Goal: Task Accomplishment & Management: Manage account settings

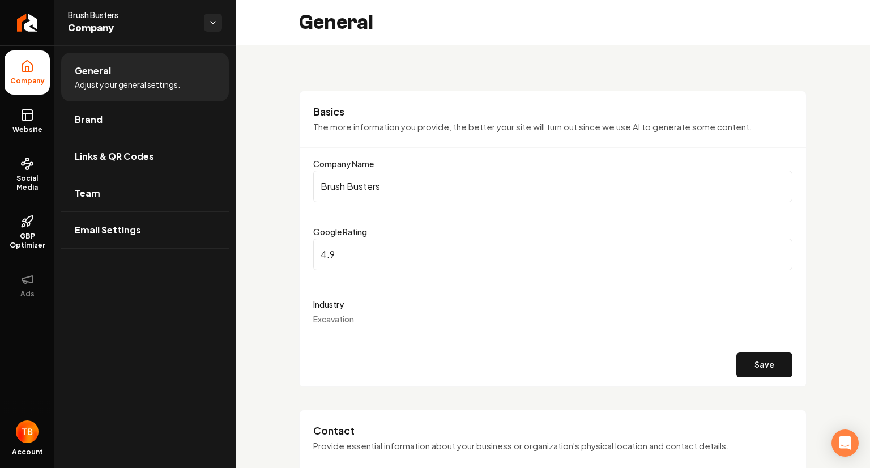
scroll to position [1884, 0]
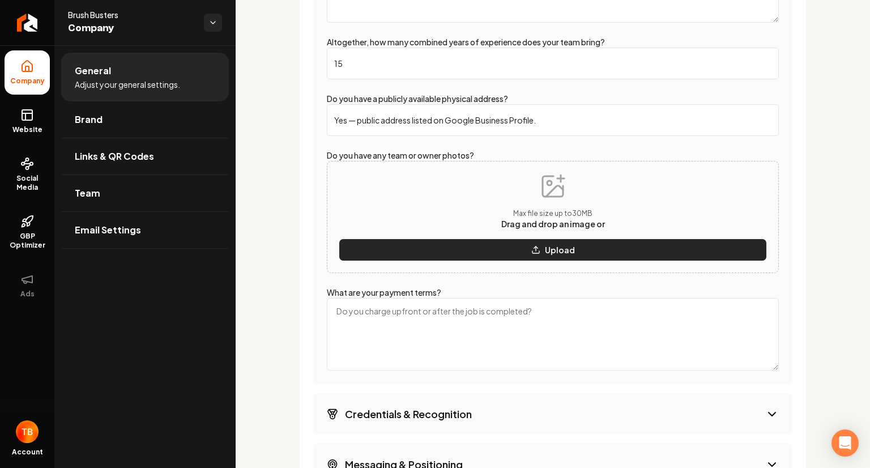
click at [545, 251] on p "Upload" at bounding box center [560, 249] width 30 height 11
click at [523, 252] on button "Upload" at bounding box center [553, 249] width 428 height 23
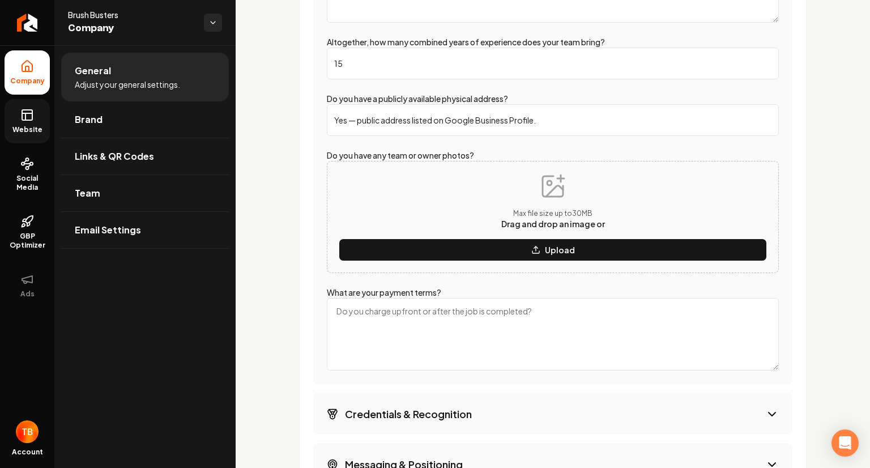
click at [31, 122] on link "Website" at bounding box center [27, 121] width 45 height 44
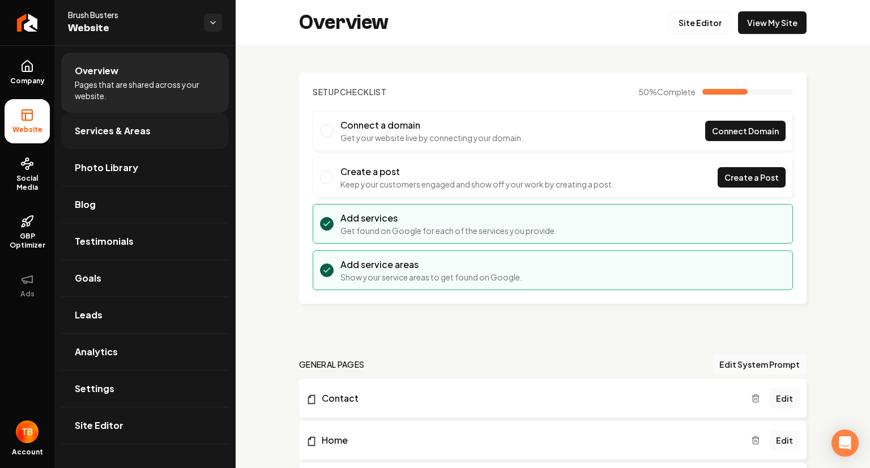
click at [133, 139] on link "Services & Areas" at bounding box center [145, 131] width 168 height 36
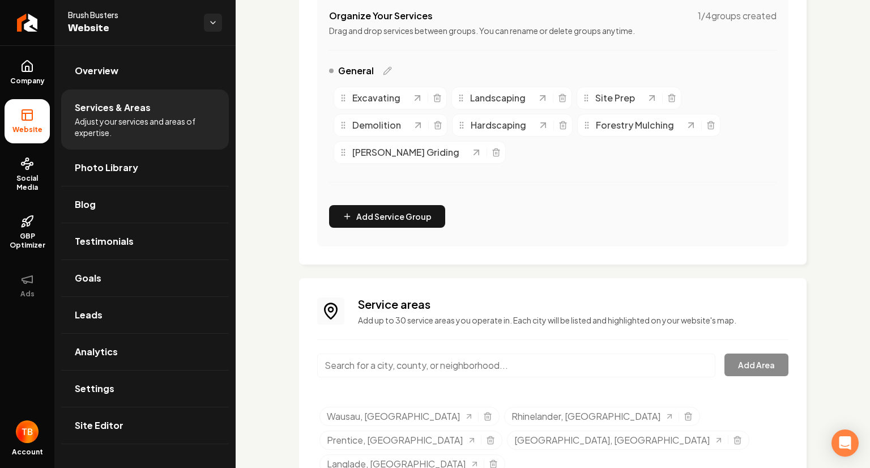
scroll to position [273, 0]
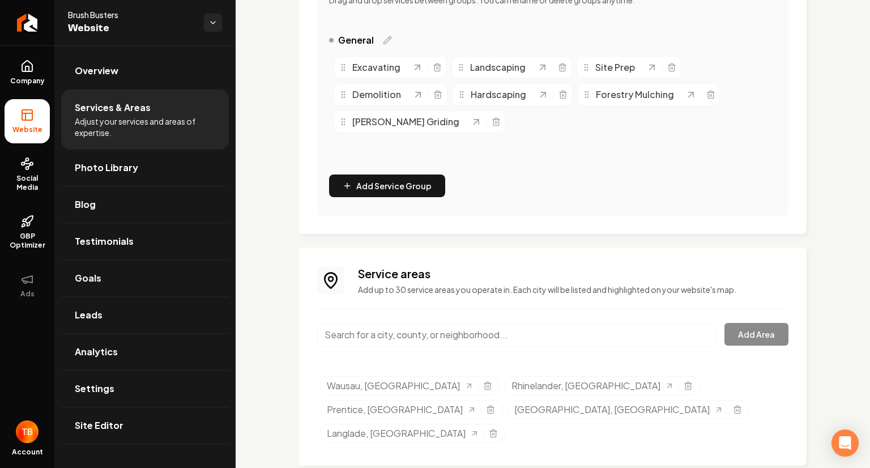
click at [585, 336] on input "Main content area" at bounding box center [516, 335] width 398 height 24
click at [740, 340] on button "Add Area" at bounding box center [756, 334] width 64 height 23
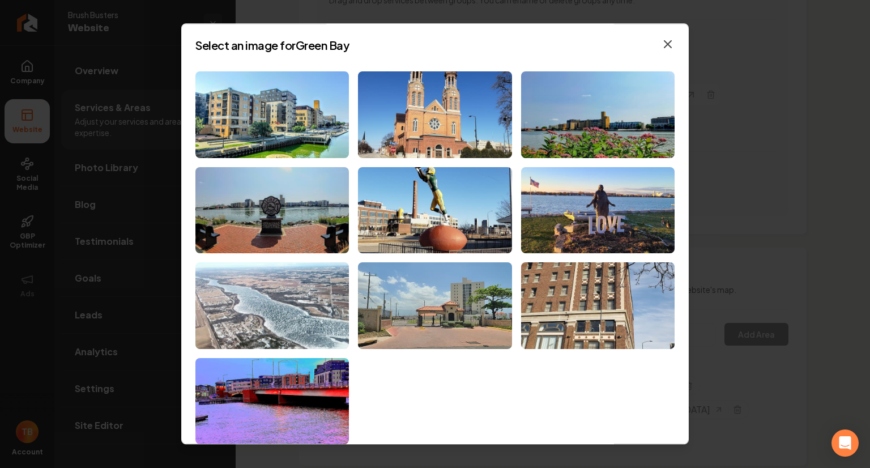
click at [661, 48] on icon "button" at bounding box center [668, 44] width 14 height 14
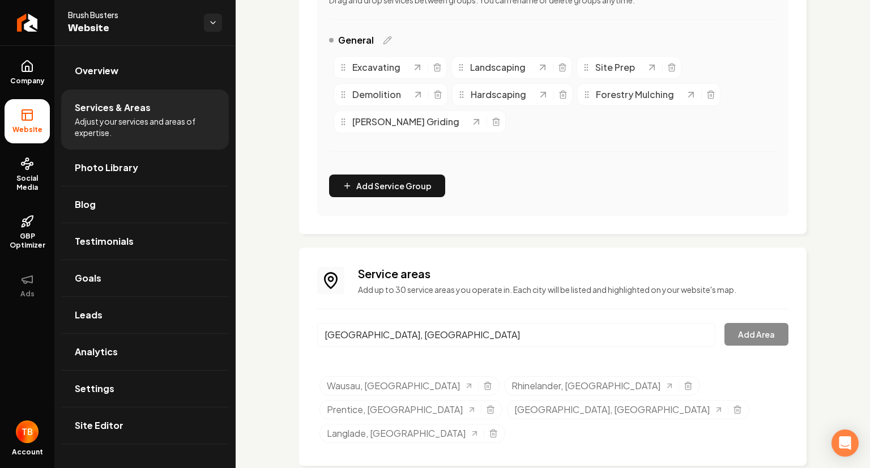
click at [750, 336] on div "[GEOGRAPHIC_DATA], [GEOGRAPHIC_DATA] Add Area" at bounding box center [552, 341] width 471 height 37
click at [473, 340] on input "[GEOGRAPHIC_DATA], [GEOGRAPHIC_DATA]" at bounding box center [516, 335] width 398 height 24
click at [731, 340] on div "[GEOGRAPHIC_DATA], [GEOGRAPHIC_DATA] Add Area" at bounding box center [552, 341] width 471 height 37
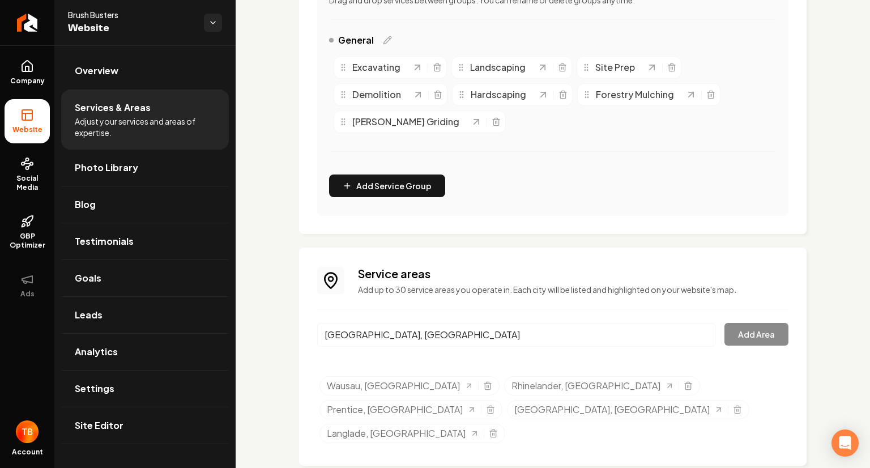
click at [731, 340] on div "[GEOGRAPHIC_DATA], [GEOGRAPHIC_DATA] Add Area" at bounding box center [552, 341] width 471 height 37
click at [484, 336] on input "[GEOGRAPHIC_DATA], [GEOGRAPHIC_DATA]" at bounding box center [516, 335] width 398 height 24
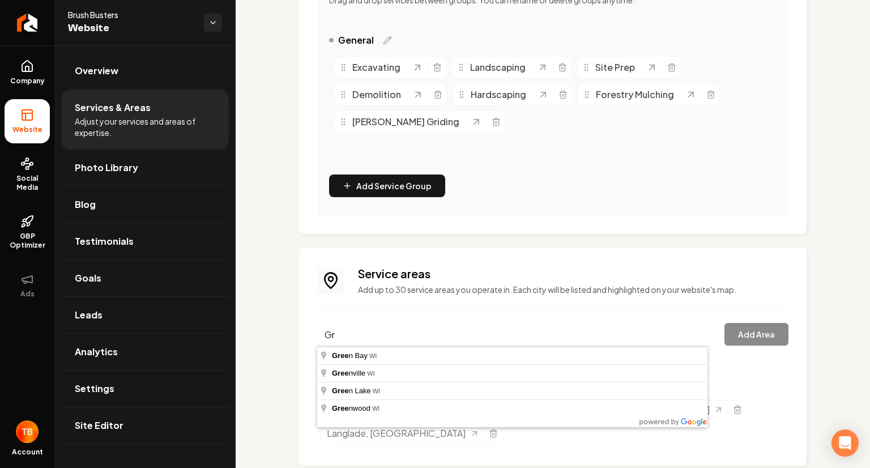
type input "G"
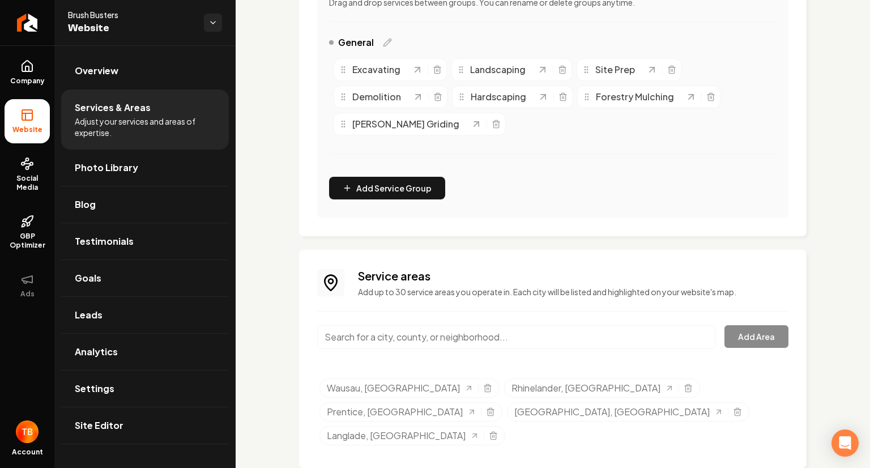
scroll to position [273, 0]
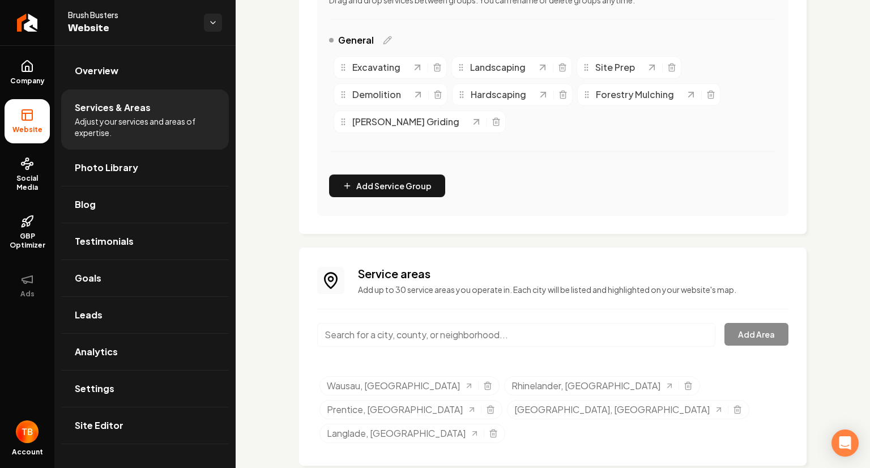
click at [358, 339] on input "Main content area" at bounding box center [516, 335] width 398 height 24
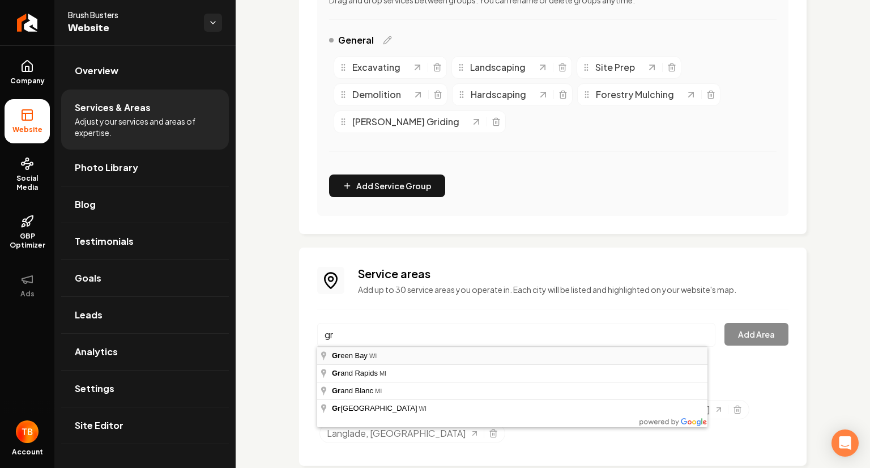
type input "[GEOGRAPHIC_DATA], [GEOGRAPHIC_DATA]"
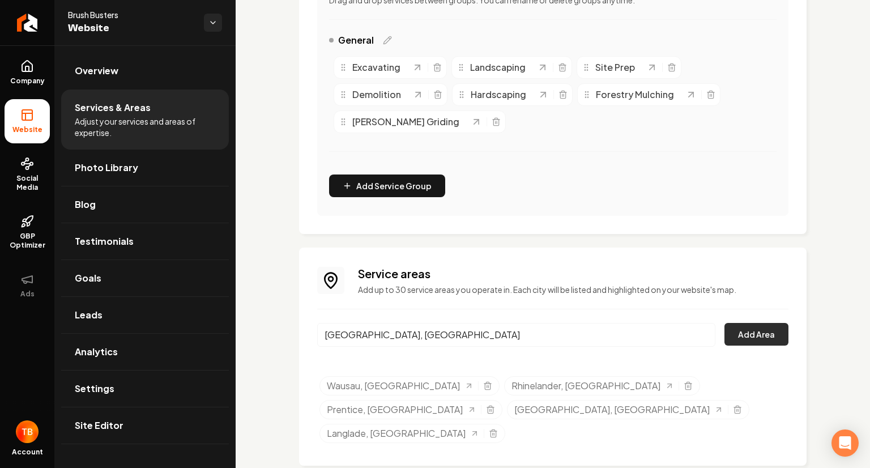
click at [756, 338] on button "Add Area" at bounding box center [756, 334] width 64 height 23
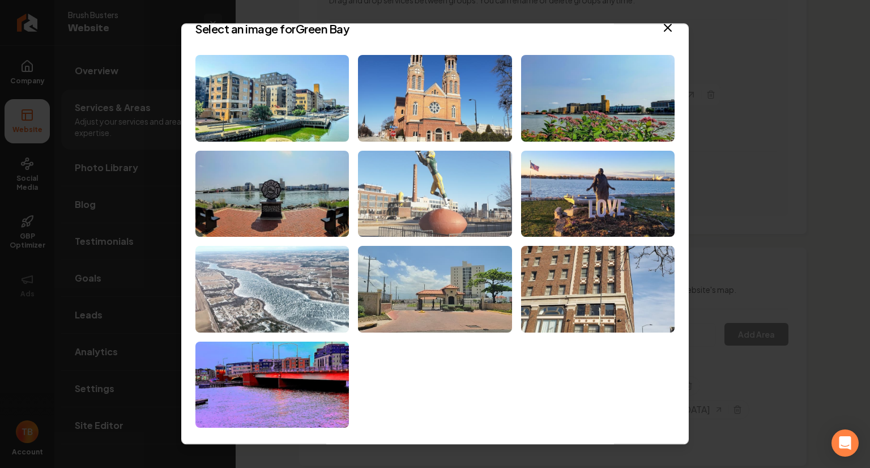
scroll to position [0, 0]
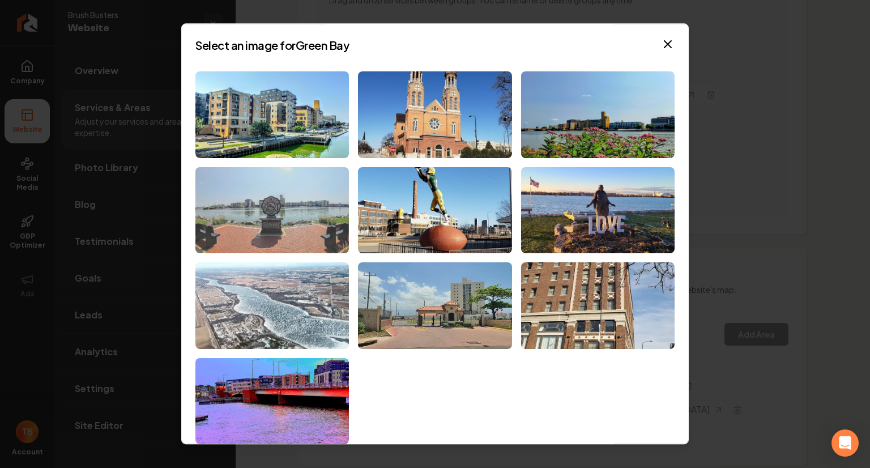
click at [304, 198] on img at bounding box center [271, 210] width 153 height 87
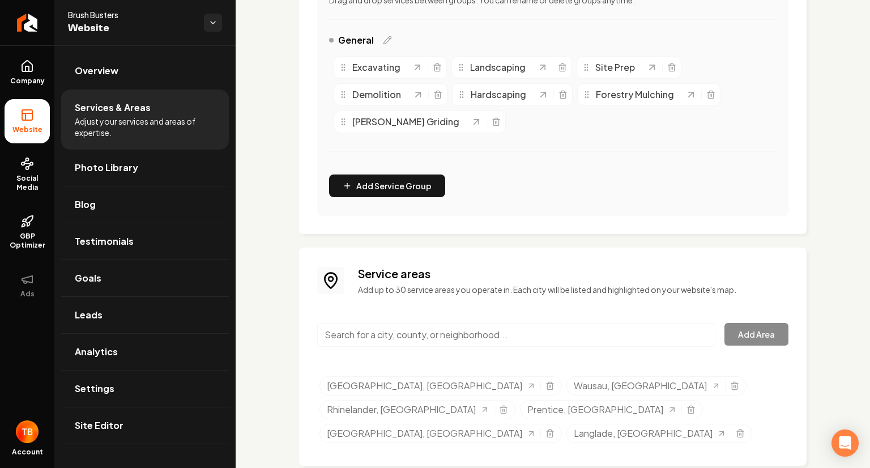
click at [537, 335] on input "Main content area" at bounding box center [516, 335] width 398 height 24
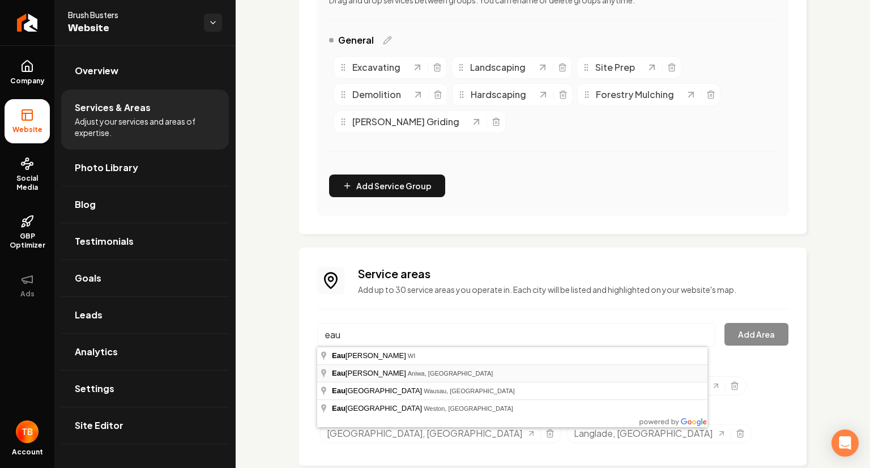
type input "Eau Claire Dells, Aniwa, WI"
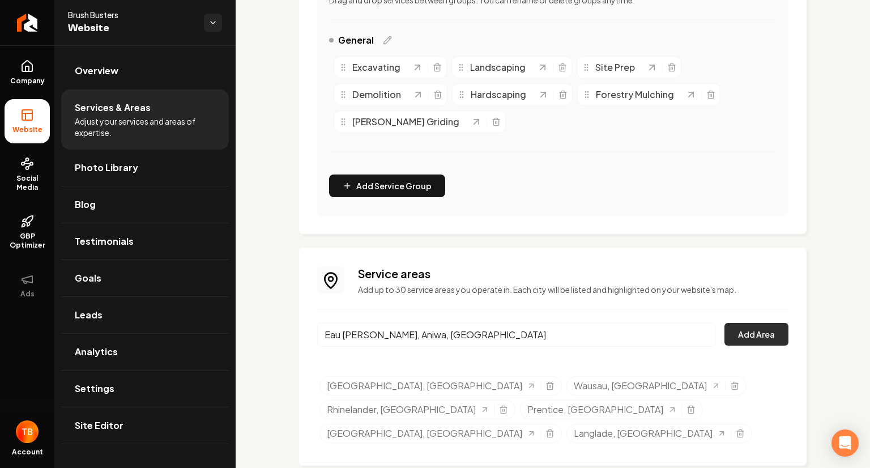
click at [742, 344] on button "Add Area" at bounding box center [756, 334] width 64 height 23
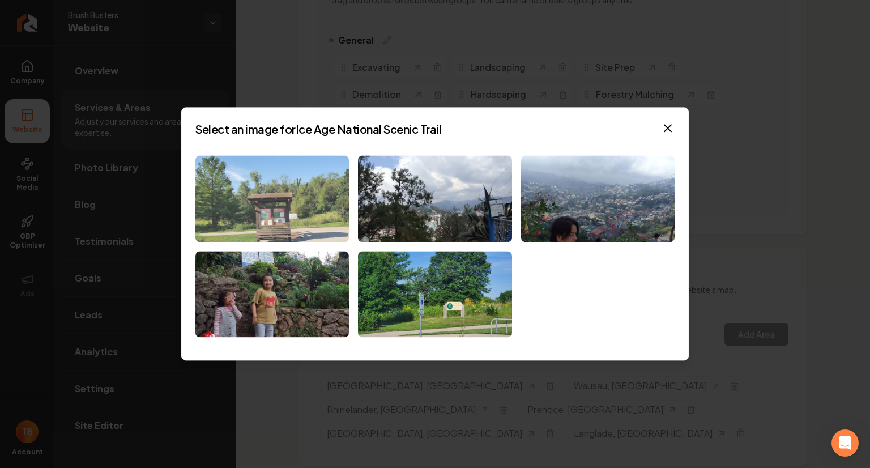
click at [268, 211] on img at bounding box center [271, 198] width 153 height 87
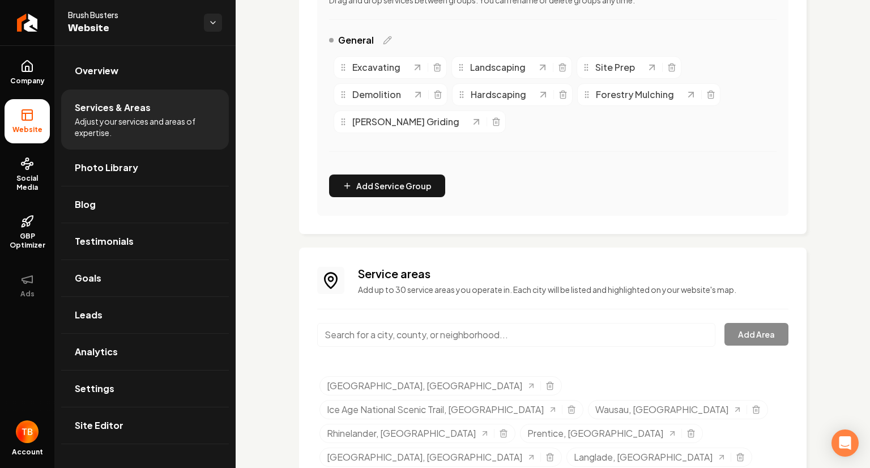
click at [383, 335] on input "Main content area" at bounding box center [516, 335] width 398 height 24
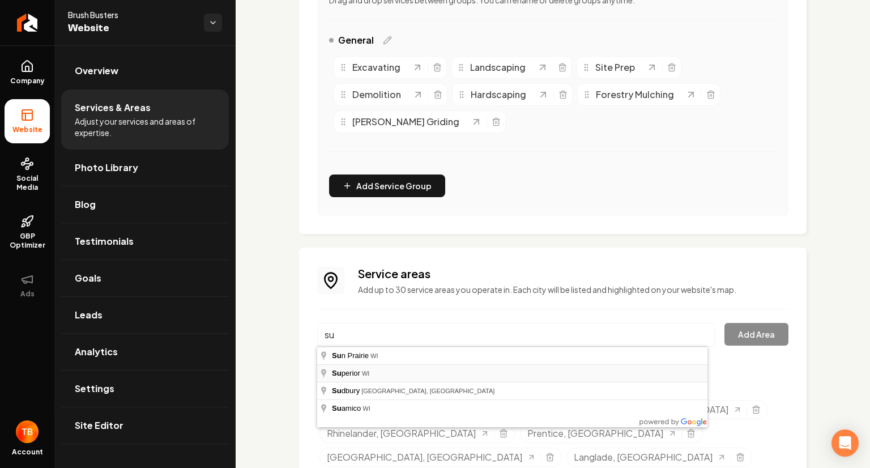
type input "Superior, WI"
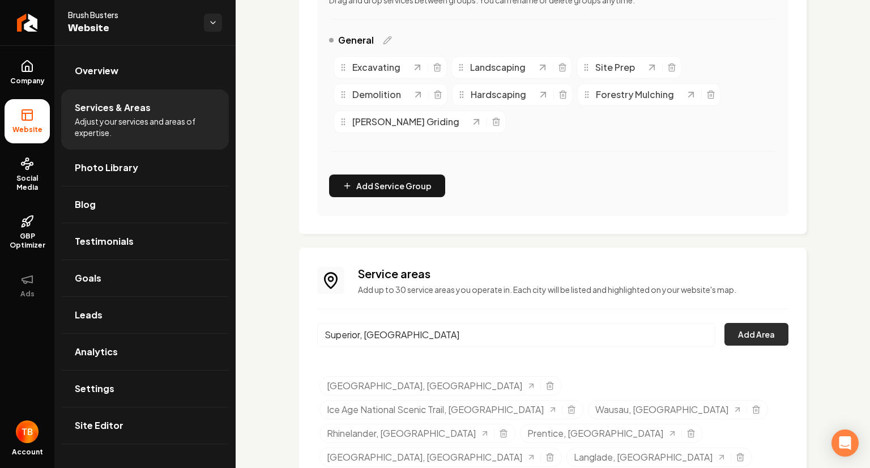
click at [755, 331] on button "Add Area" at bounding box center [756, 334] width 64 height 23
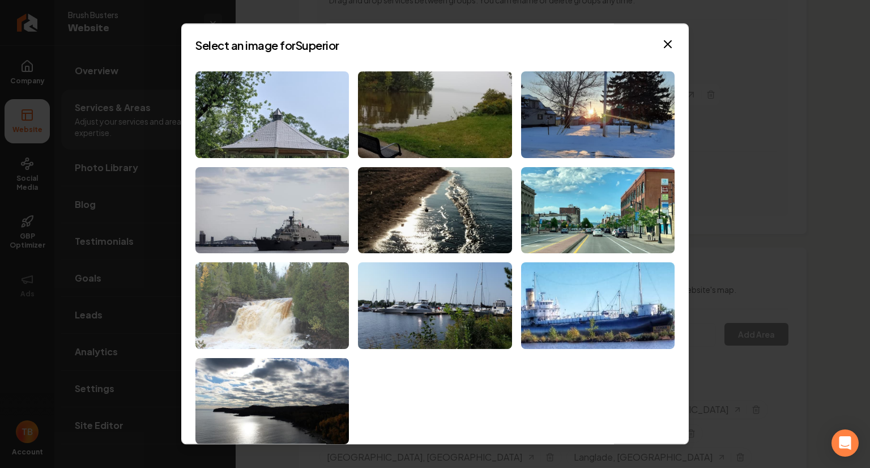
click at [314, 282] on img at bounding box center [271, 306] width 153 height 87
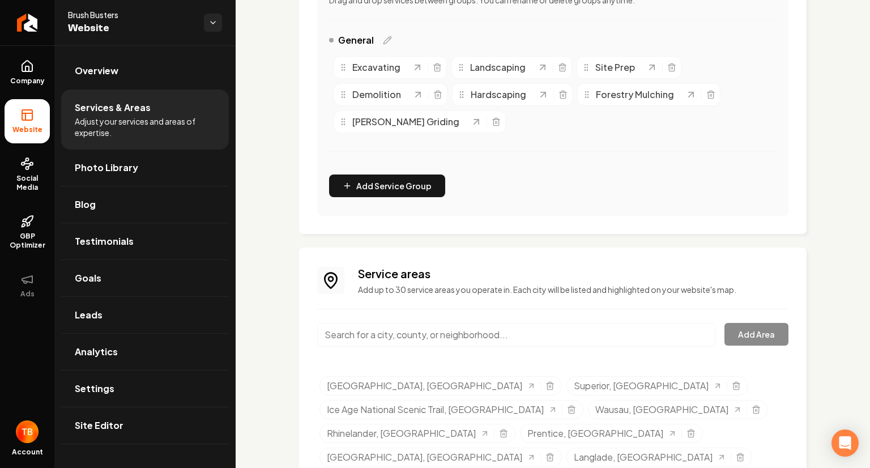
click at [503, 332] on input "Main content area" at bounding box center [516, 335] width 398 height 24
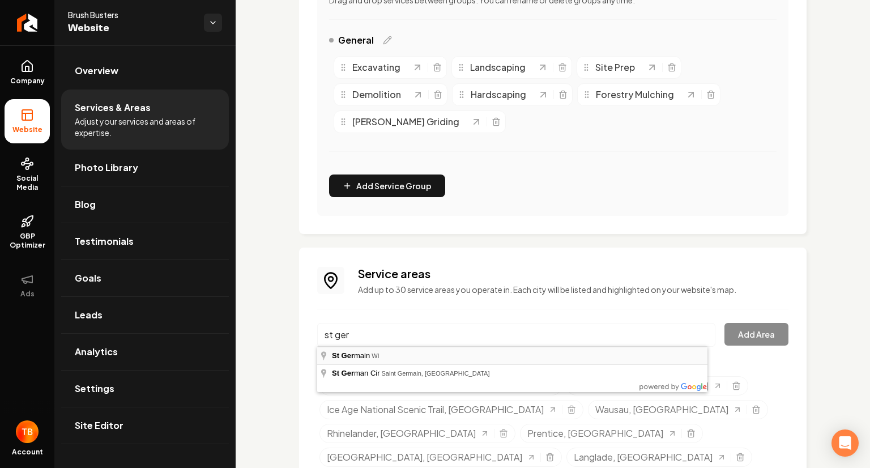
type input "St Germain, WI"
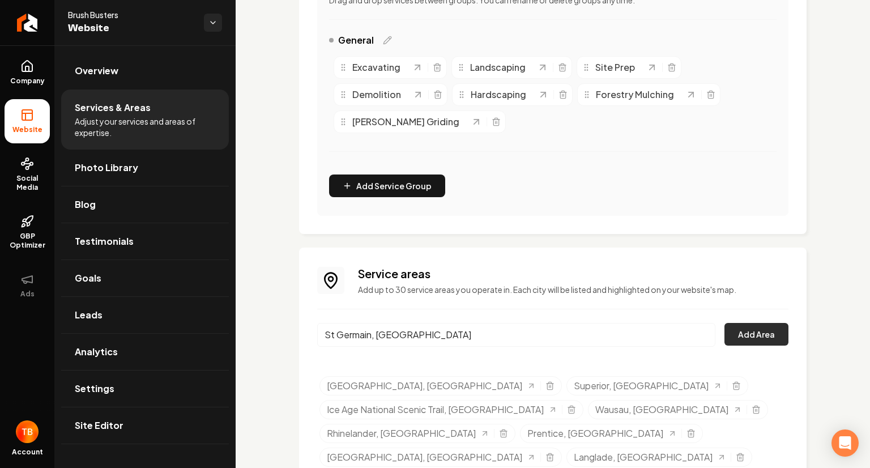
click at [766, 339] on button "Add Area" at bounding box center [756, 334] width 64 height 23
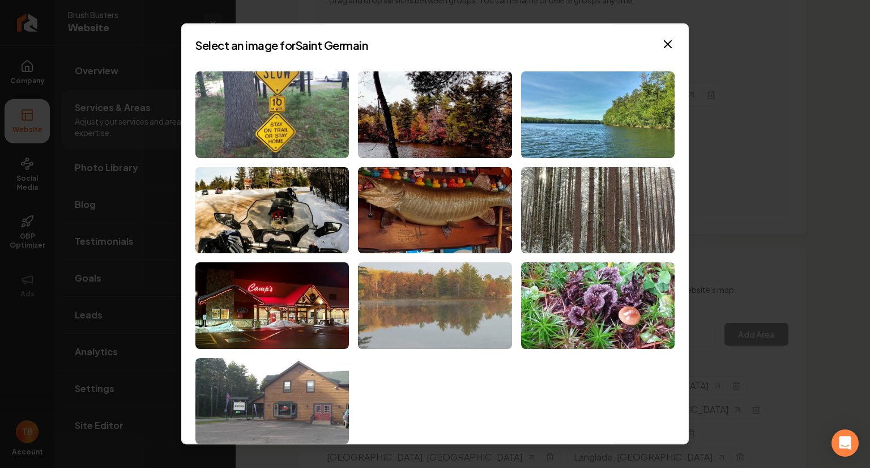
click at [434, 282] on img at bounding box center [434, 306] width 153 height 87
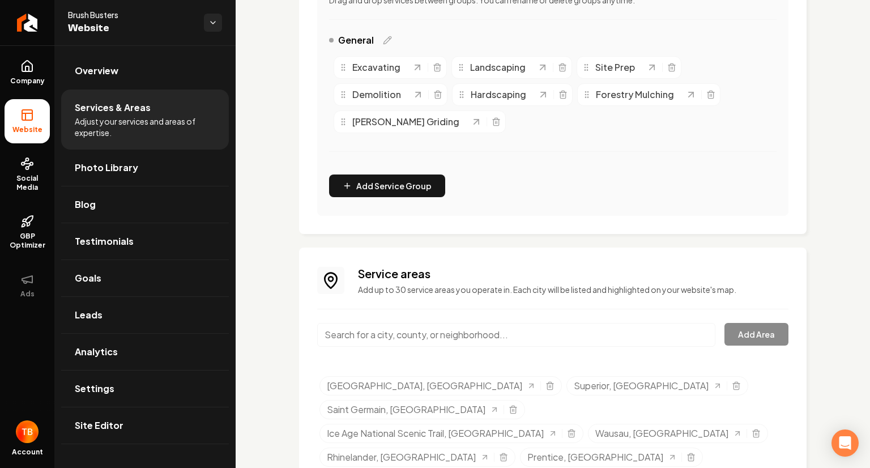
click at [375, 336] on input "Main content area" at bounding box center [516, 335] width 398 height 24
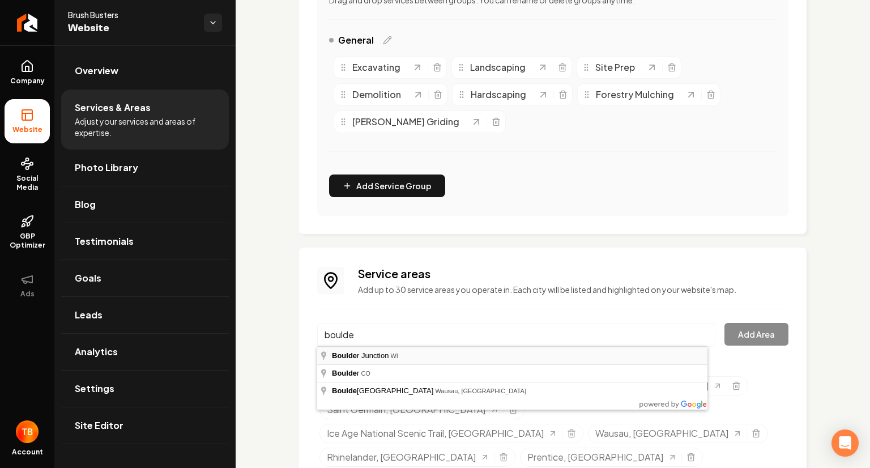
type input "Boulder Junction, WI"
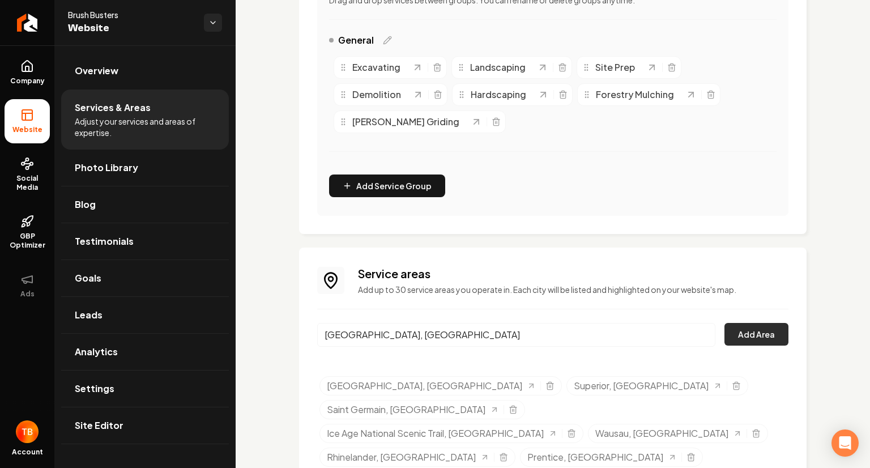
click at [765, 331] on button "Add Area" at bounding box center [756, 334] width 64 height 23
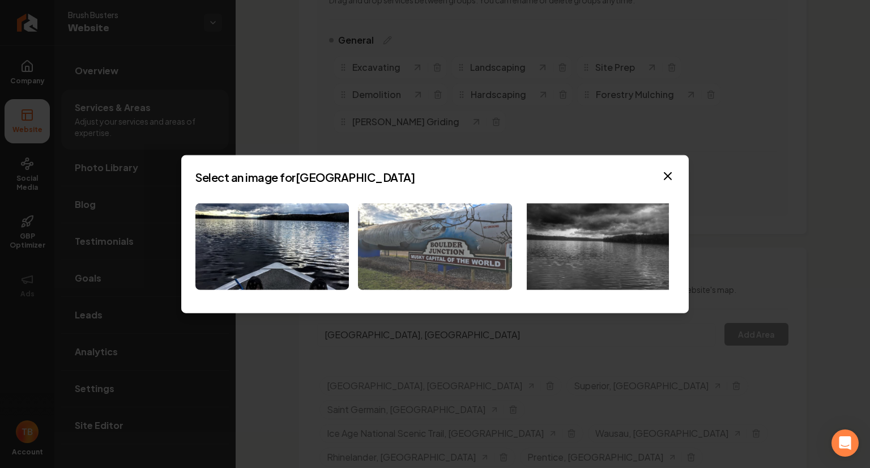
click at [396, 272] on img at bounding box center [434, 246] width 153 height 87
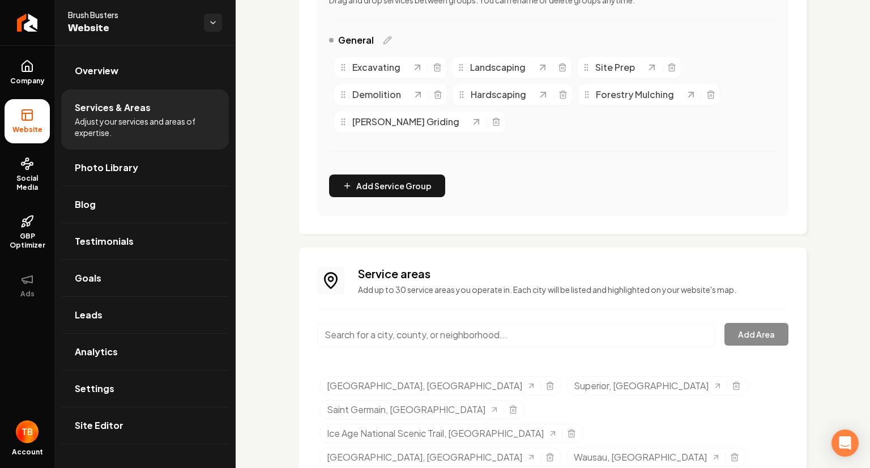
click at [442, 334] on input "Main content area" at bounding box center [516, 335] width 398 height 24
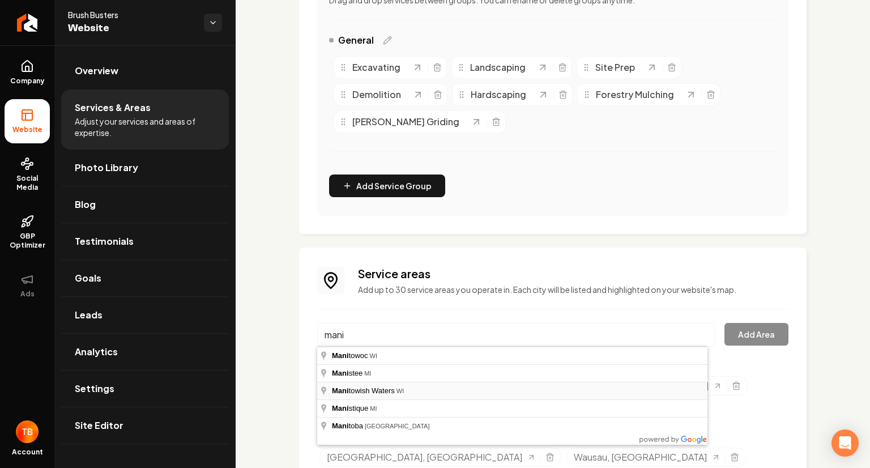
type input "Manitowish Waters, WI"
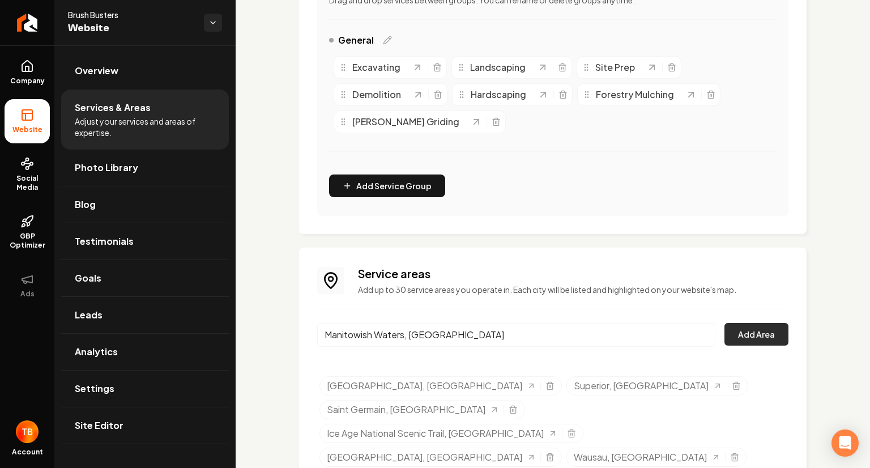
click at [739, 336] on button "Add Area" at bounding box center [756, 334] width 64 height 23
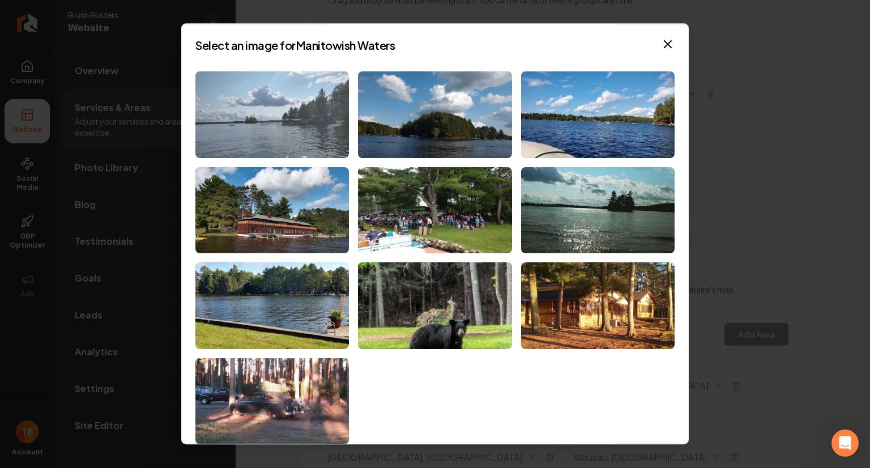
click at [290, 131] on img at bounding box center [271, 114] width 153 height 87
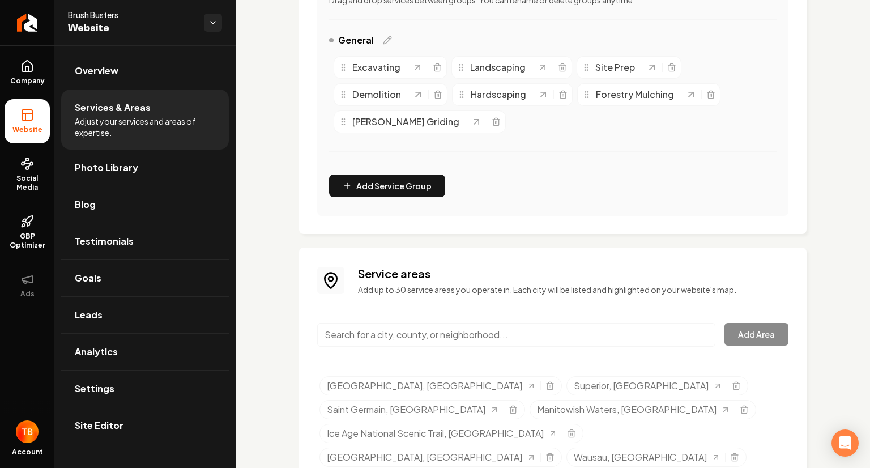
click at [477, 336] on input "Main content area" at bounding box center [516, 335] width 398 height 24
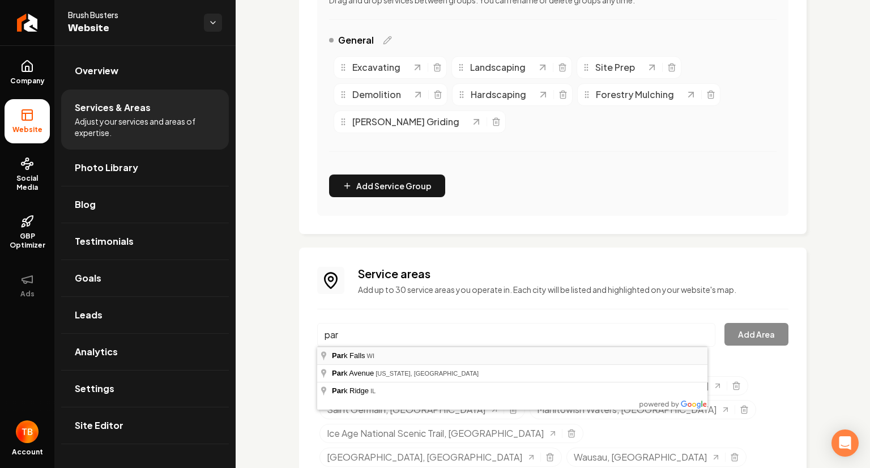
type input "Park Falls, WI"
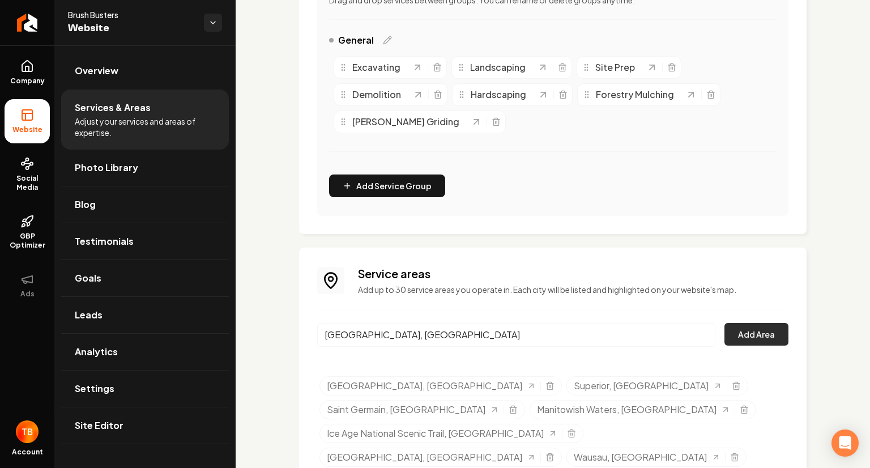
click at [758, 329] on button "Add Area" at bounding box center [756, 334] width 64 height 23
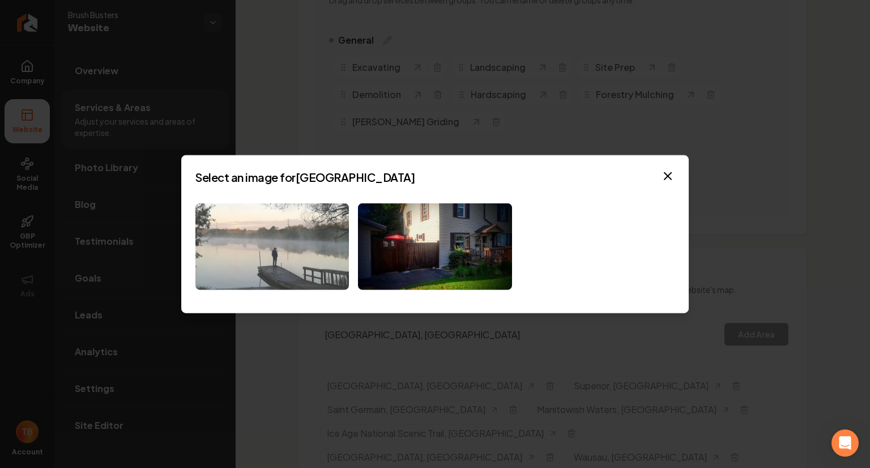
click at [301, 247] on img at bounding box center [271, 246] width 153 height 87
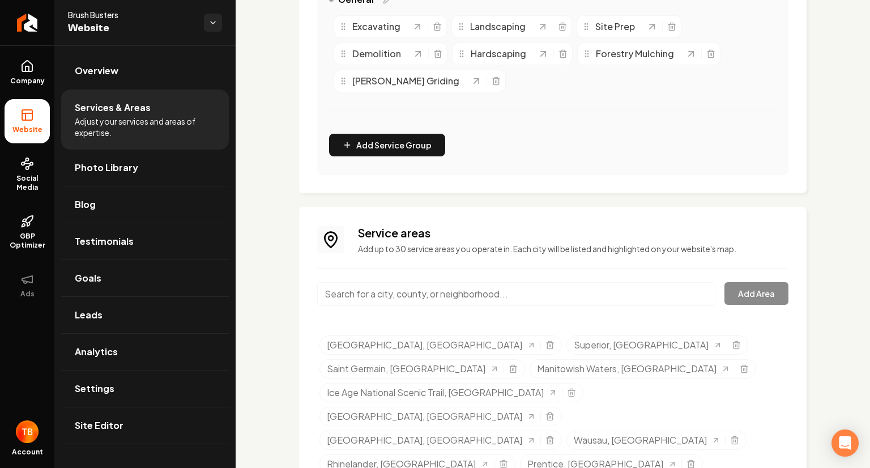
scroll to position [320, 0]
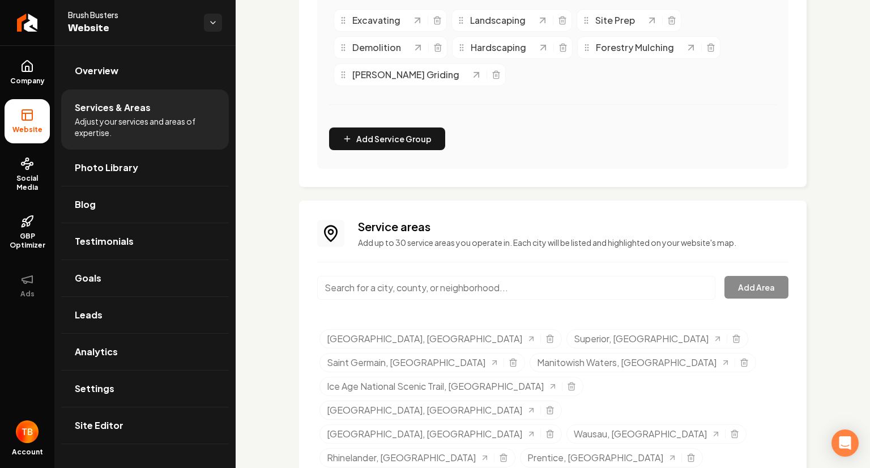
click at [386, 287] on input "Main content area" at bounding box center [516, 288] width 398 height 24
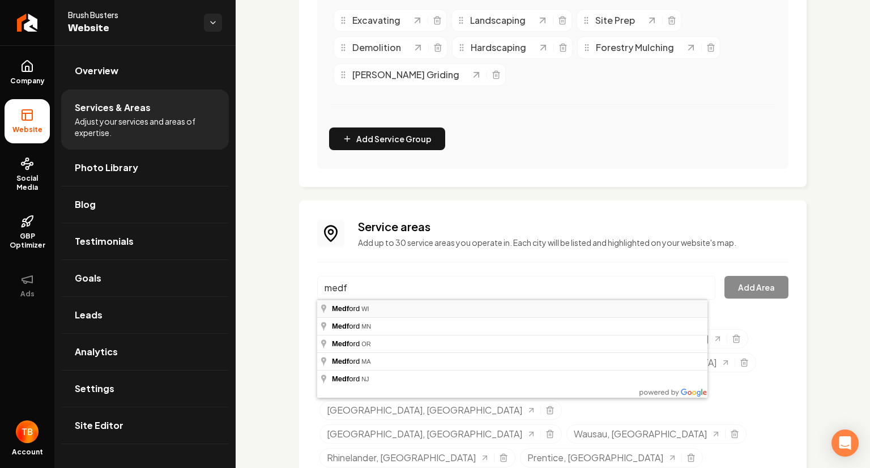
type input "Medford, WI"
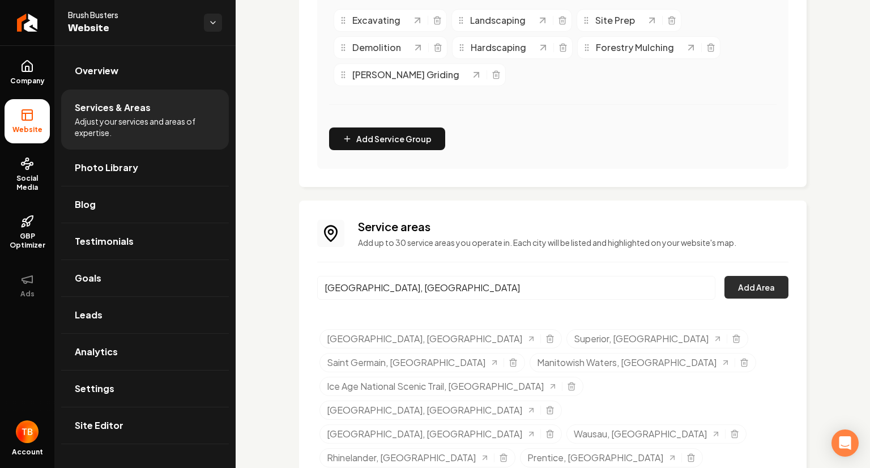
click at [750, 286] on button "Add Area" at bounding box center [756, 287] width 64 height 23
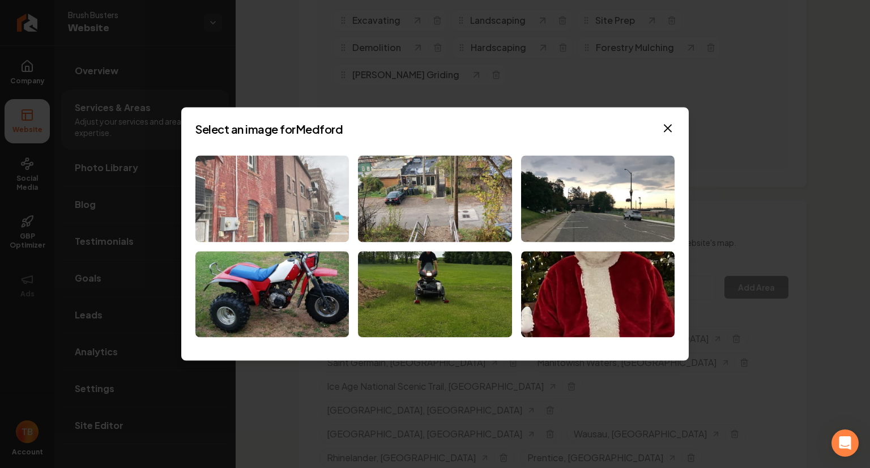
click at [294, 195] on img at bounding box center [271, 198] width 153 height 87
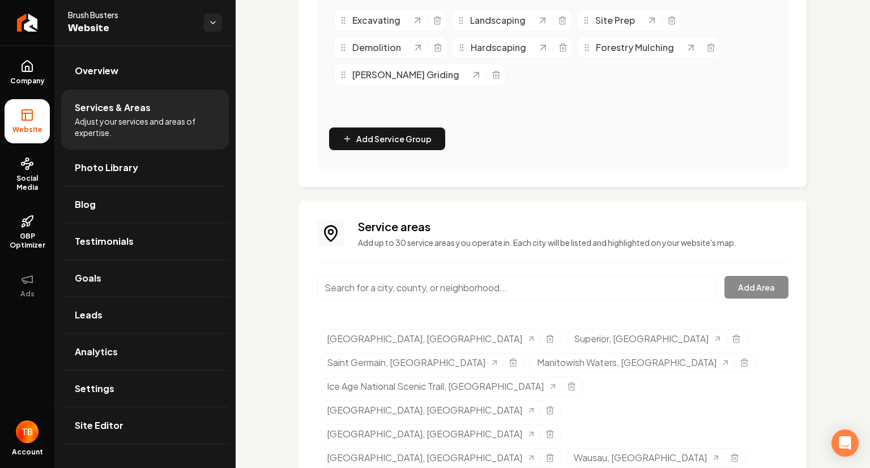
click at [447, 279] on input "Main content area" at bounding box center [516, 288] width 398 height 24
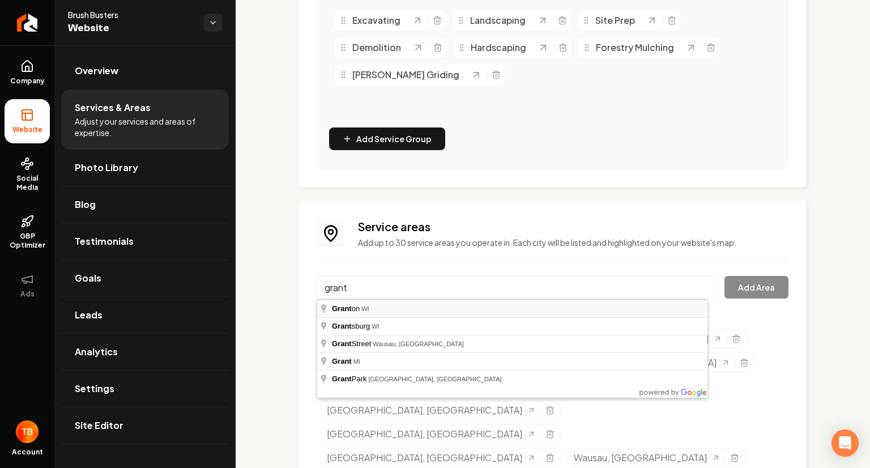
type input "Granton, WI"
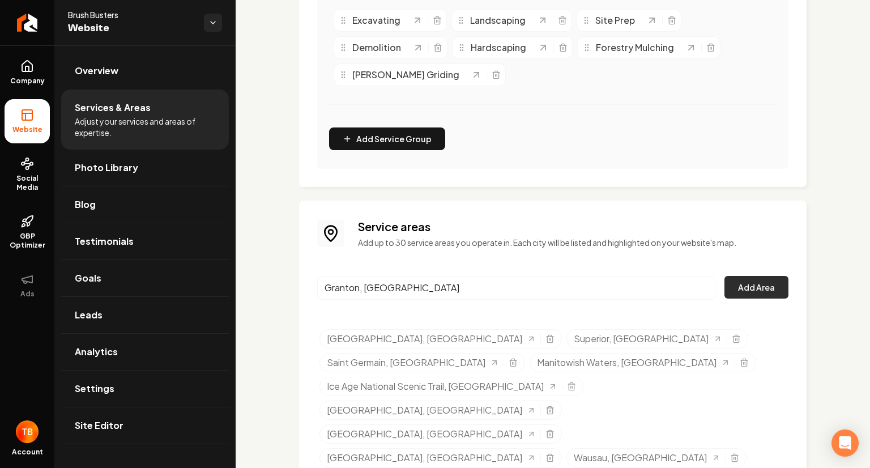
click at [751, 292] on button "Add Area" at bounding box center [756, 287] width 64 height 23
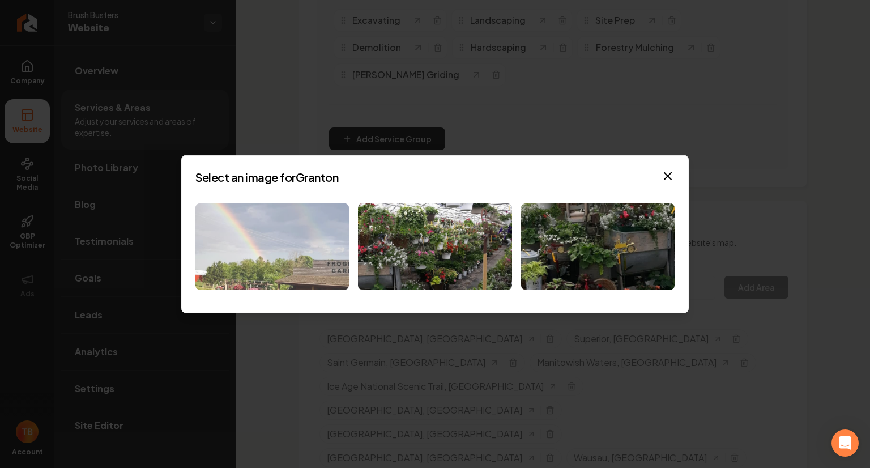
click at [296, 252] on img at bounding box center [271, 246] width 153 height 87
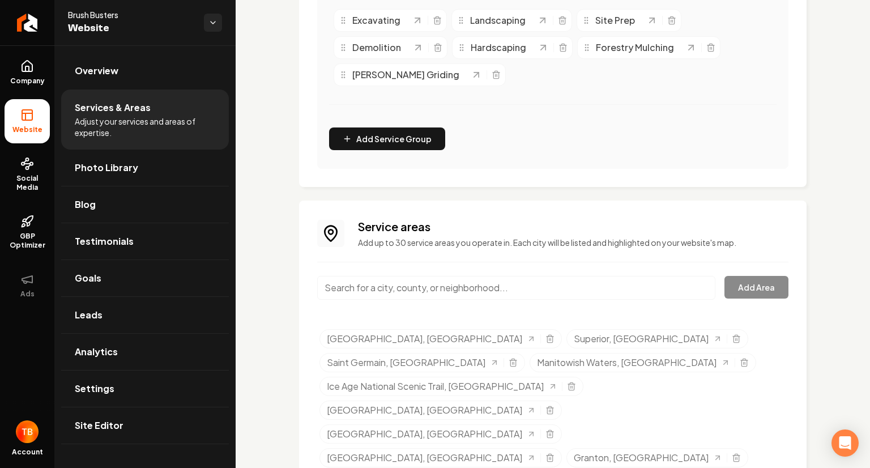
click at [400, 292] on input "Main content area" at bounding box center [516, 288] width 398 height 24
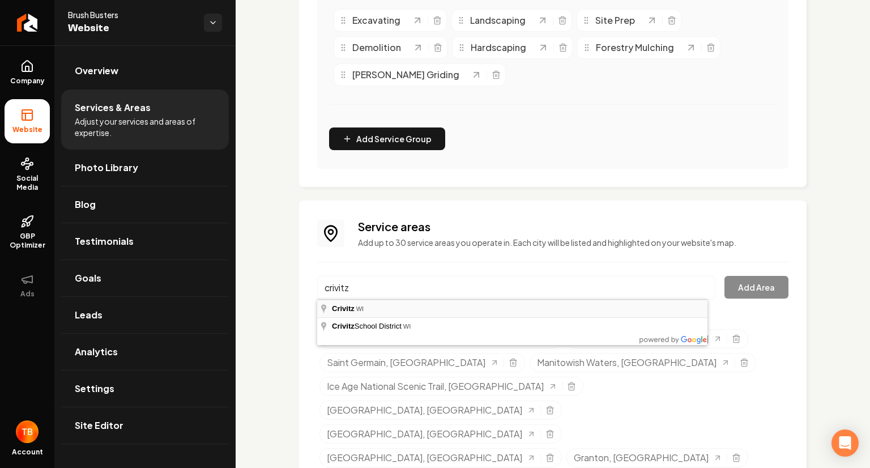
type input "Crivitz, WI"
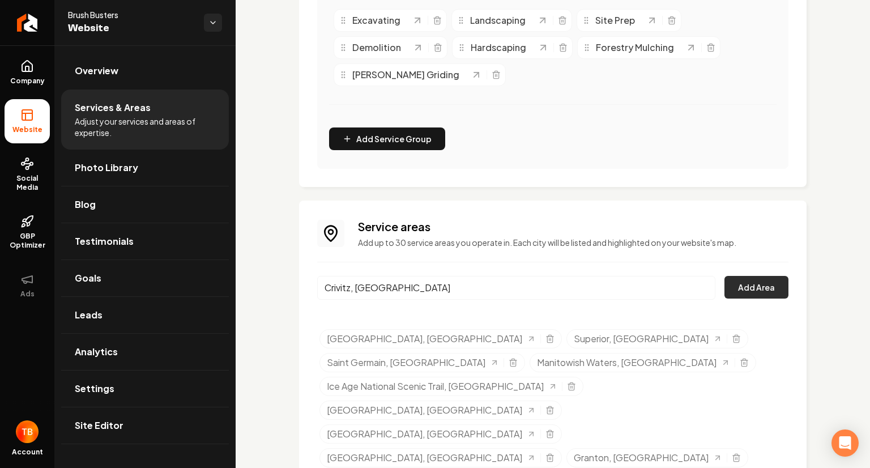
click at [739, 289] on button "Add Area" at bounding box center [756, 287] width 64 height 23
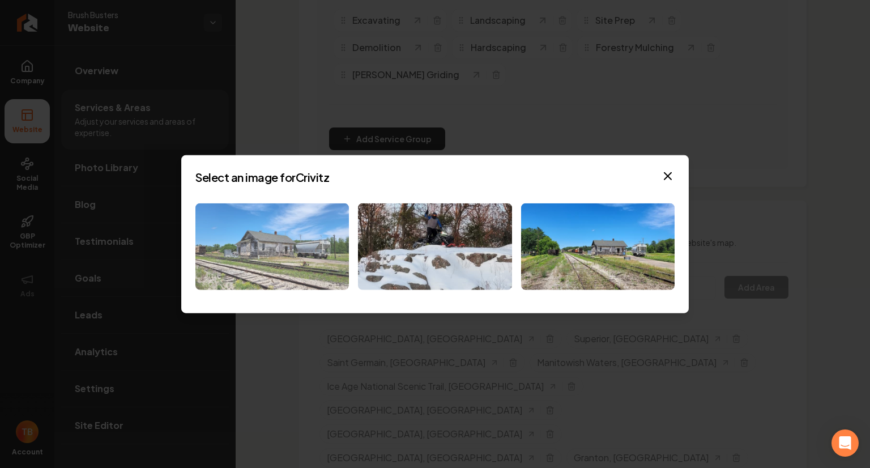
click at [224, 256] on img at bounding box center [271, 246] width 153 height 87
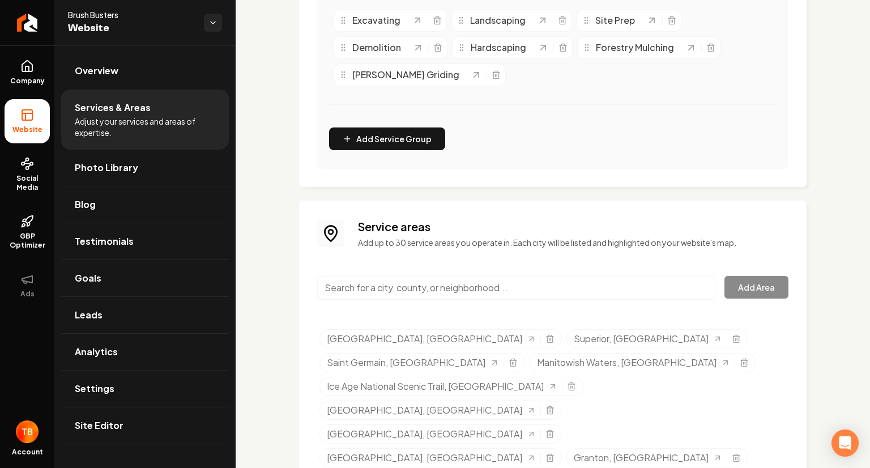
click at [428, 284] on input "Main content area" at bounding box center [516, 288] width 398 height 24
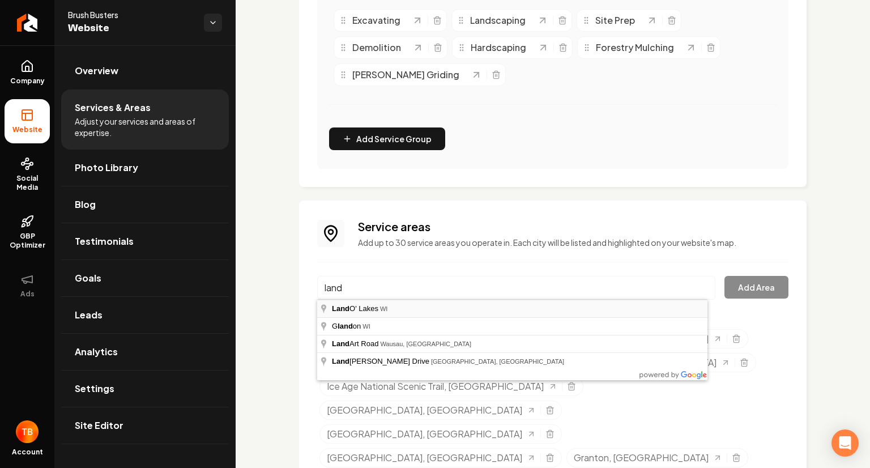
type input "Land O' Lakes, WI"
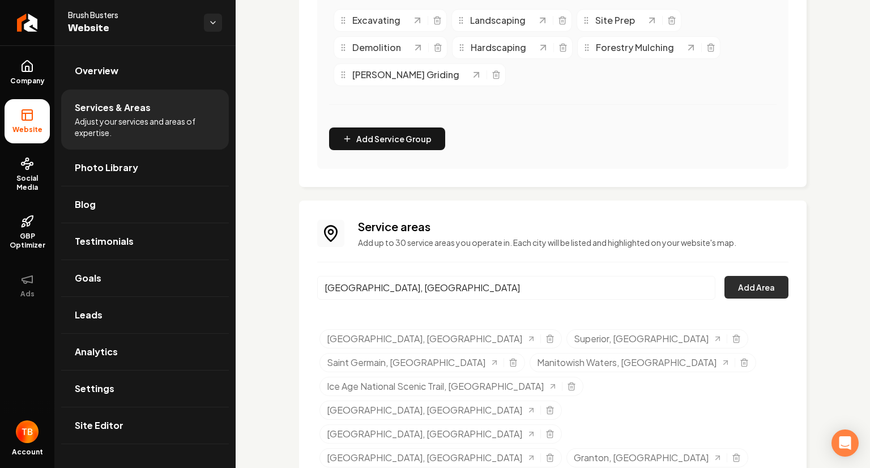
click at [750, 288] on button "Add Area" at bounding box center [756, 287] width 64 height 23
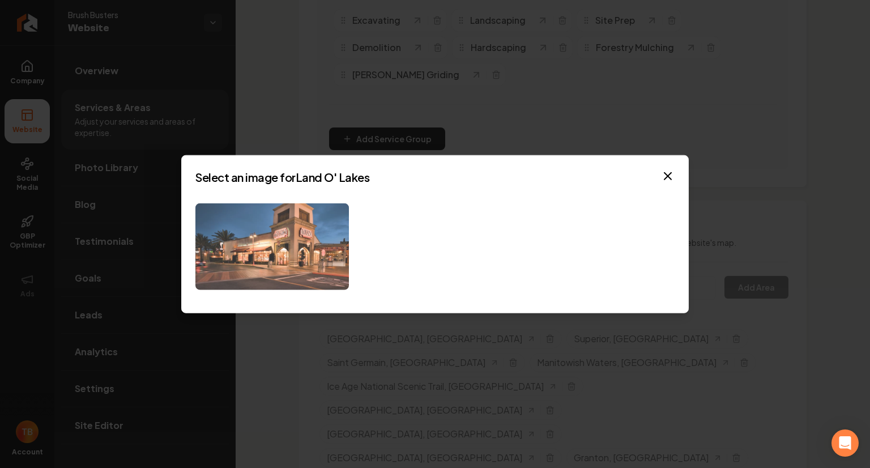
click at [286, 267] on img at bounding box center [271, 246] width 153 height 87
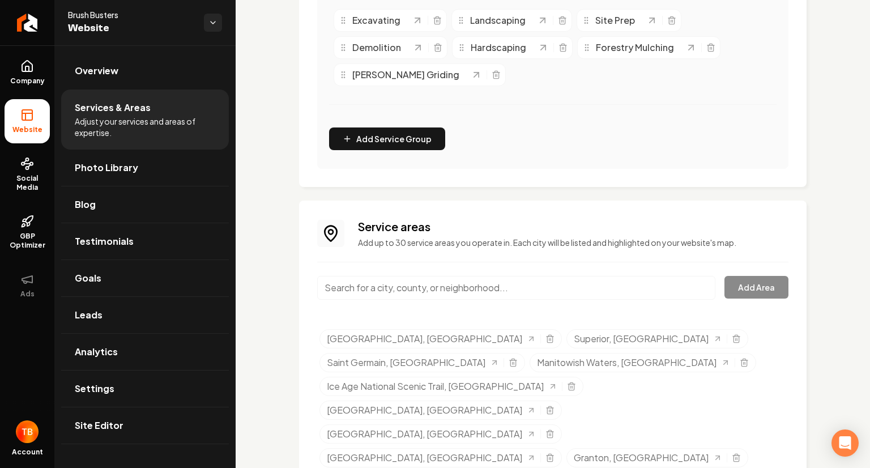
click at [422, 292] on input "Main content area" at bounding box center [516, 288] width 398 height 24
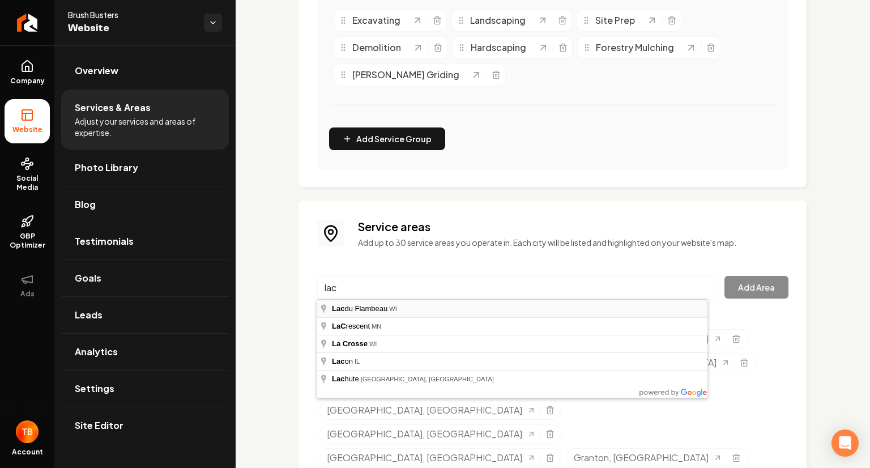
type input "Lac du Flambeau, WI"
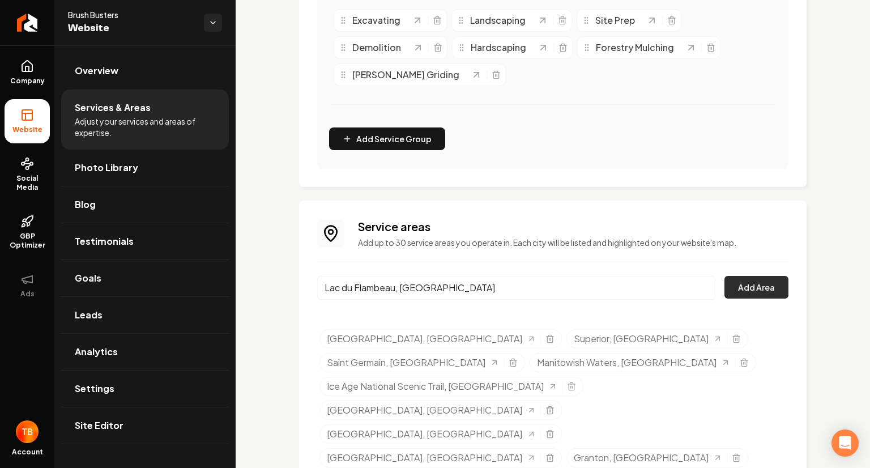
click at [761, 296] on button "Add Area" at bounding box center [756, 287] width 64 height 23
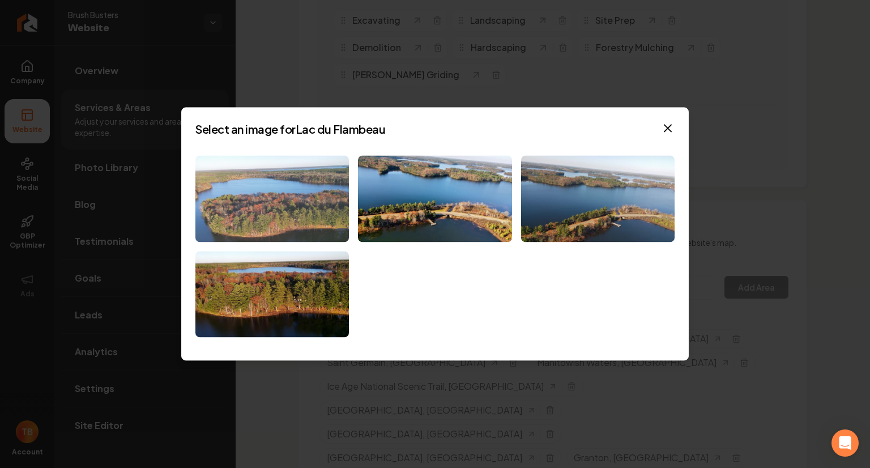
click at [303, 212] on img at bounding box center [271, 198] width 153 height 87
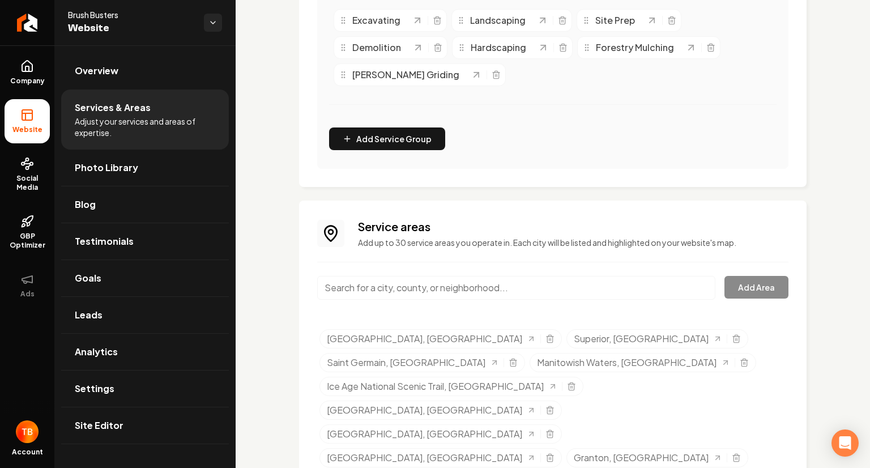
paste input "📍Grand Rapids and surrounding Areas 📞218-259-0080 🕸️www.YetiEarth.com 📧YetiEart…"
type input "📍Grand Rapids and surrounding Areas 📞218-259-0080 🕸️www.YetiEarth.com 📧YetiEart…"
click at [310, 263] on div "Service areas Add up to 30 service areas you operate in. Each city will be list…" at bounding box center [552, 392] width 507 height 384
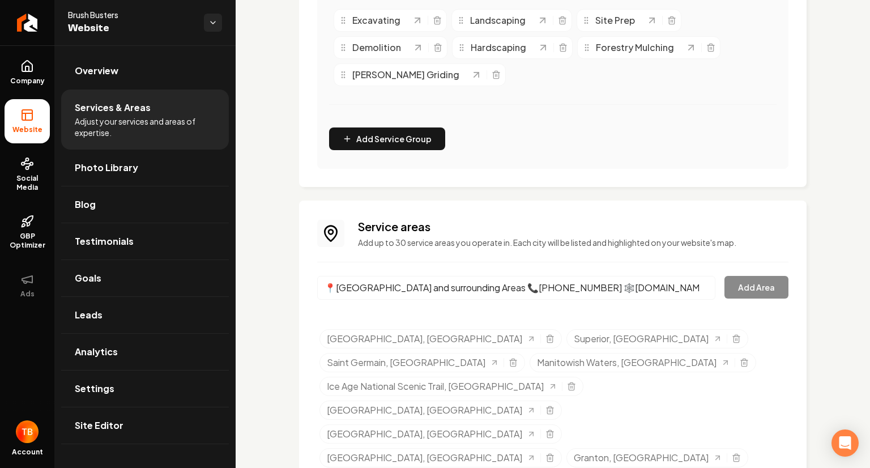
click at [695, 285] on input "📍Grand Rapids and surrounding Areas 📞218-259-0080 🕸️www.YetiEarth.com 📧YetiEart…" at bounding box center [516, 288] width 398 height 24
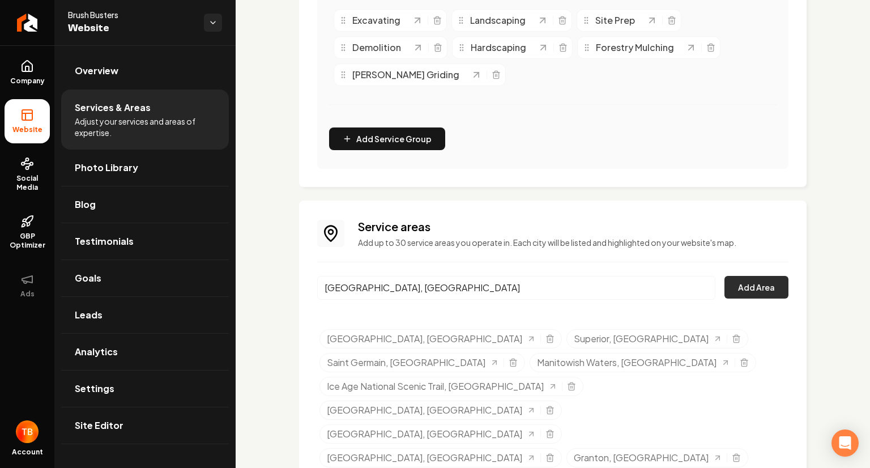
click at [746, 288] on button "Add Area" at bounding box center [756, 287] width 64 height 23
click at [755, 282] on button "Add Area" at bounding box center [756, 287] width 64 height 23
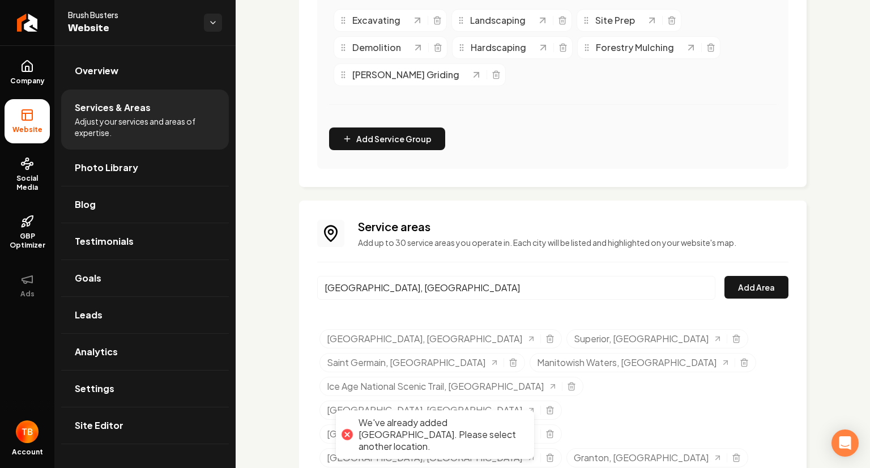
click at [416, 288] on input "Park Falls, WI" at bounding box center [516, 288] width 398 height 24
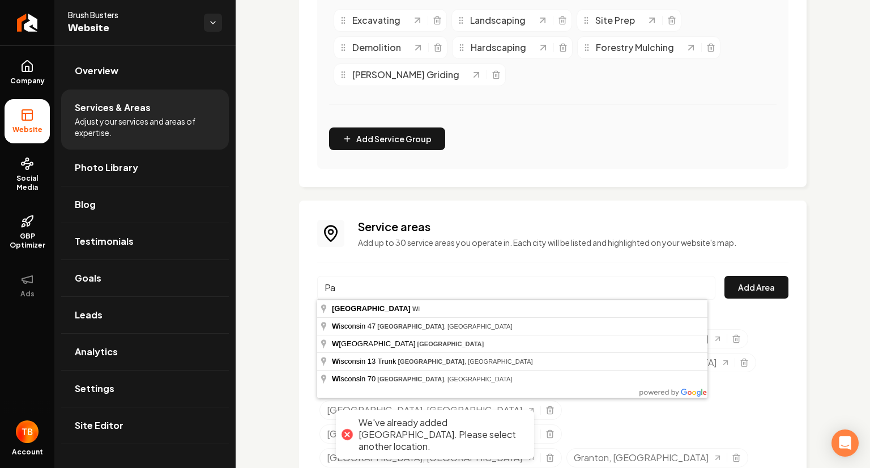
type input "P"
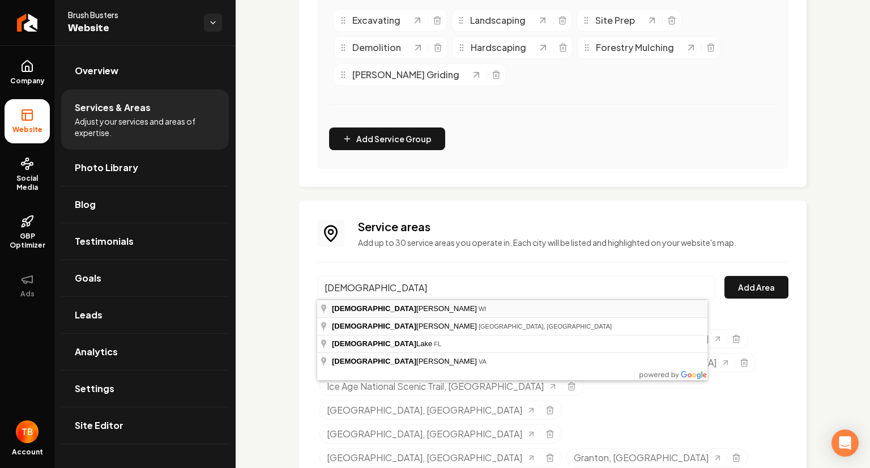
type input "Ladysmith, WI"
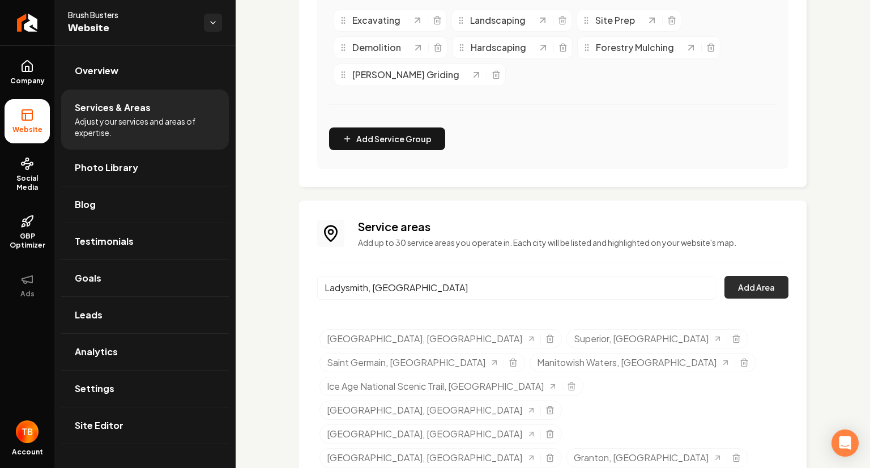
click at [727, 288] on button "Add Area" at bounding box center [756, 287] width 64 height 23
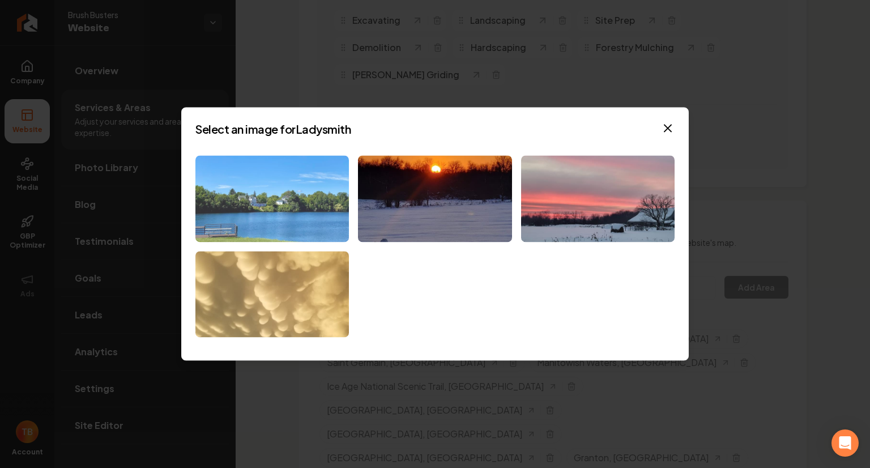
click at [316, 215] on img at bounding box center [271, 198] width 153 height 87
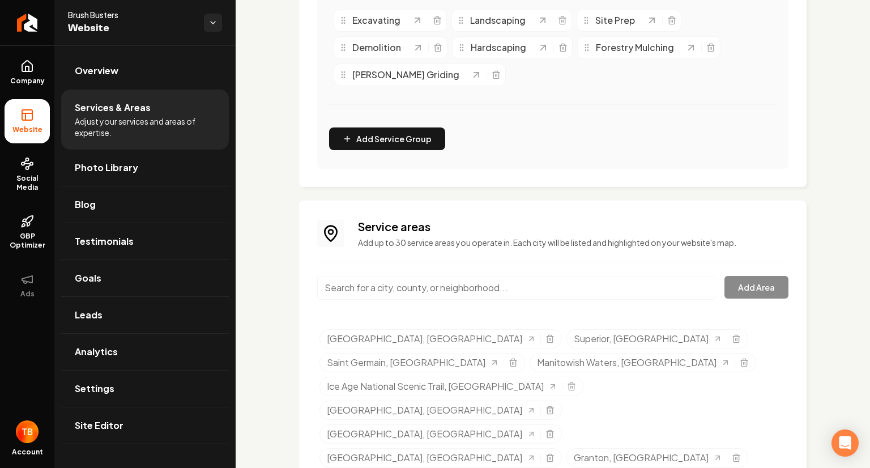
click at [557, 279] on input "Main content area" at bounding box center [516, 288] width 398 height 24
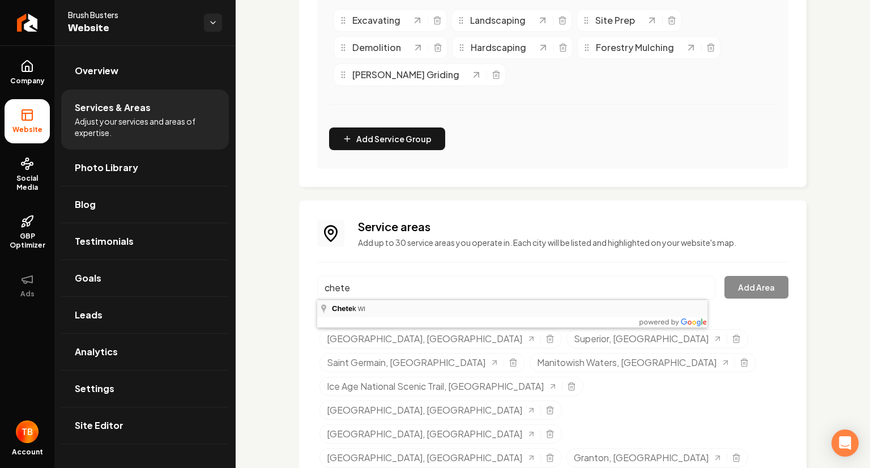
type input "Chetek, WI"
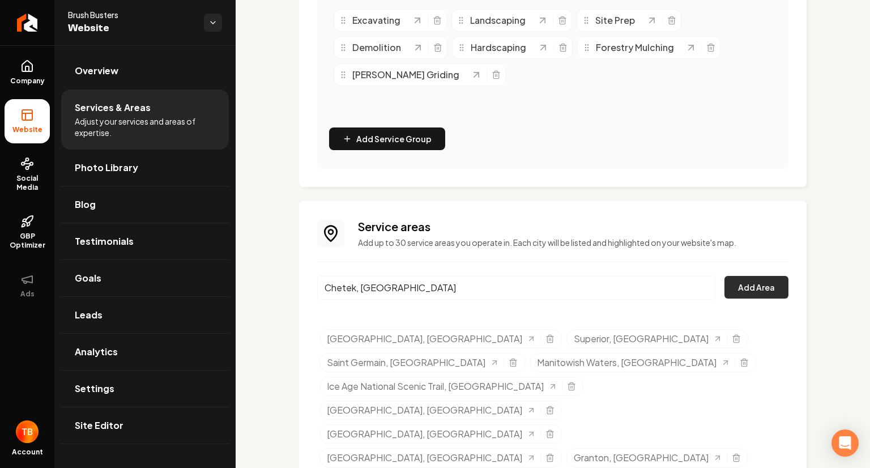
click at [766, 289] on button "Add Area" at bounding box center [756, 287] width 64 height 23
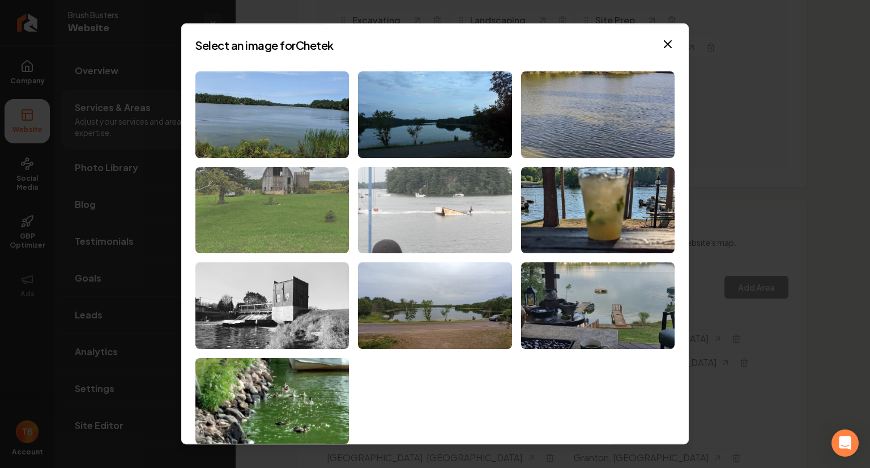
click at [315, 207] on img at bounding box center [271, 210] width 153 height 87
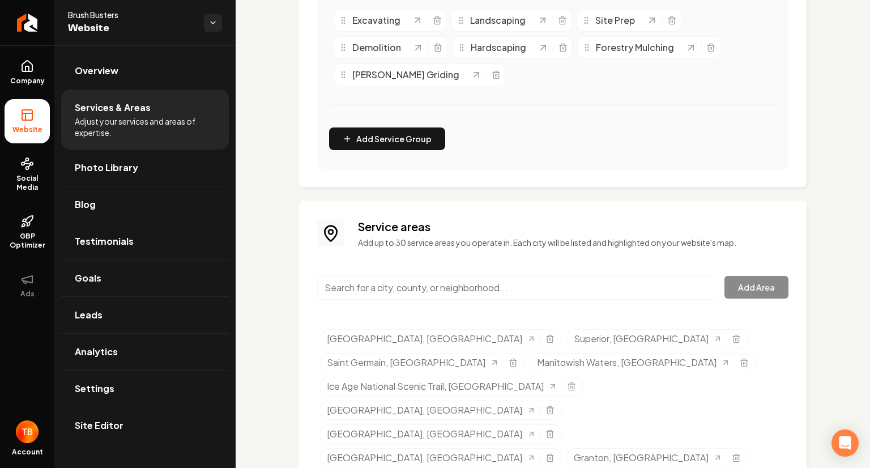
click at [384, 293] on input "Main content area" at bounding box center [516, 288] width 398 height 24
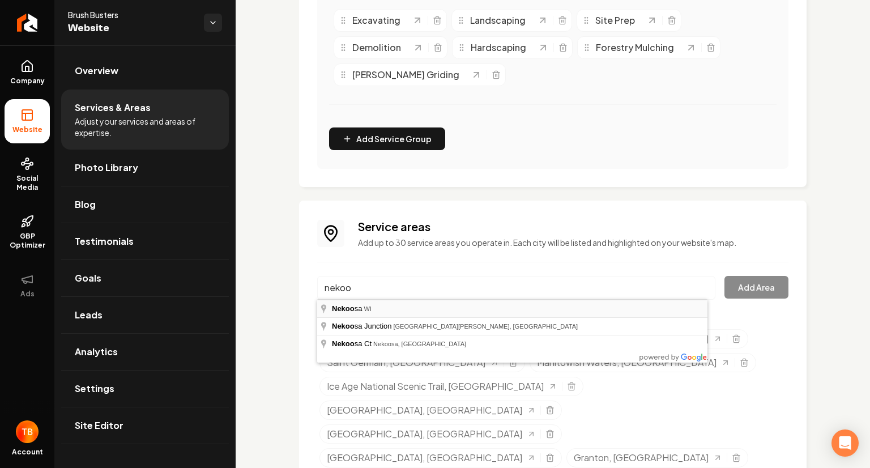
type input "Nekoosa, WI"
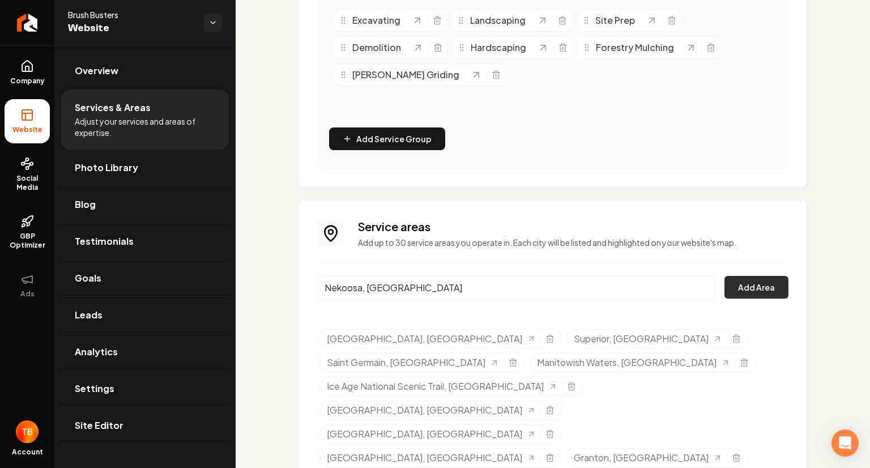
click at [741, 277] on button "Add Area" at bounding box center [756, 287] width 64 height 23
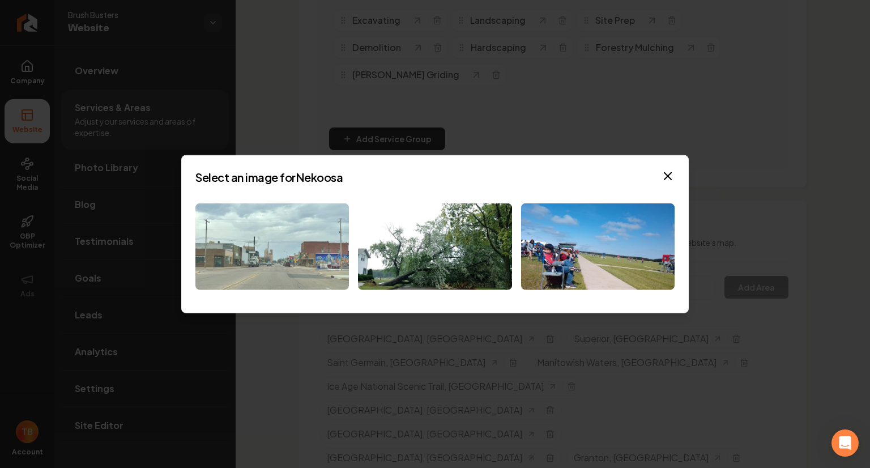
click at [249, 225] on img at bounding box center [271, 246] width 153 height 87
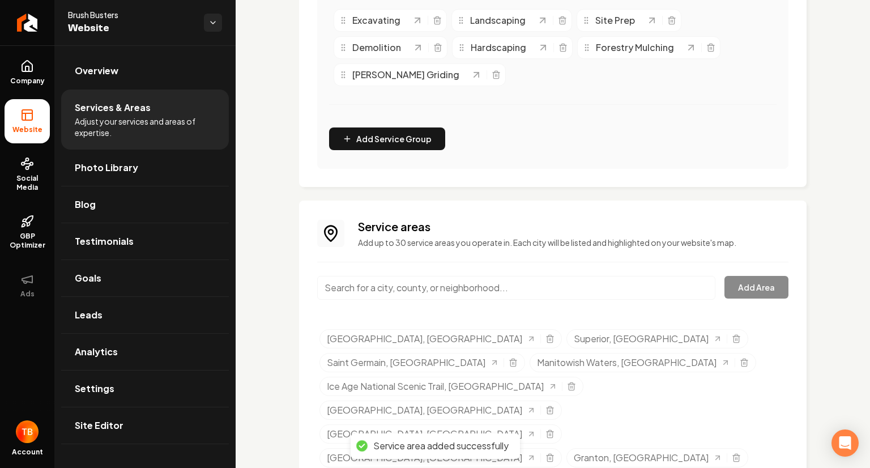
click at [408, 286] on input "Main content area" at bounding box center [516, 288] width 398 height 24
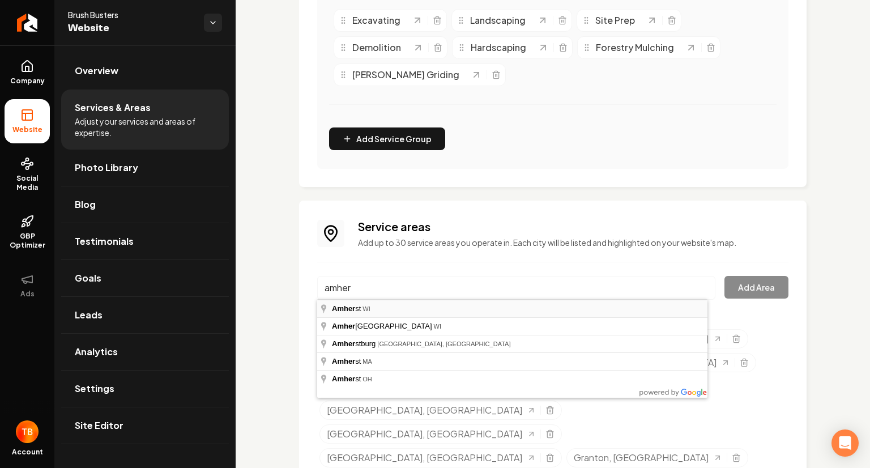
type input "Amherst, WI"
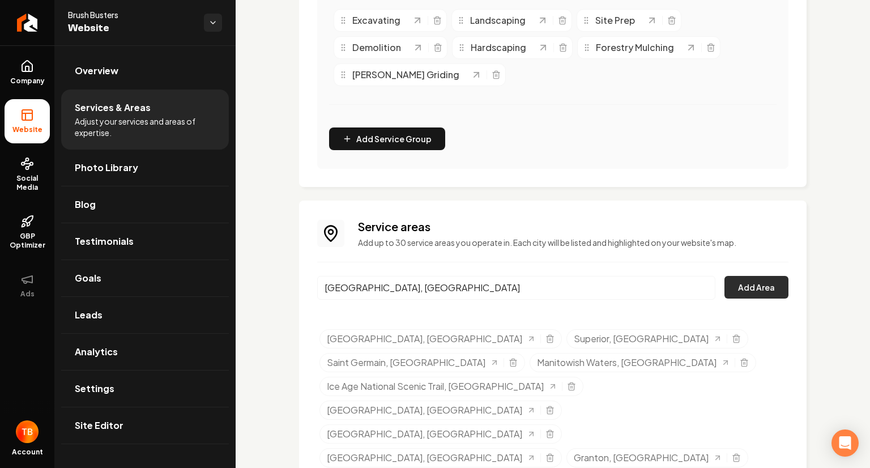
click at [763, 289] on button "Add Area" at bounding box center [756, 287] width 64 height 23
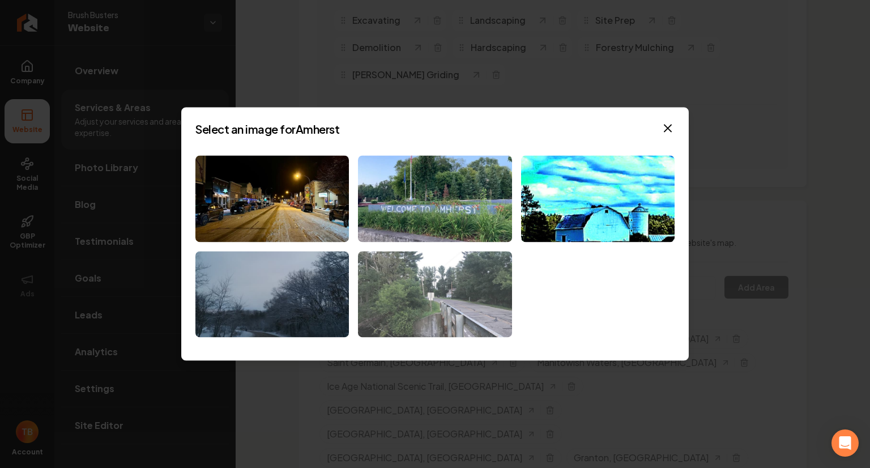
click at [426, 275] on img at bounding box center [434, 294] width 153 height 87
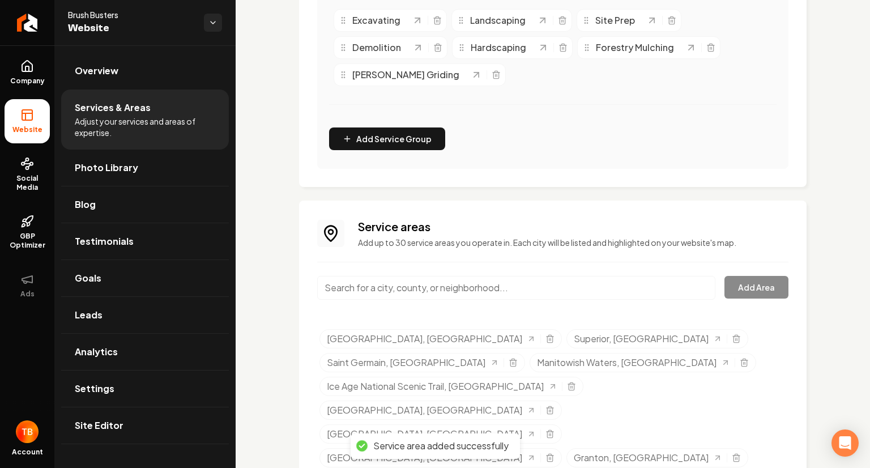
click at [405, 286] on input "Main content area" at bounding box center [516, 288] width 398 height 24
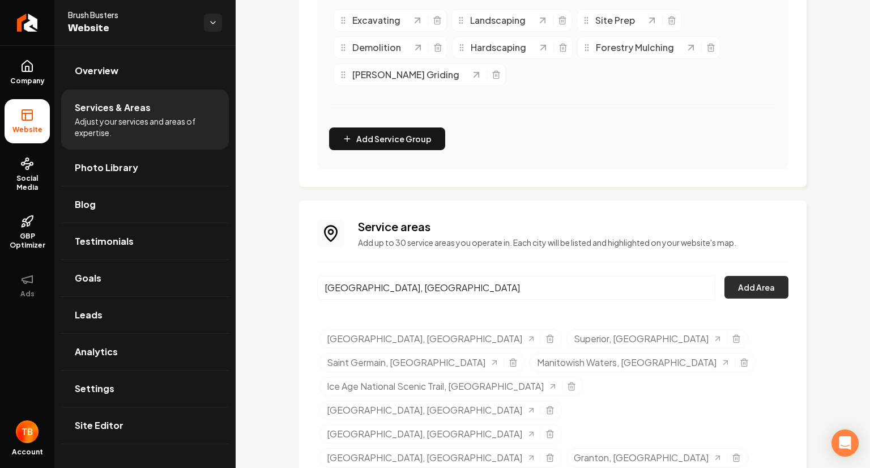
click at [740, 290] on button "Add Area" at bounding box center [756, 287] width 64 height 23
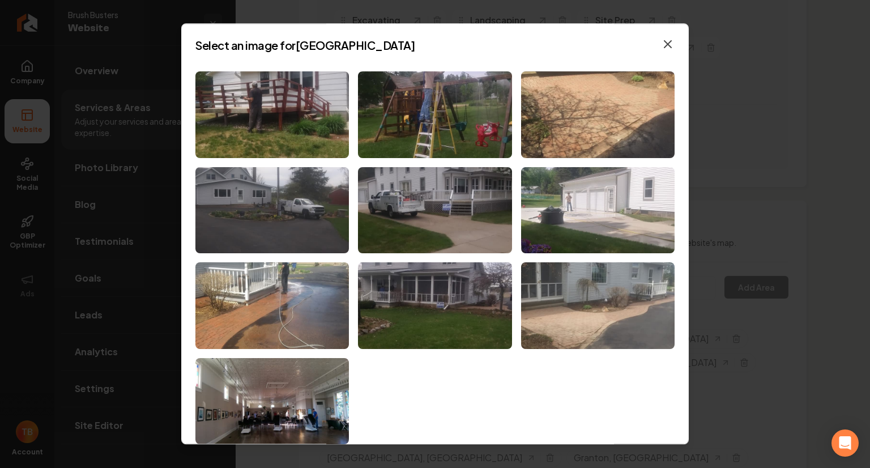
click at [664, 45] on icon "button" at bounding box center [667, 44] width 7 height 7
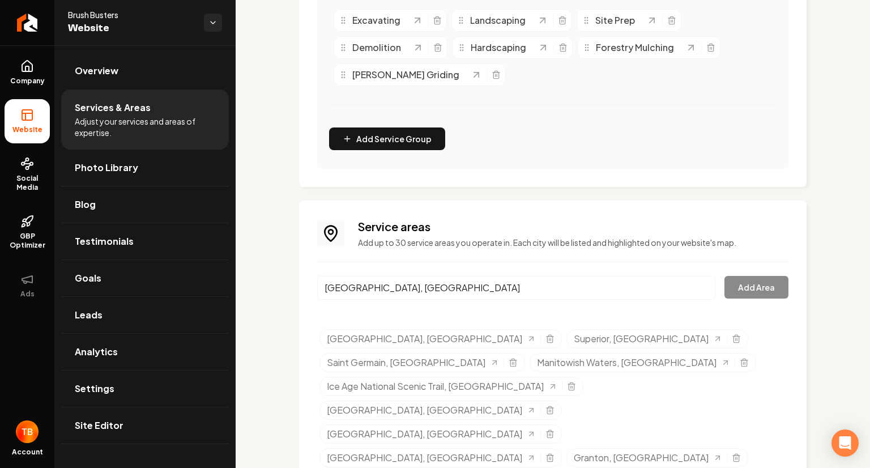
click at [463, 283] on input "Wittenberg, WI" at bounding box center [516, 288] width 398 height 24
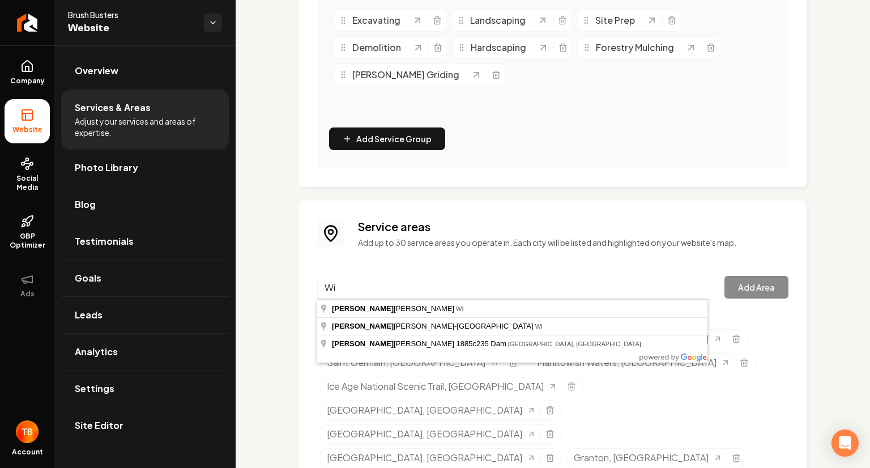
type input "W"
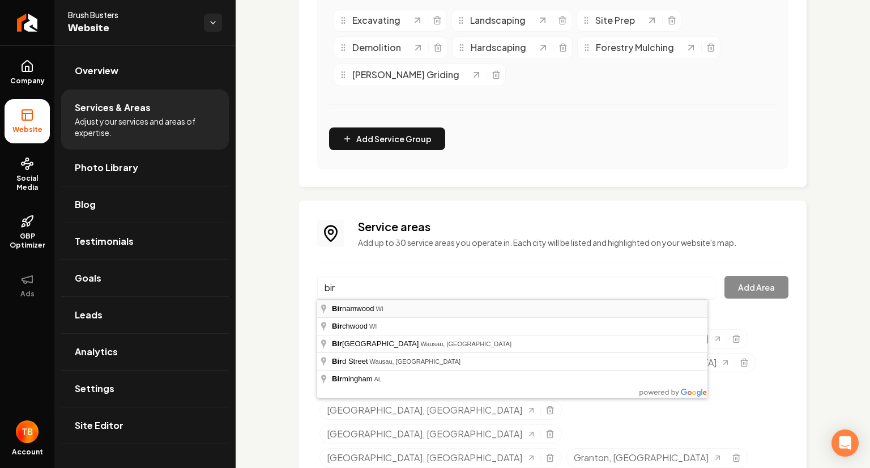
type input "Birnamwood, WI"
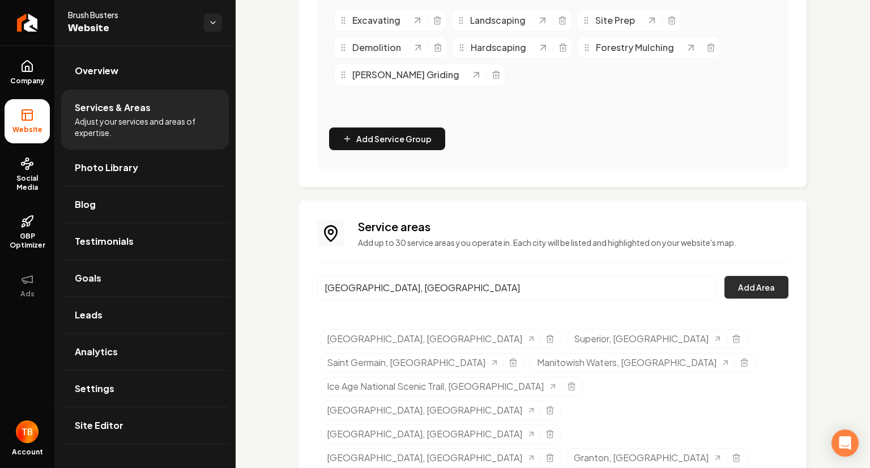
click at [733, 292] on button "Add Area" at bounding box center [756, 287] width 64 height 23
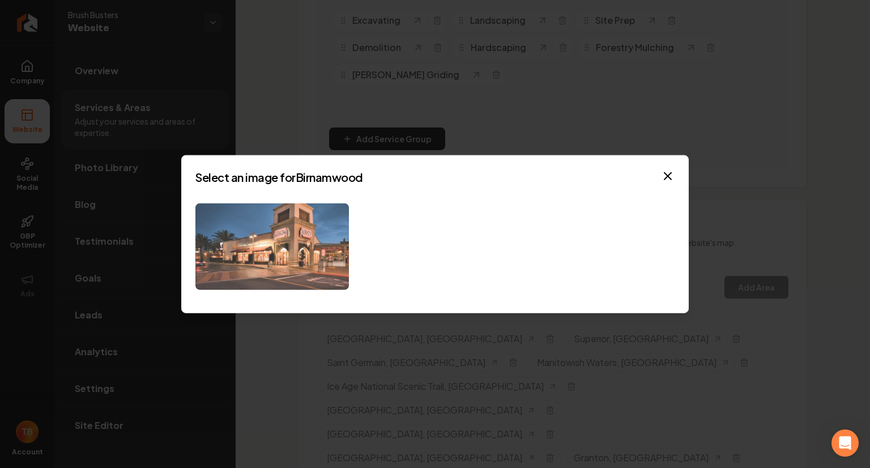
click at [331, 259] on img at bounding box center [271, 246] width 153 height 87
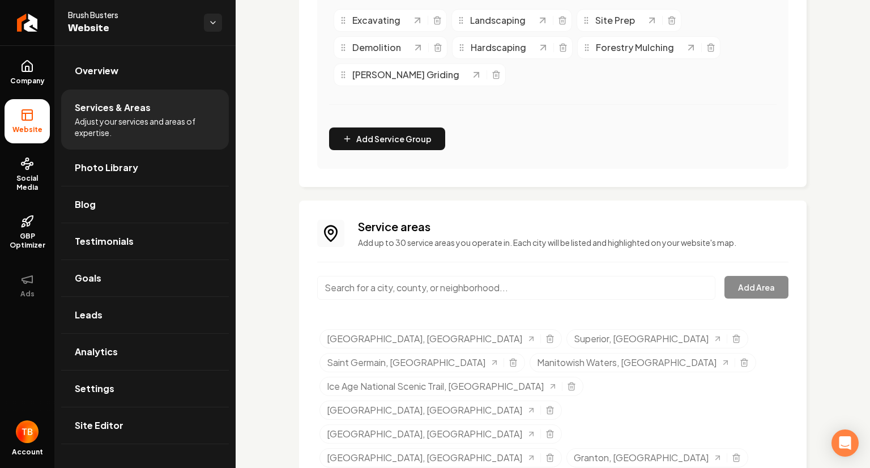
click at [412, 289] on input "Main content area" at bounding box center [516, 288] width 398 height 24
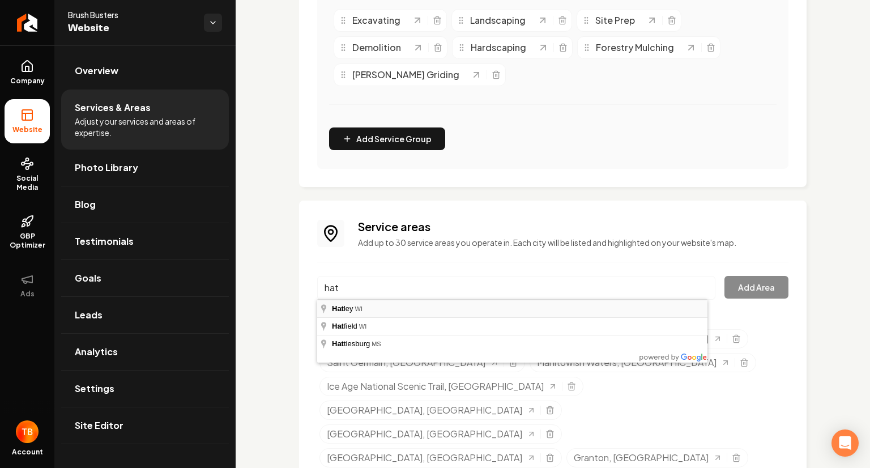
type input "Hatley, WI"
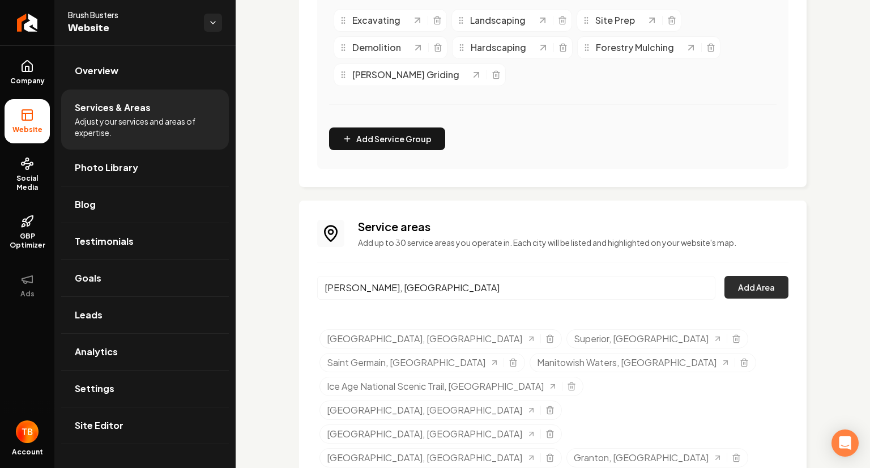
click at [754, 292] on button "Add Area" at bounding box center [756, 287] width 64 height 23
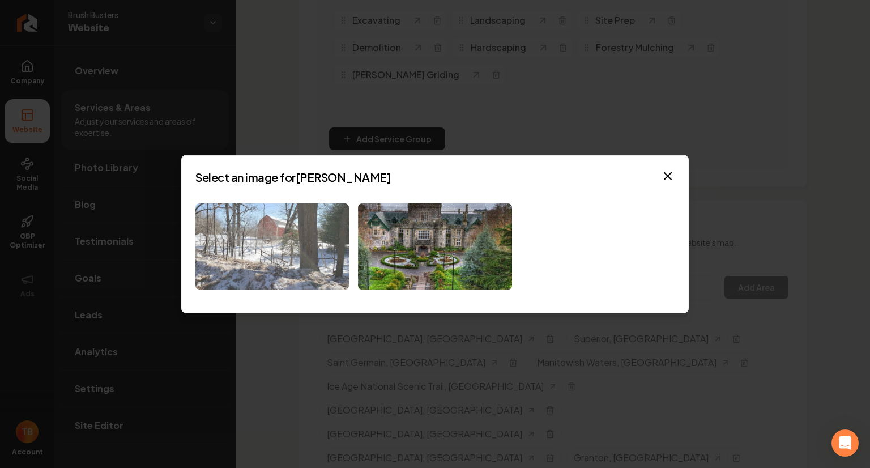
click at [200, 254] on img at bounding box center [271, 246] width 153 height 87
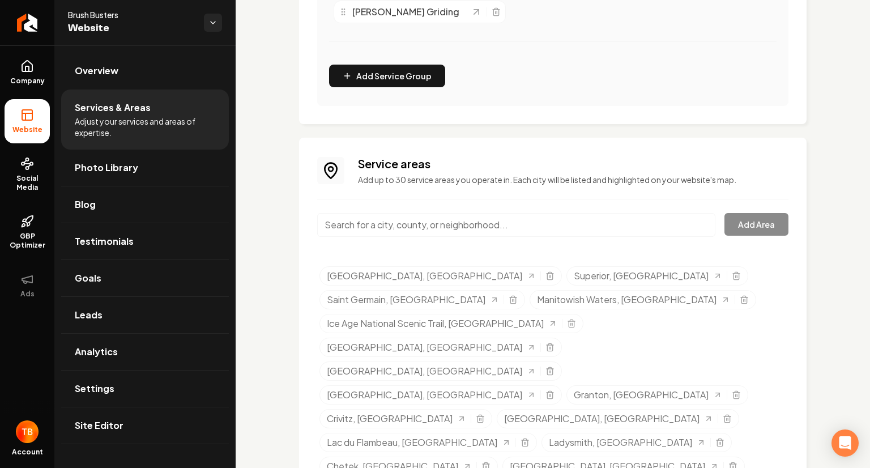
scroll to position [391, 0]
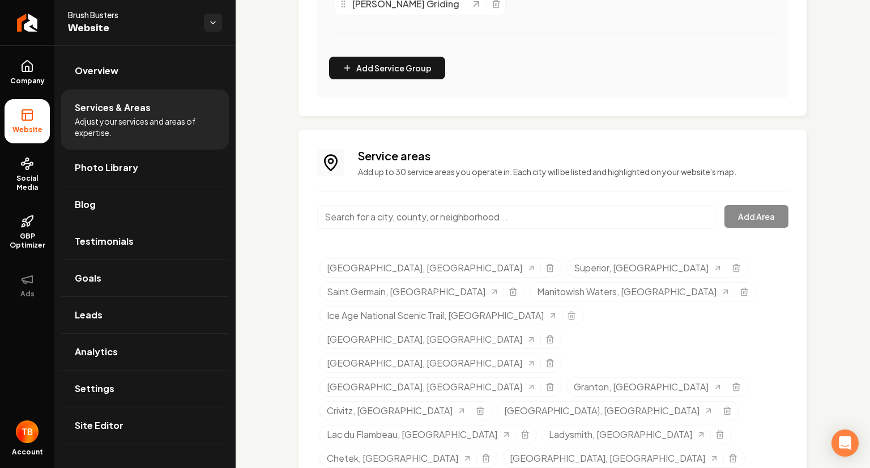
click at [355, 225] on input "Main content area" at bounding box center [516, 217] width 398 height 24
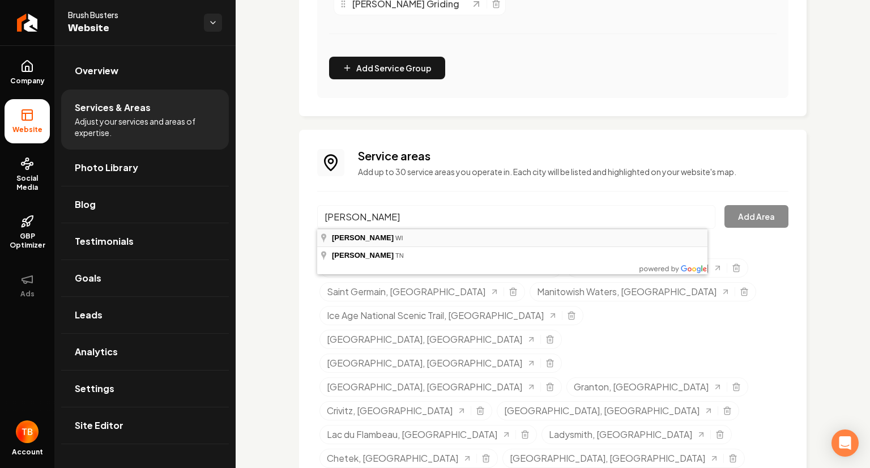
type input "Gleason, WI"
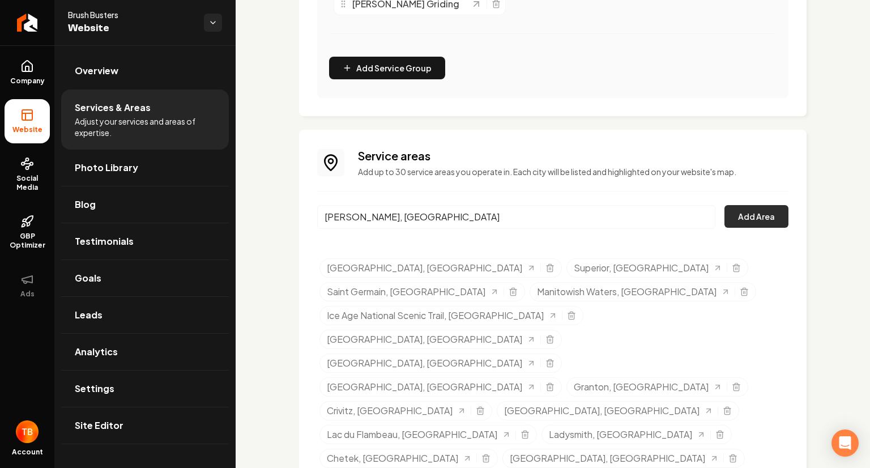
click at [748, 219] on button "Add Area" at bounding box center [756, 216] width 64 height 23
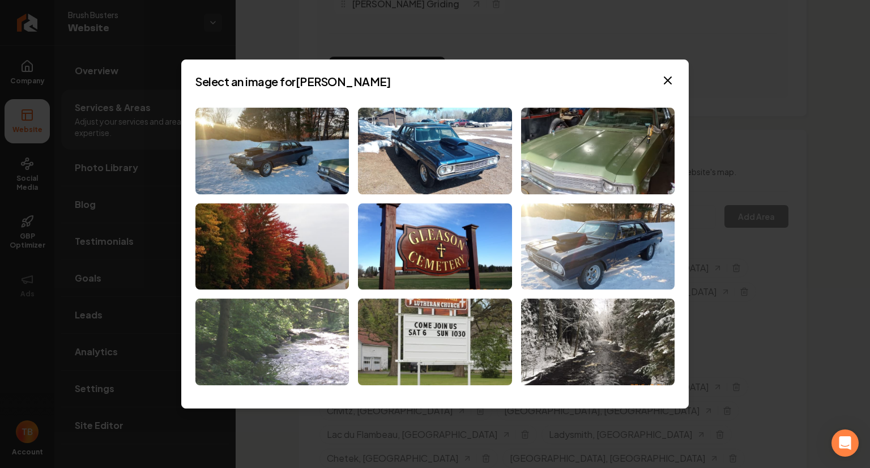
click at [297, 333] on img at bounding box center [271, 341] width 153 height 87
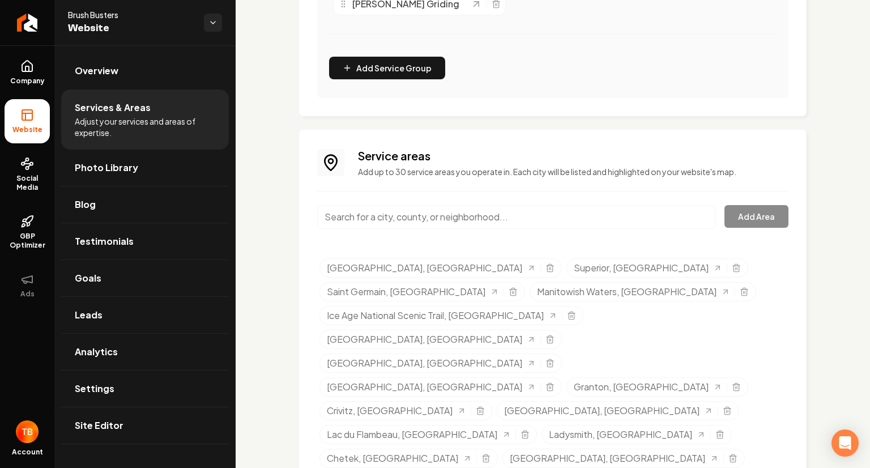
click at [449, 221] on input "Main content area" at bounding box center [516, 217] width 398 height 24
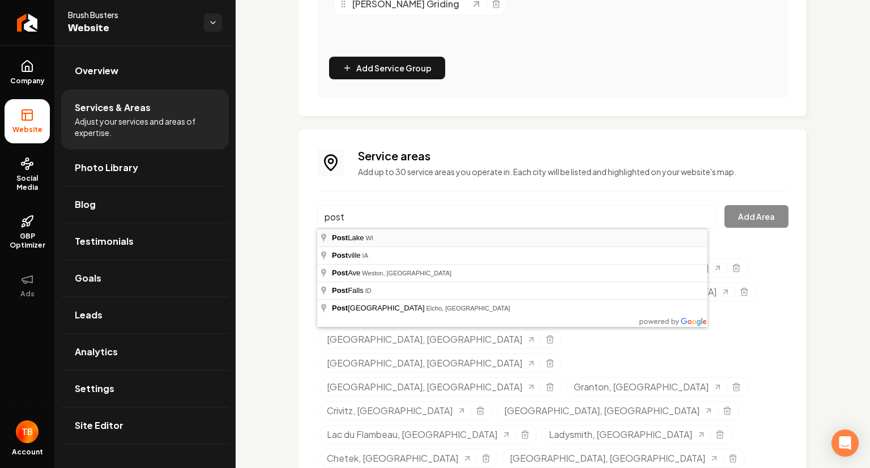
type input "Post Lake, WI"
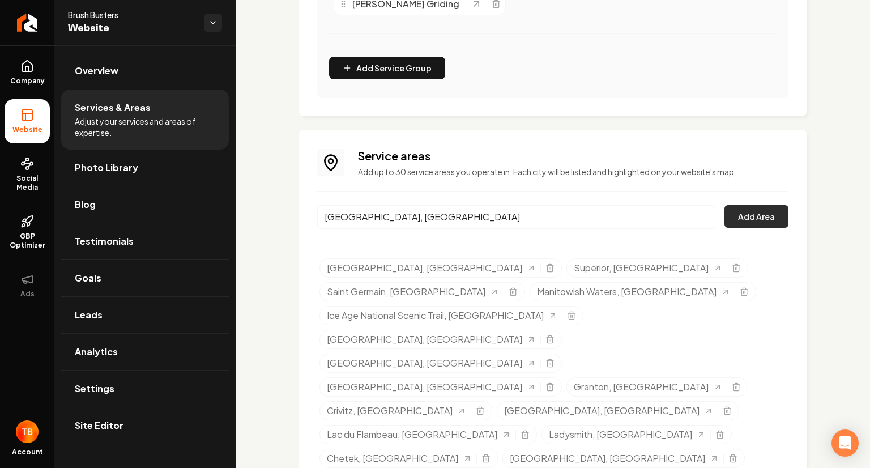
click at [765, 219] on button "Add Area" at bounding box center [756, 216] width 64 height 23
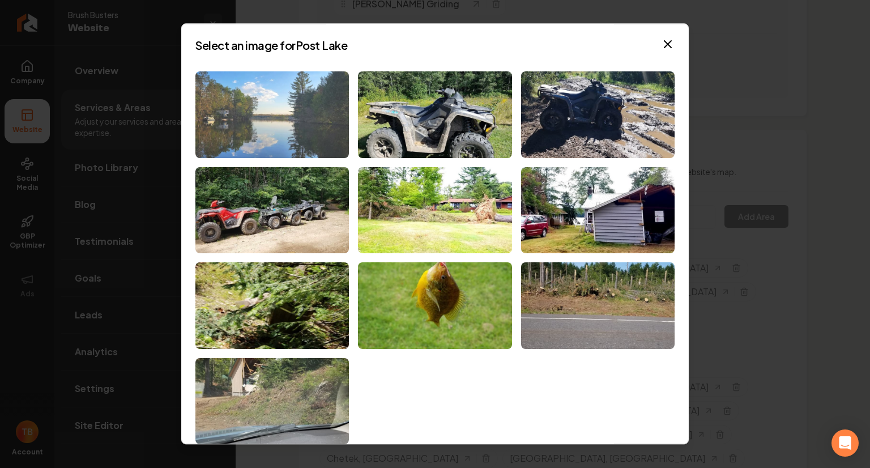
click at [293, 127] on img at bounding box center [271, 114] width 153 height 87
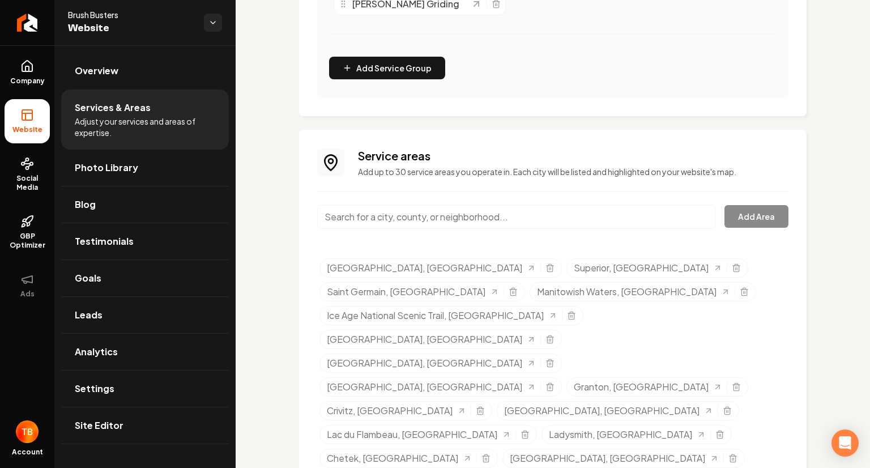
click at [451, 218] on input "Main content area" at bounding box center [516, 217] width 398 height 24
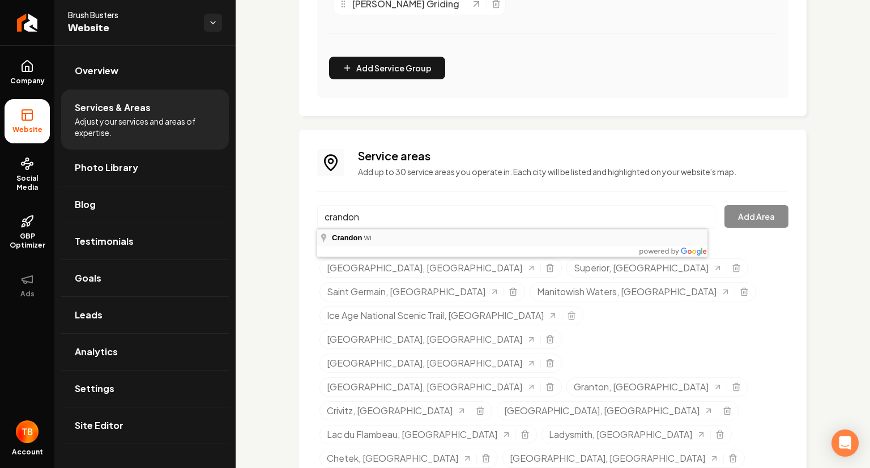
type input "Crandon, WI"
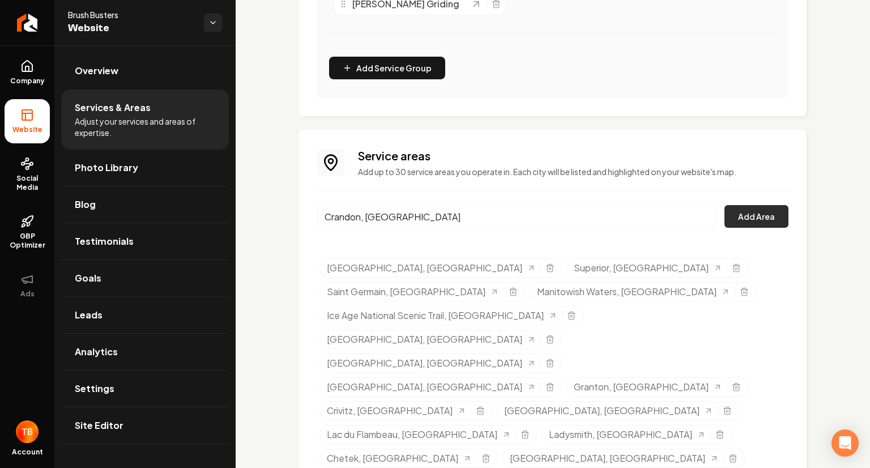
click at [750, 220] on button "Add Area" at bounding box center [756, 216] width 64 height 23
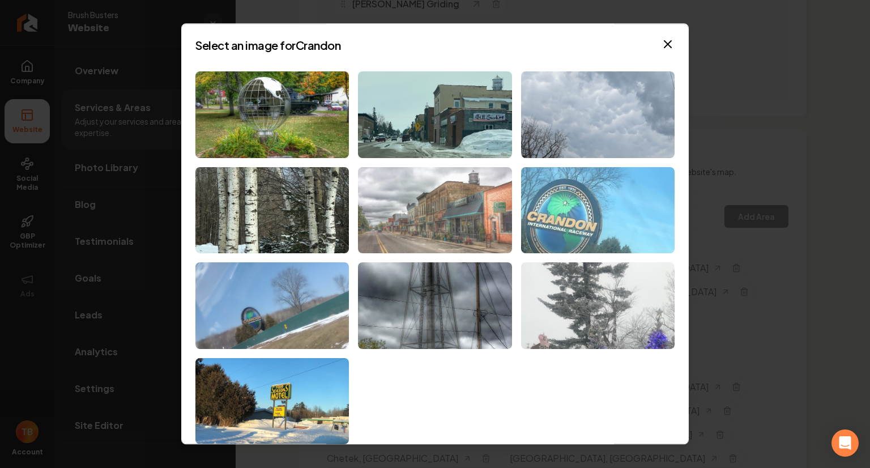
click at [431, 203] on img at bounding box center [434, 210] width 153 height 87
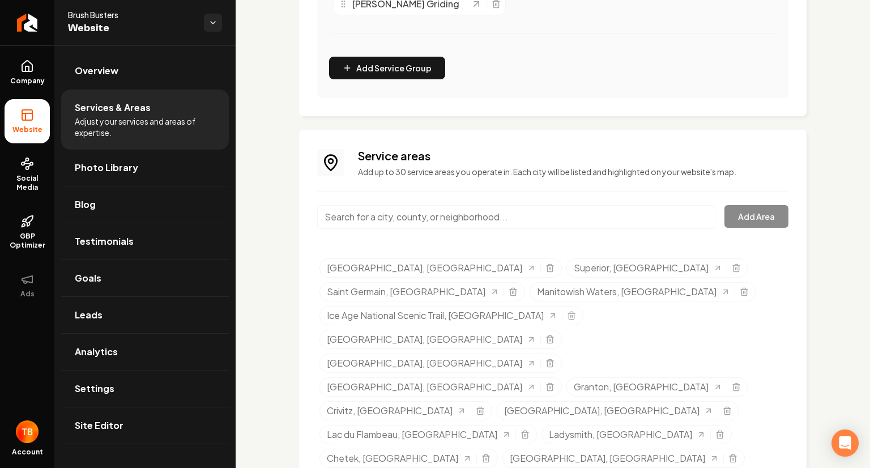
click at [507, 218] on input "Main content area" at bounding box center [516, 217] width 398 height 24
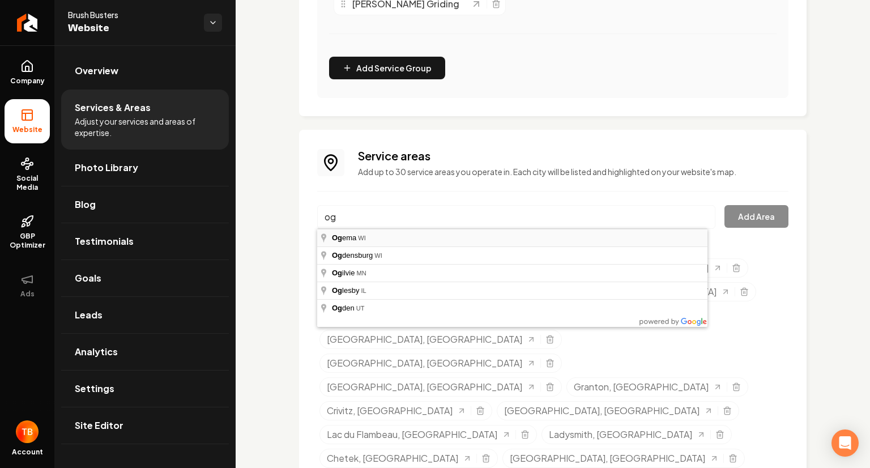
type input "Ogema, WI"
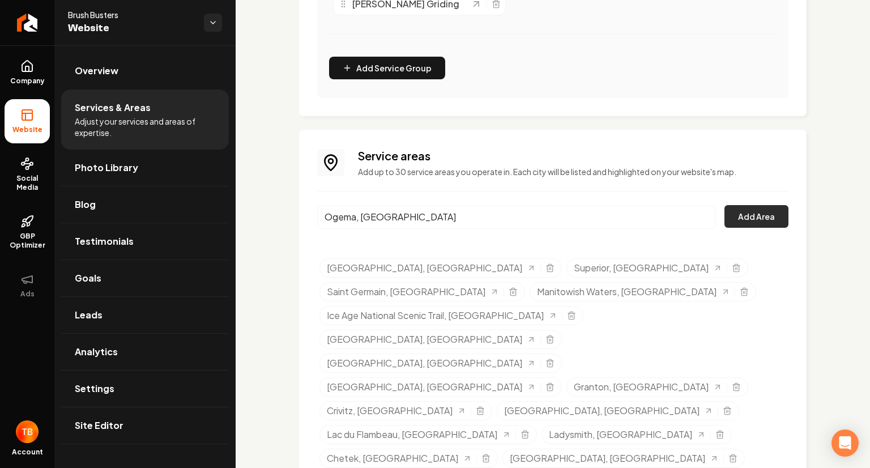
click at [763, 221] on button "Add Area" at bounding box center [756, 216] width 64 height 23
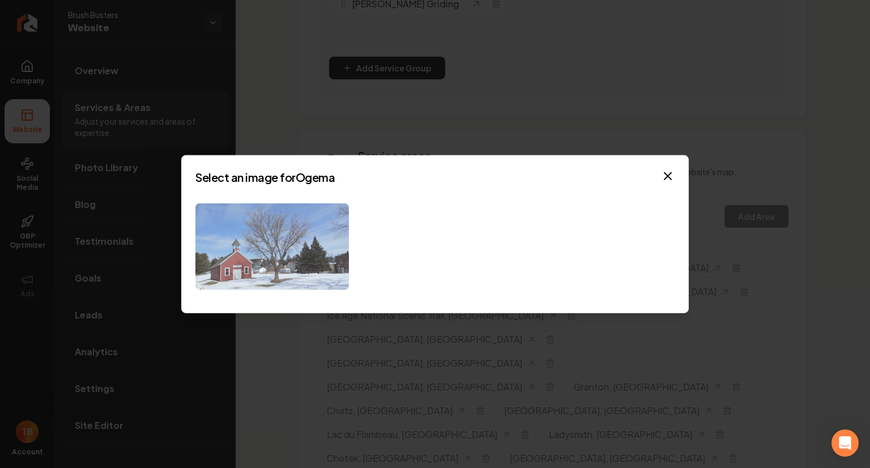
click at [346, 246] on img at bounding box center [271, 246] width 153 height 87
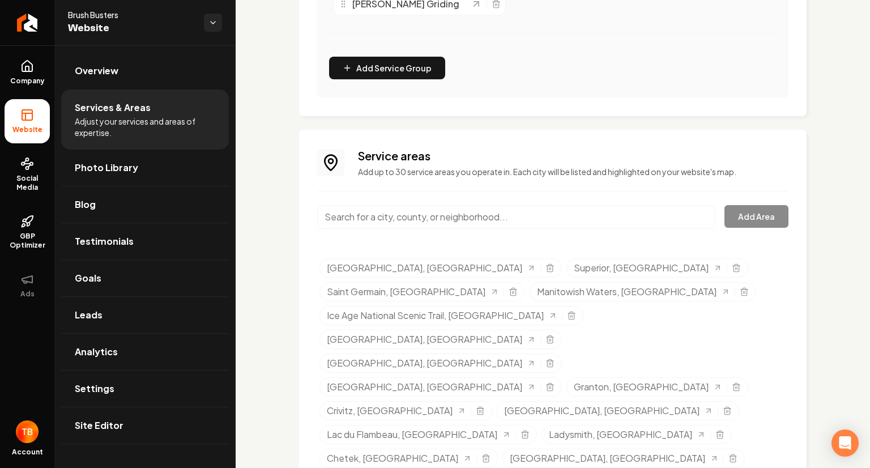
click at [442, 209] on input "Main content area" at bounding box center [516, 217] width 398 height 24
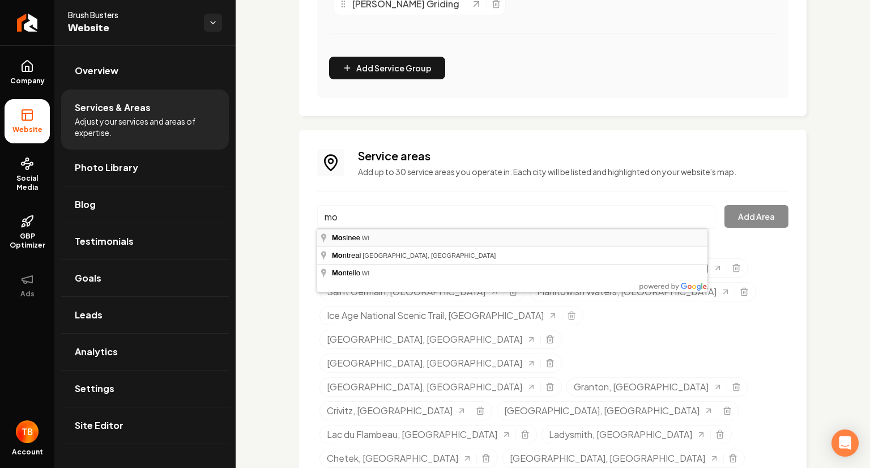
type input "Mosinee, WI"
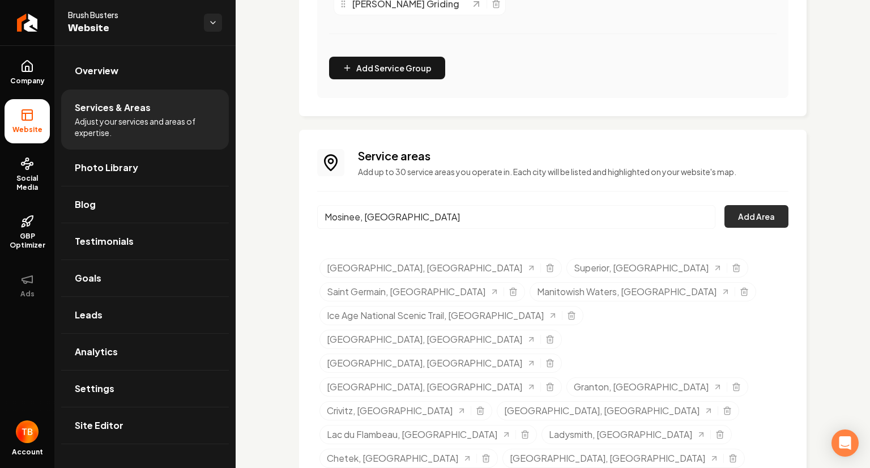
click at [740, 218] on button "Add Area" at bounding box center [756, 216] width 64 height 23
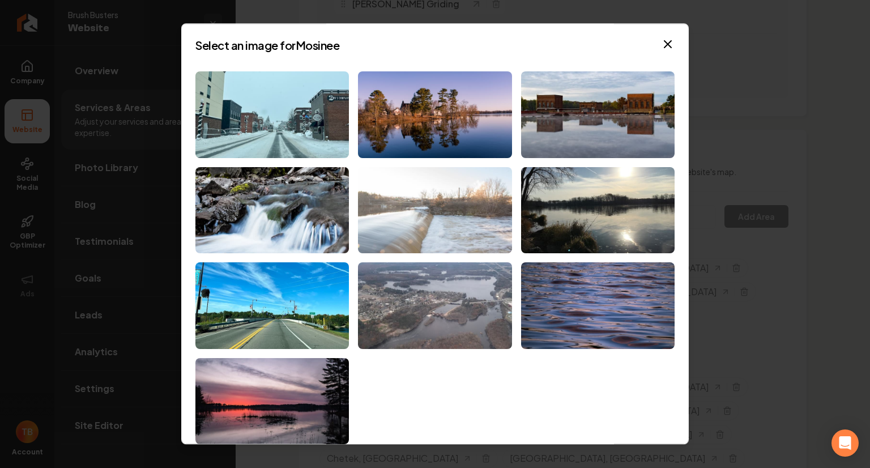
click at [452, 221] on img at bounding box center [434, 210] width 153 height 87
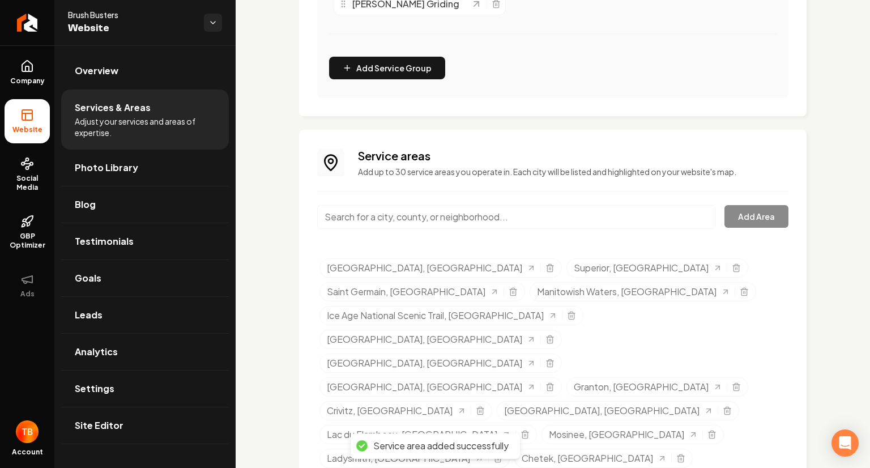
click at [463, 221] on input "Main content area" at bounding box center [516, 217] width 398 height 24
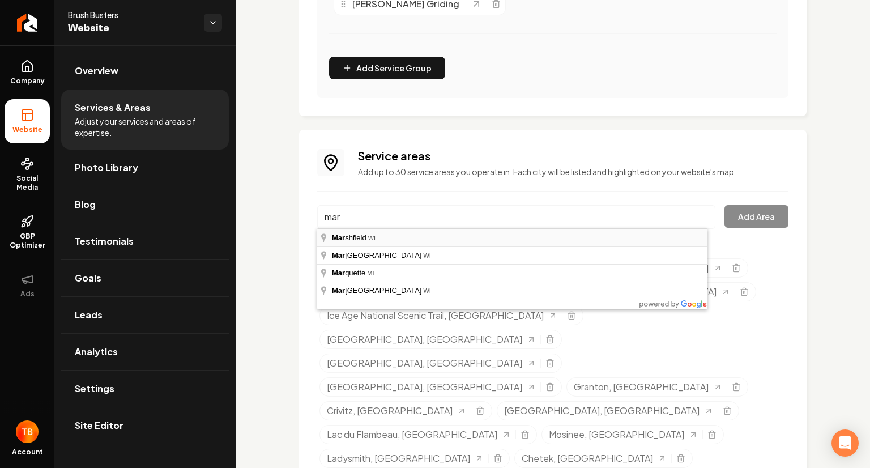
type input "Marshfield, WI"
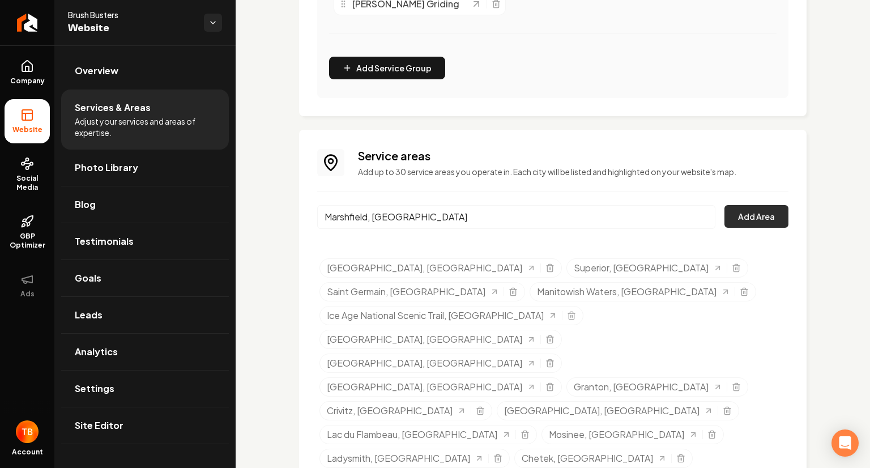
click at [733, 219] on button "Add Area" at bounding box center [756, 216] width 64 height 23
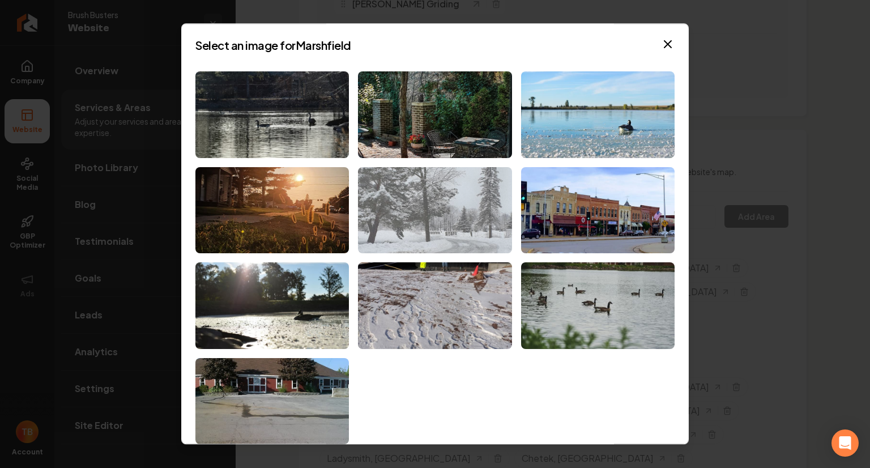
click at [420, 219] on img at bounding box center [434, 210] width 153 height 87
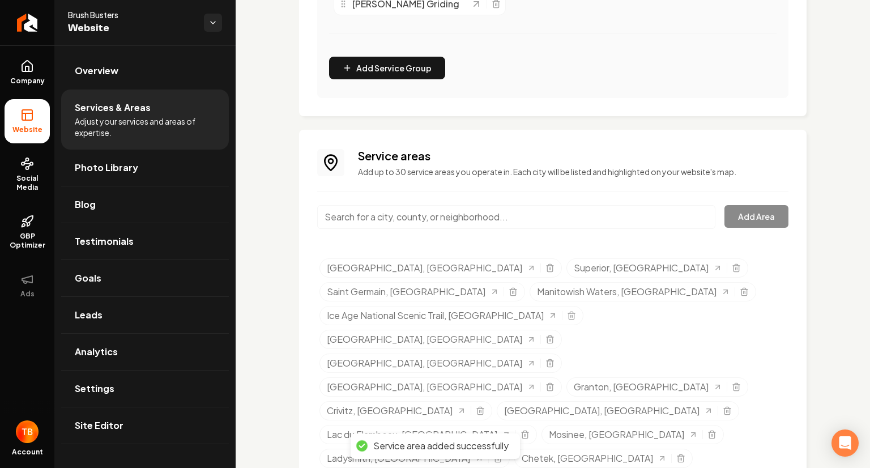
scroll to position [438, 0]
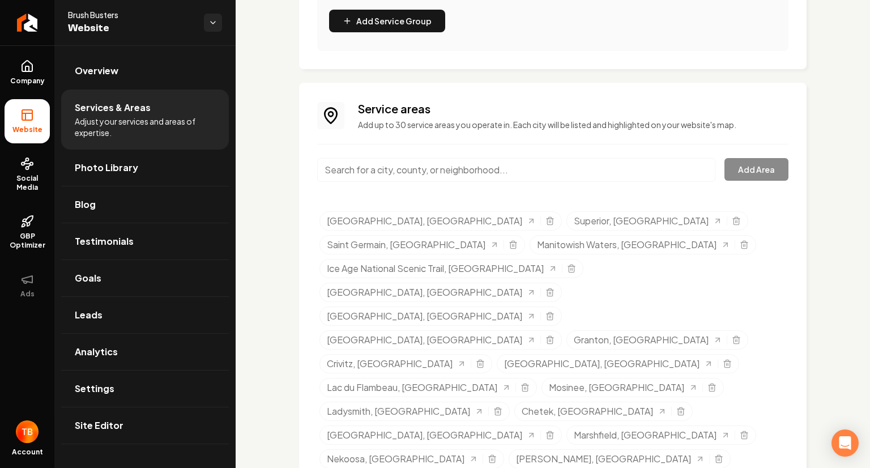
click at [397, 172] on input "Main content area" at bounding box center [516, 170] width 398 height 24
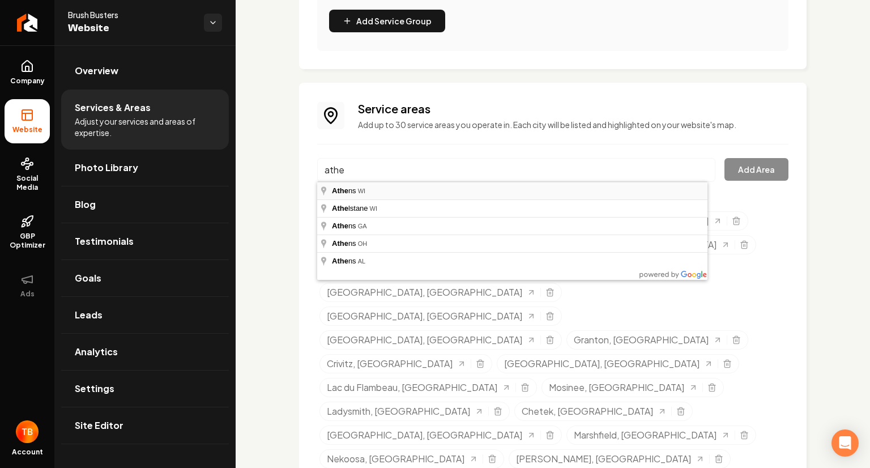
type input "Athens, WI"
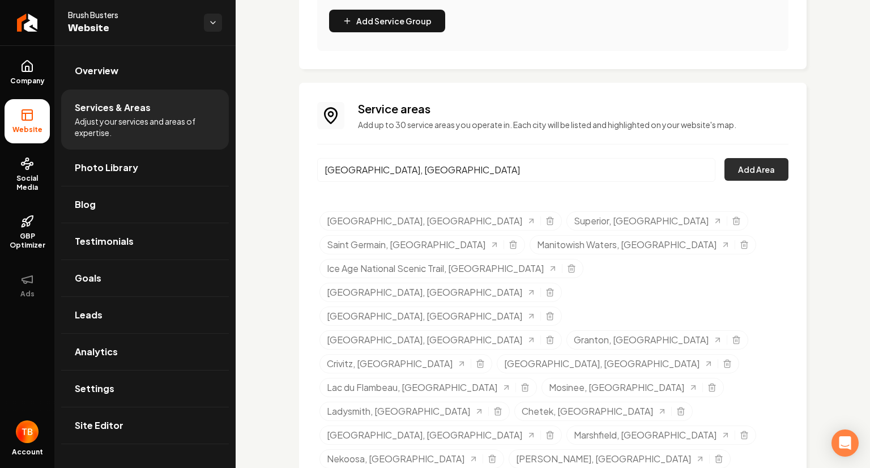
click at [750, 173] on button "Add Area" at bounding box center [756, 169] width 64 height 23
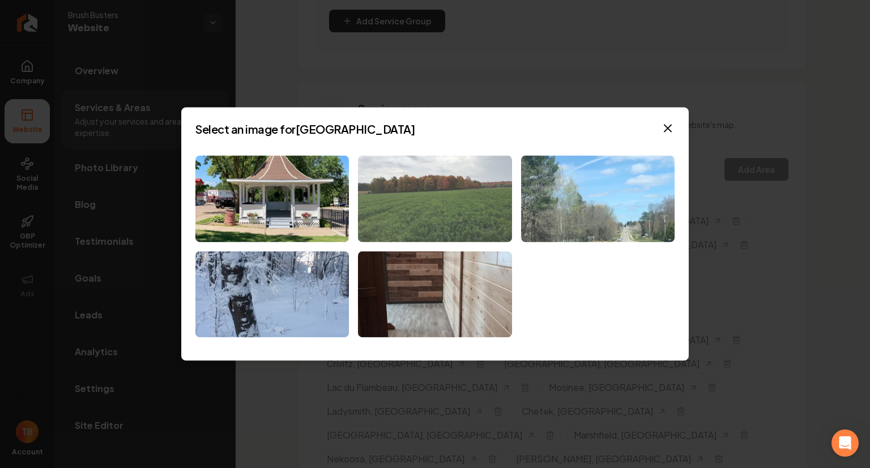
click at [440, 228] on img at bounding box center [434, 198] width 153 height 87
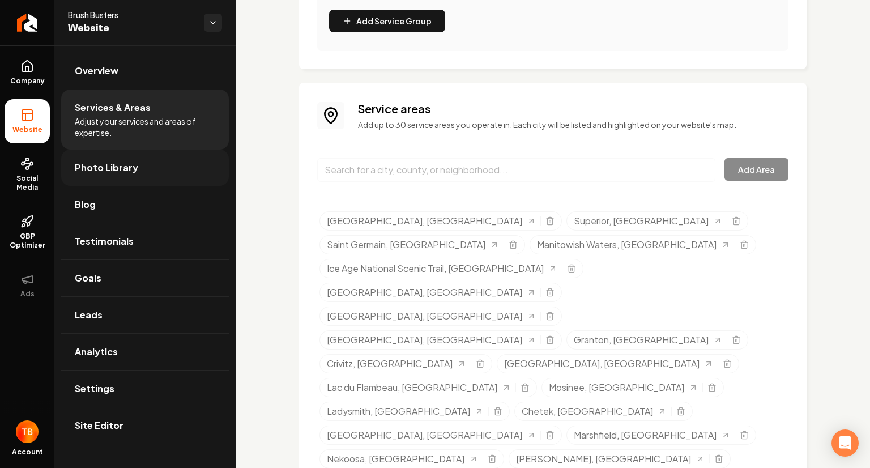
click at [159, 164] on link "Photo Library" at bounding box center [145, 167] width 168 height 36
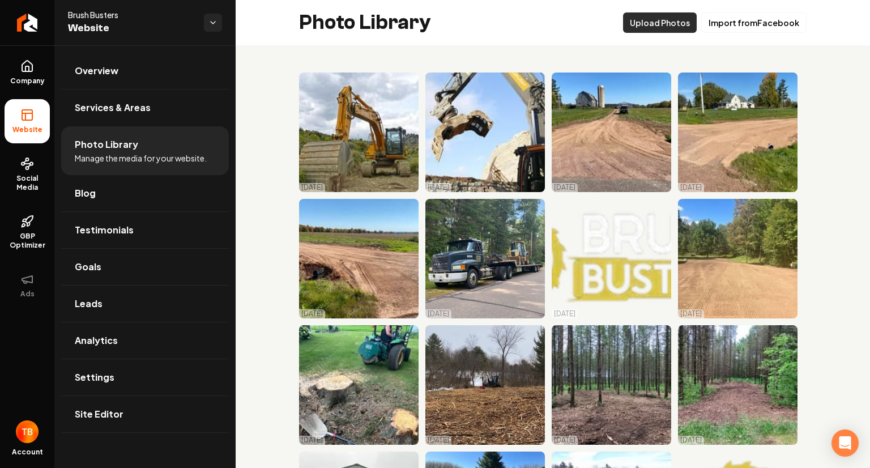
click at [668, 19] on button "Upload Photos" at bounding box center [660, 22] width 74 height 20
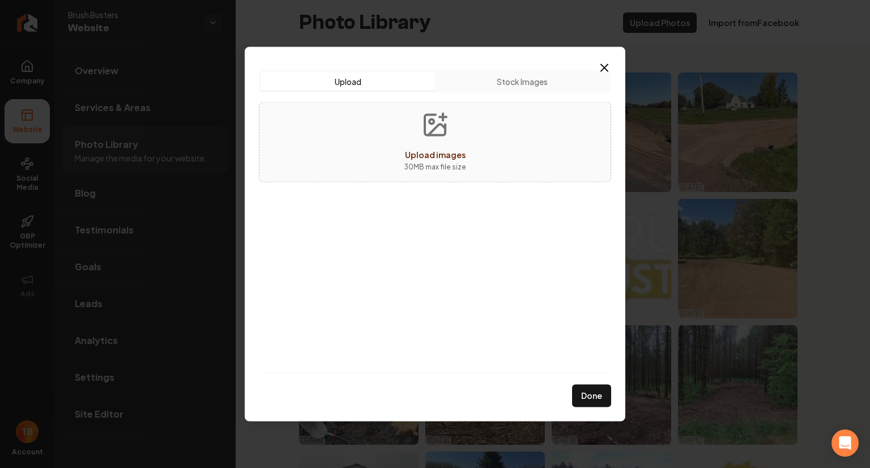
click at [428, 150] on span "Upload images" at bounding box center [435, 154] width 61 height 10
click at [607, 66] on icon "button" at bounding box center [604, 68] width 14 height 14
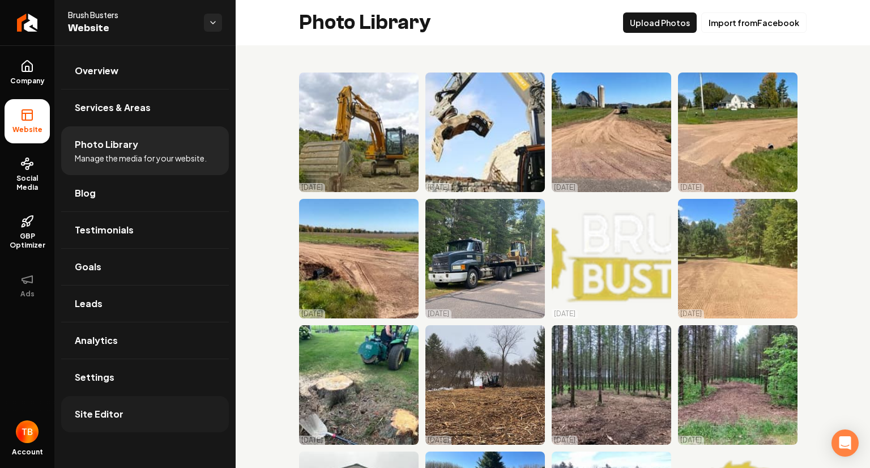
click at [104, 415] on span "Site Editor" at bounding box center [99, 414] width 49 height 14
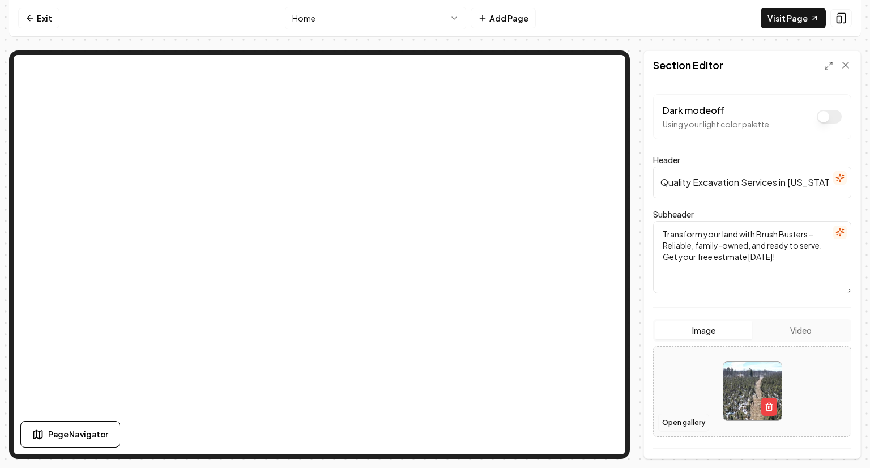
click at [680, 421] on button "Open gallery" at bounding box center [683, 422] width 51 height 18
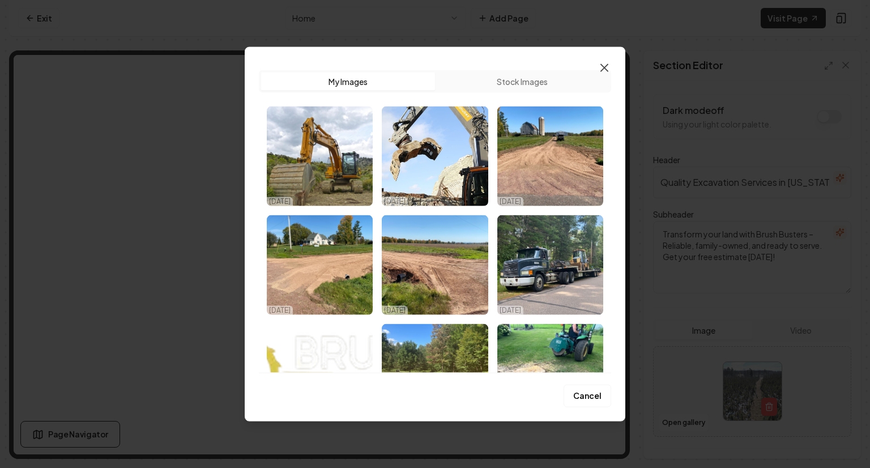
click at [602, 67] on icon "button" at bounding box center [604, 68] width 14 height 14
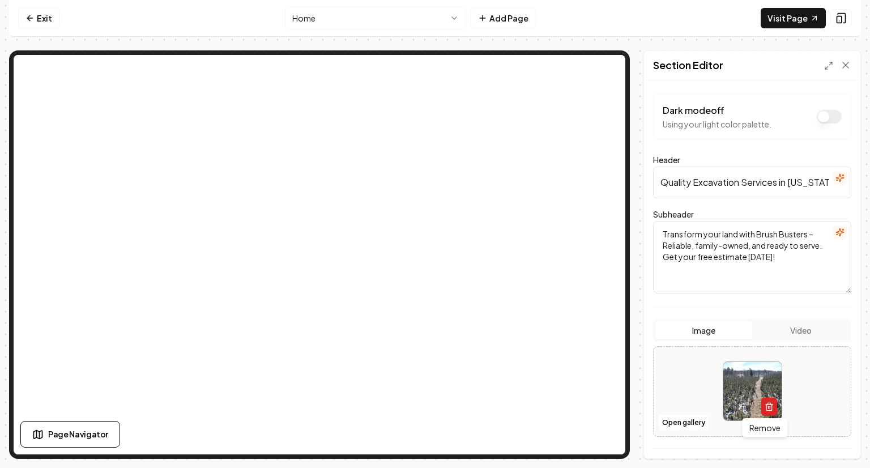
click at [767, 403] on icon "button" at bounding box center [768, 406] width 9 height 9
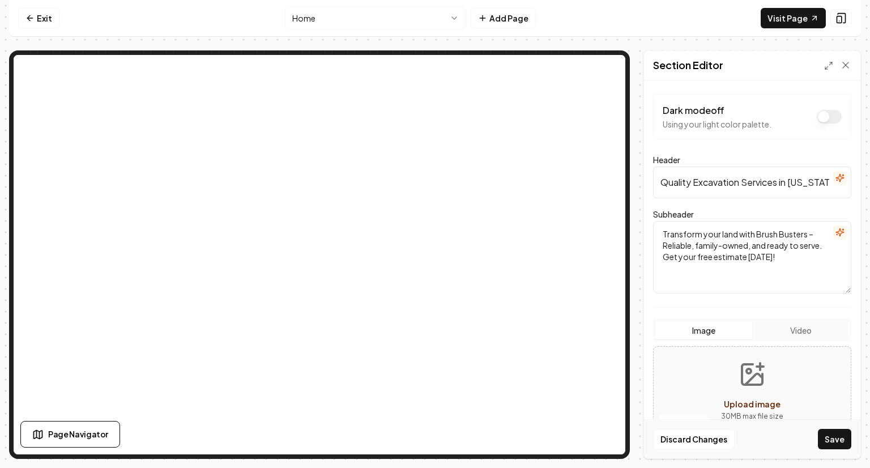
click at [750, 388] on button "Upload image 30 MB max file size" at bounding box center [752, 391] width 80 height 79
click at [716, 331] on button "Image" at bounding box center [703, 330] width 97 height 18
click at [725, 387] on button "Upload image 30 MB max file size" at bounding box center [752, 391] width 80 height 79
type input "**********"
drag, startPoint x: 725, startPoint y: 387, endPoint x: 641, endPoint y: 98, distance: 300.8
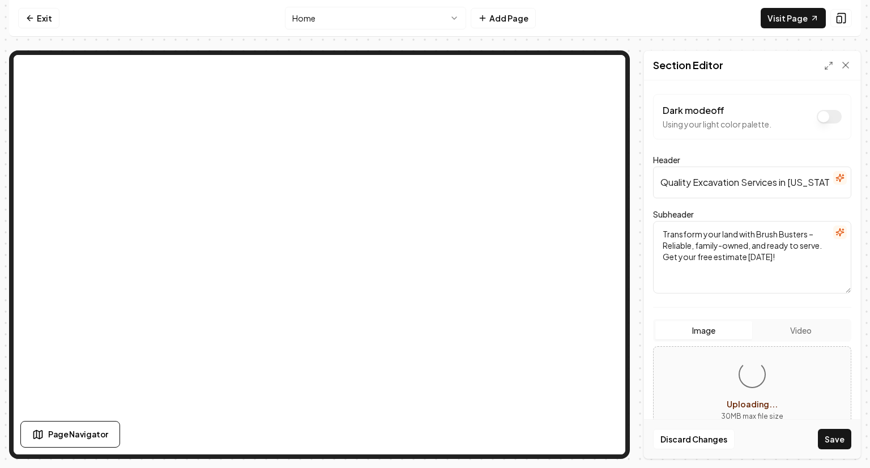
click at [641, 98] on div "Page Settings Section Editor Dark mode off Using your light color palette. Head…" at bounding box center [434, 254] width 851 height 408
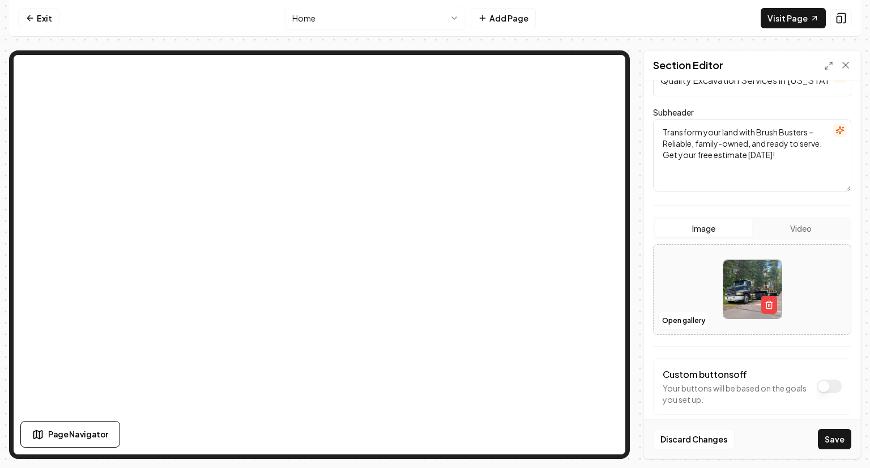
scroll to position [116, 0]
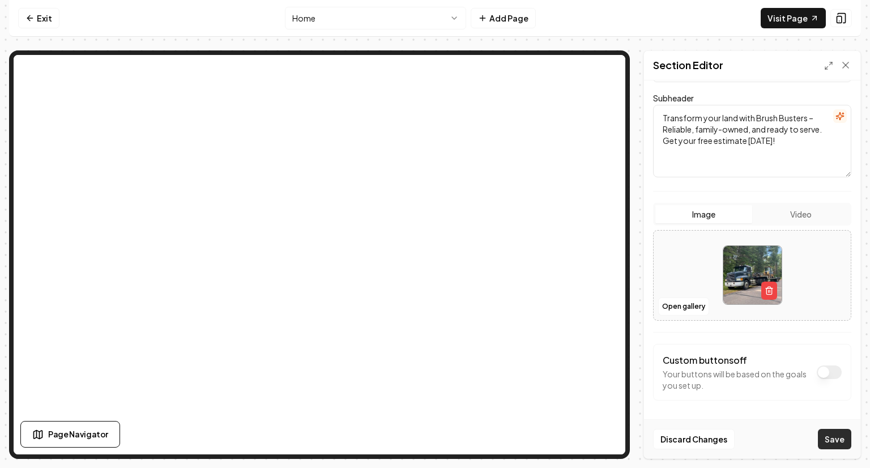
click at [836, 439] on button "Save" at bounding box center [833, 439] width 33 height 20
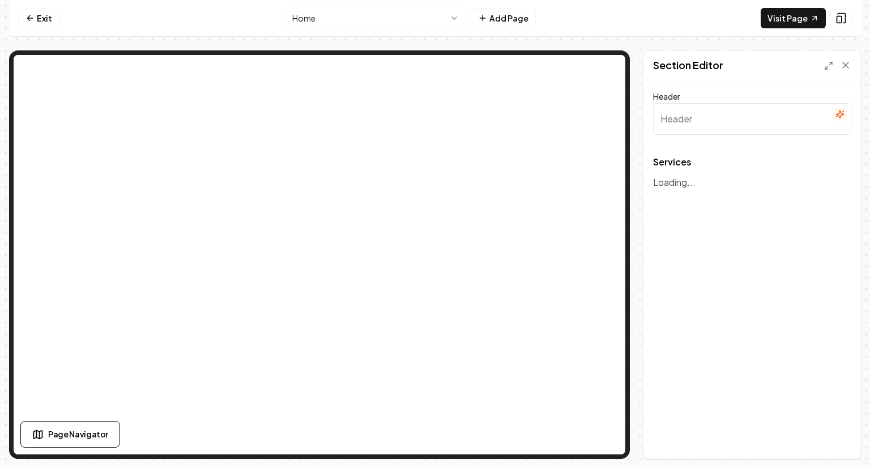
type input "Our Expert Land and Tree Services"
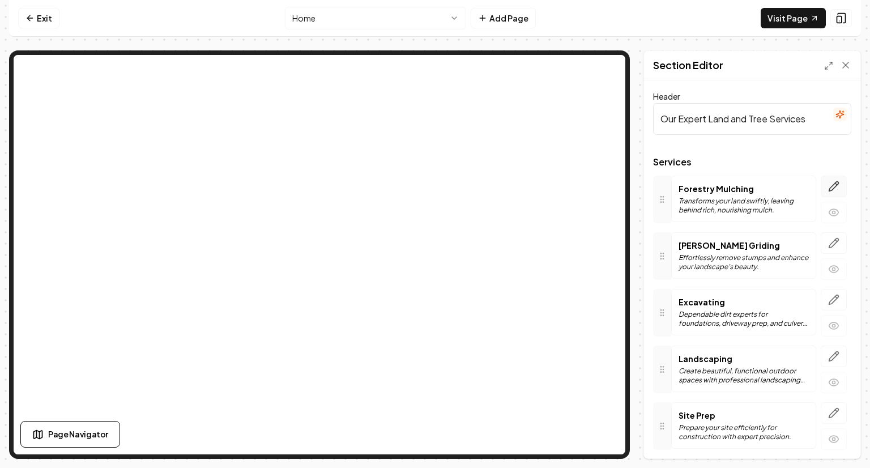
click at [828, 185] on icon "button" at bounding box center [833, 186] width 11 height 11
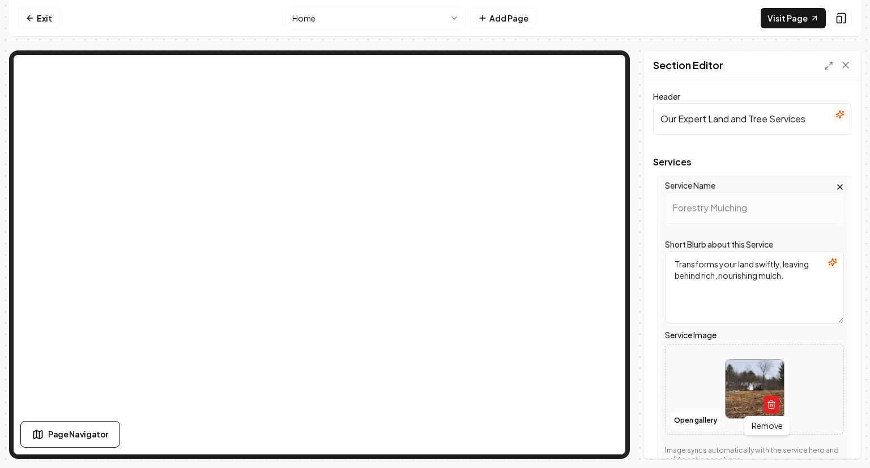
click at [767, 401] on icon "button" at bounding box center [771, 404] width 9 height 9
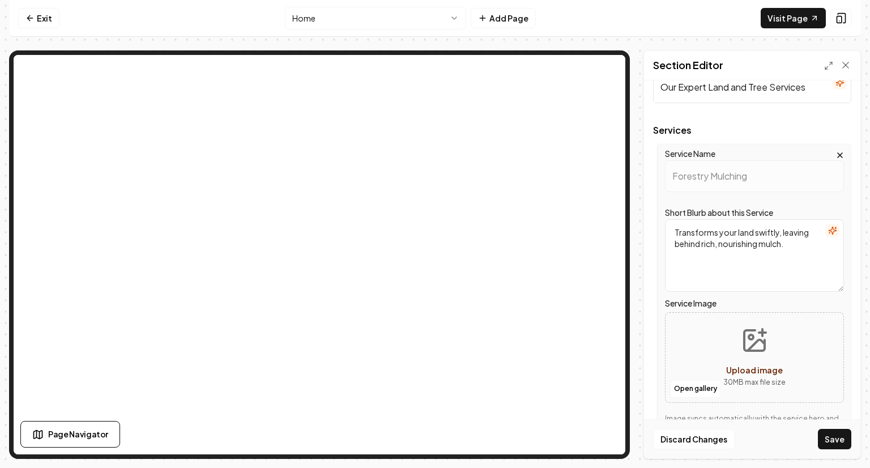
scroll to position [33, 0]
click at [692, 387] on button "Open gallery" at bounding box center [695, 387] width 51 height 18
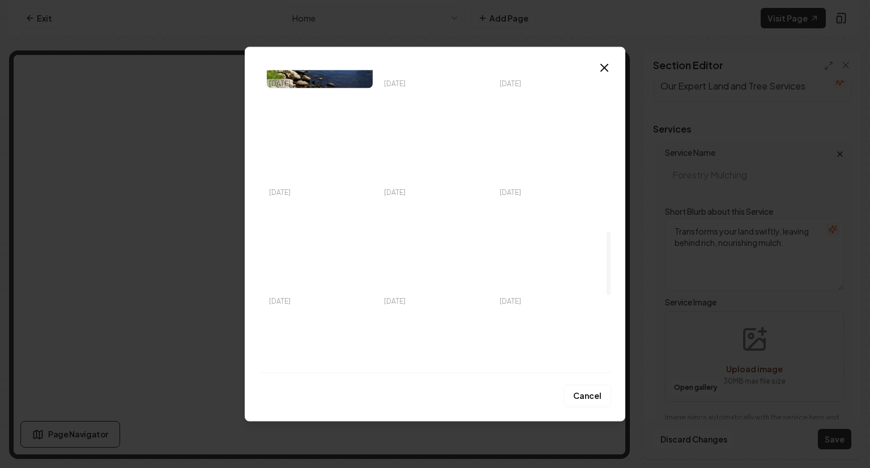
scroll to position [768, 0]
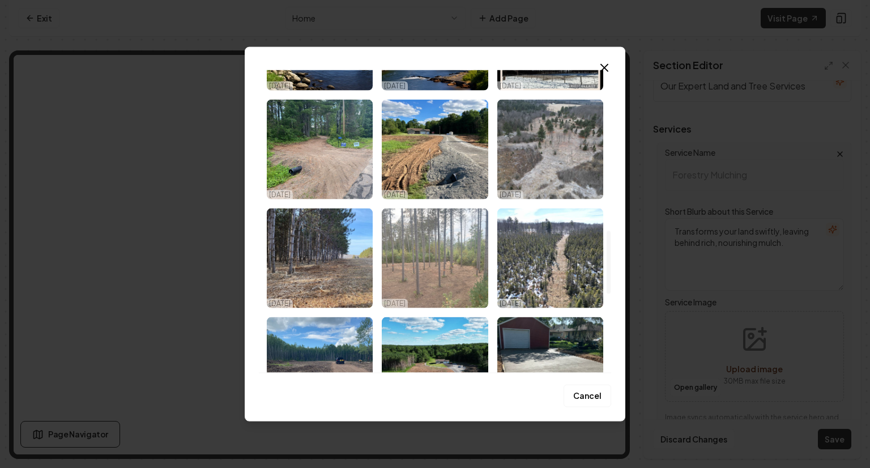
click at [428, 248] on img "Select image image_68d55e085c7cd75eb87c93b7.jpeg" at bounding box center [435, 258] width 106 height 100
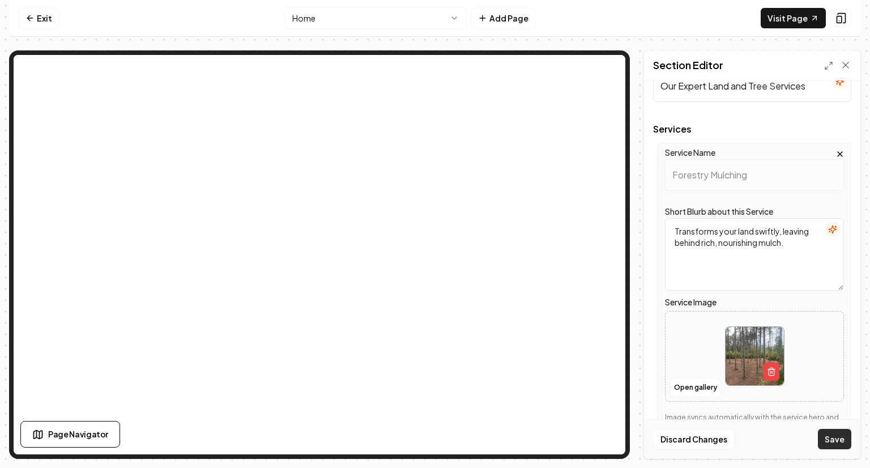
click at [833, 443] on button "Save" at bounding box center [833, 439] width 33 height 20
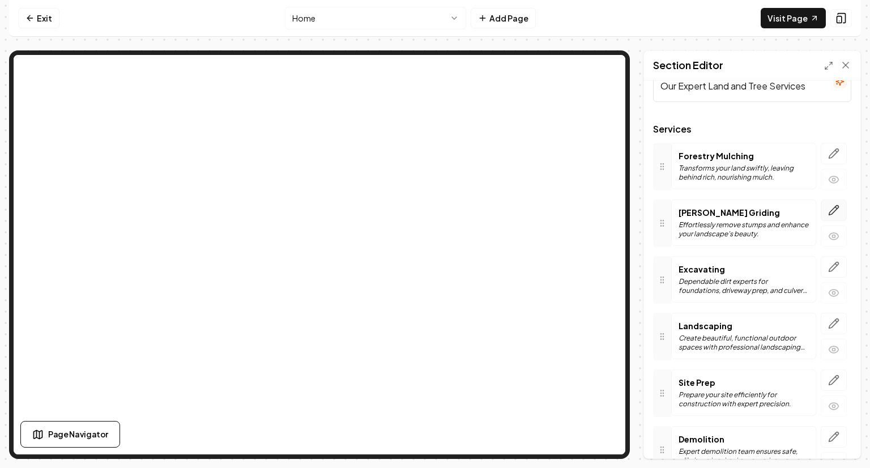
click at [830, 209] on icon "button" at bounding box center [833, 209] width 11 height 11
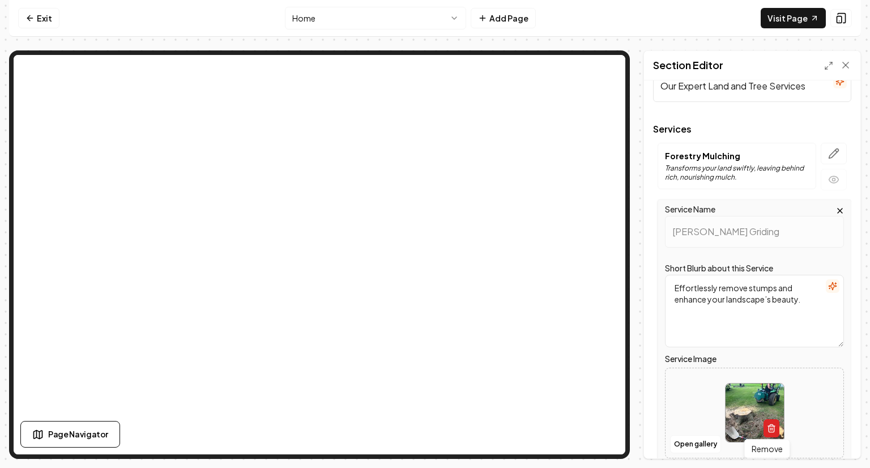
click at [769, 426] on icon "button" at bounding box center [770, 429] width 5 height 6
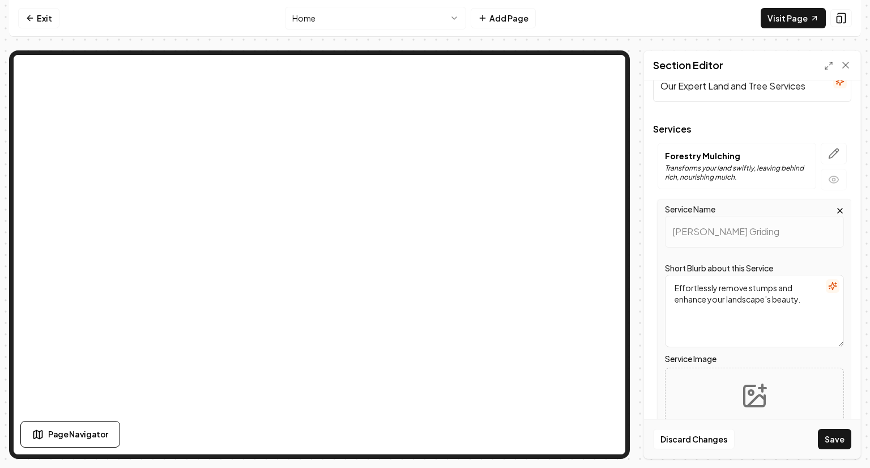
click at [752, 395] on icon "Upload image" at bounding box center [755, 400] width 17 height 11
type input "**********"
click at [840, 434] on button "Save" at bounding box center [833, 439] width 33 height 20
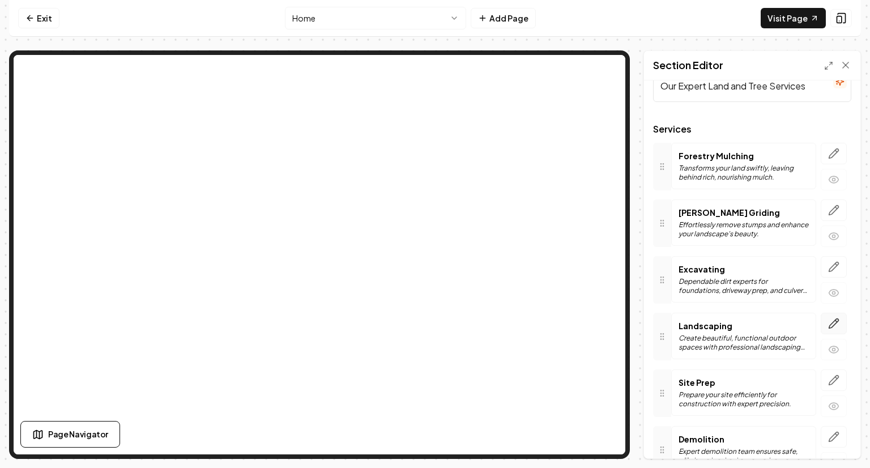
click at [828, 324] on icon "button" at bounding box center [833, 323] width 11 height 11
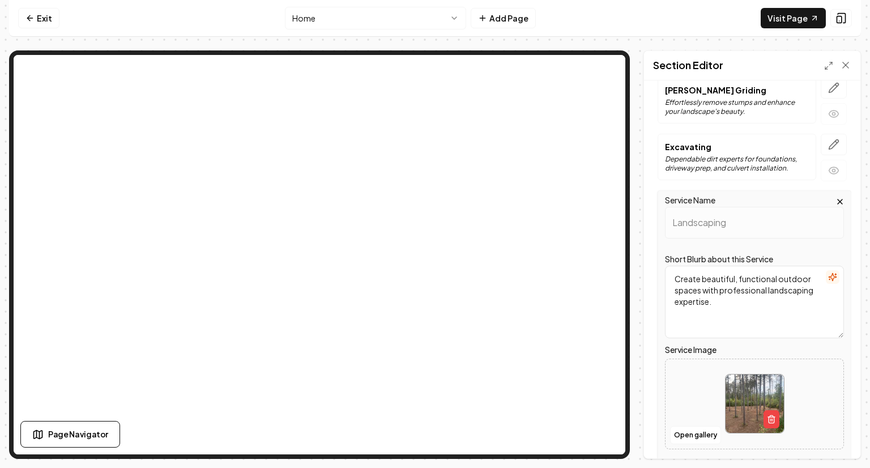
scroll to position [156, 0]
click at [750, 381] on img at bounding box center [754, 402] width 58 height 58
type input "**********"
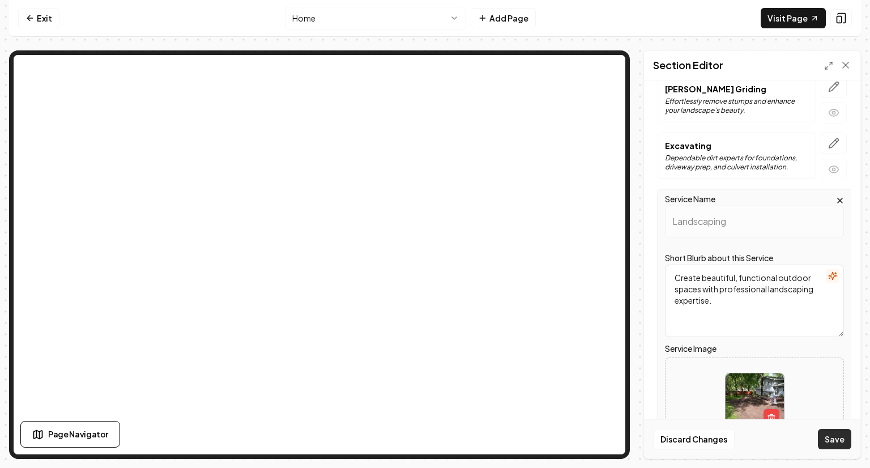
click at [837, 438] on button "Save" at bounding box center [833, 439] width 33 height 20
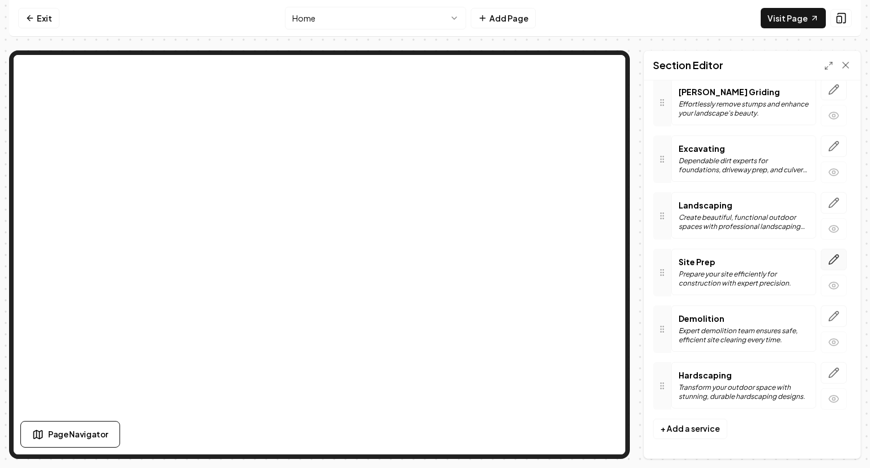
click at [829, 256] on icon "button" at bounding box center [834, 259] width 10 height 10
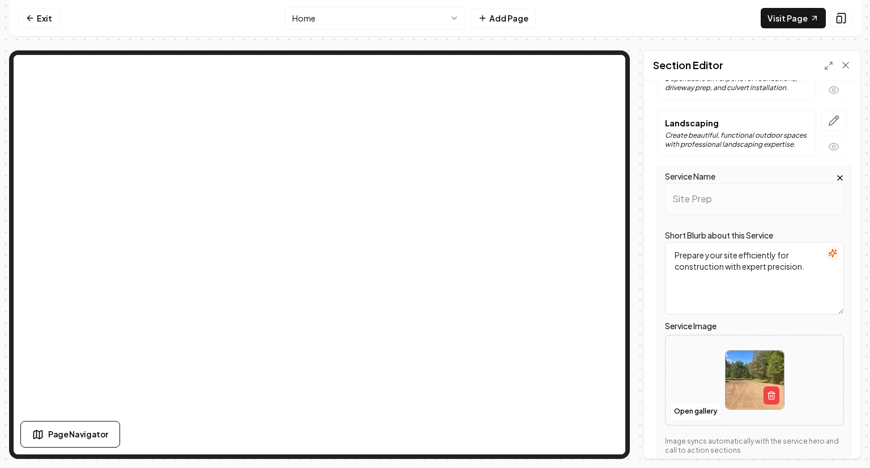
scroll to position [237, 0]
click at [761, 365] on img at bounding box center [754, 378] width 58 height 58
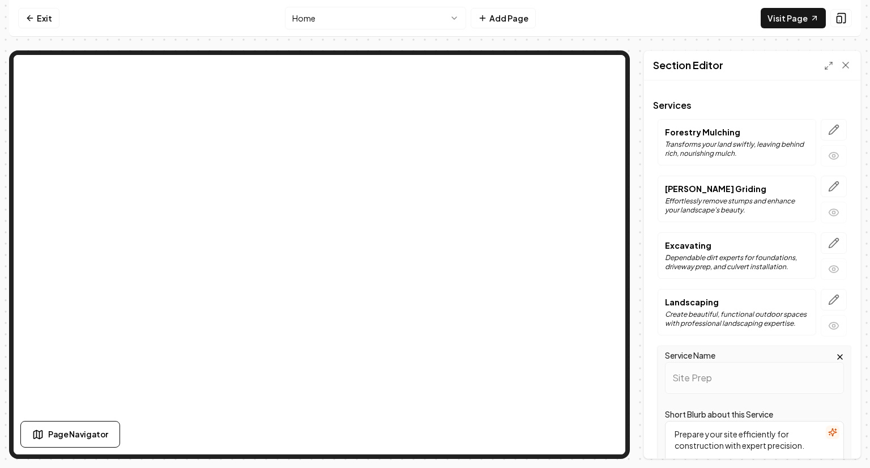
scroll to position [30, 0]
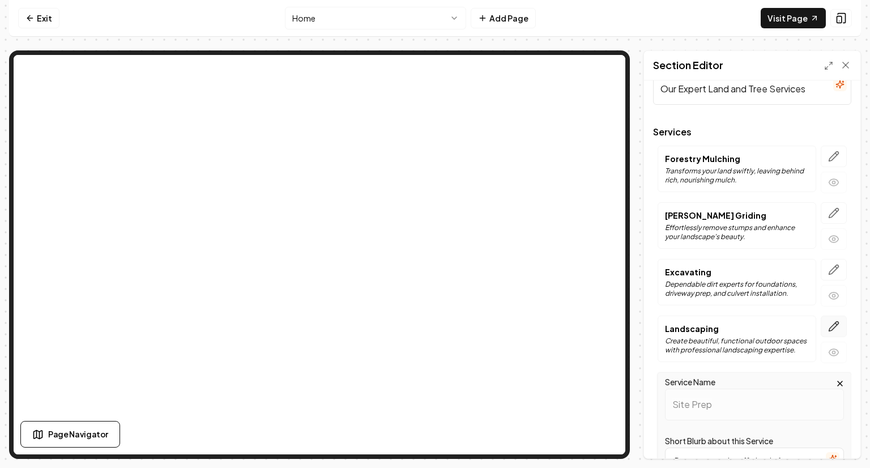
click at [828, 329] on icon "button" at bounding box center [833, 325] width 11 height 11
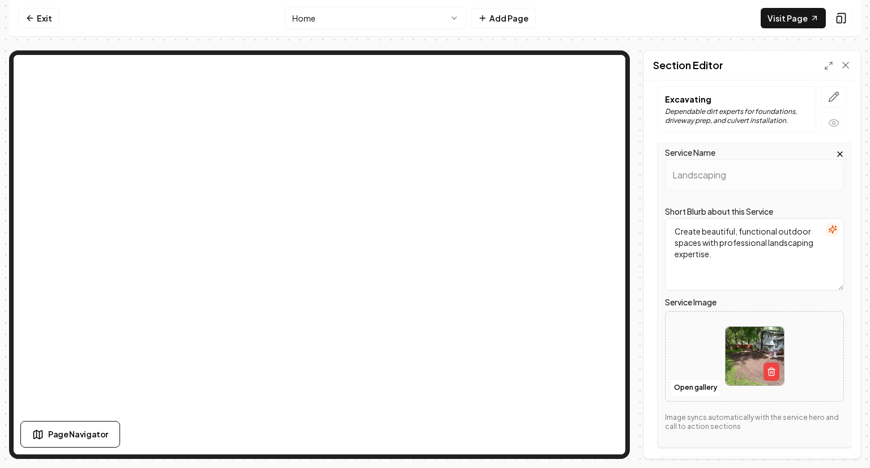
scroll to position [202, 0]
click at [769, 367] on icon "button" at bounding box center [771, 371] width 9 height 9
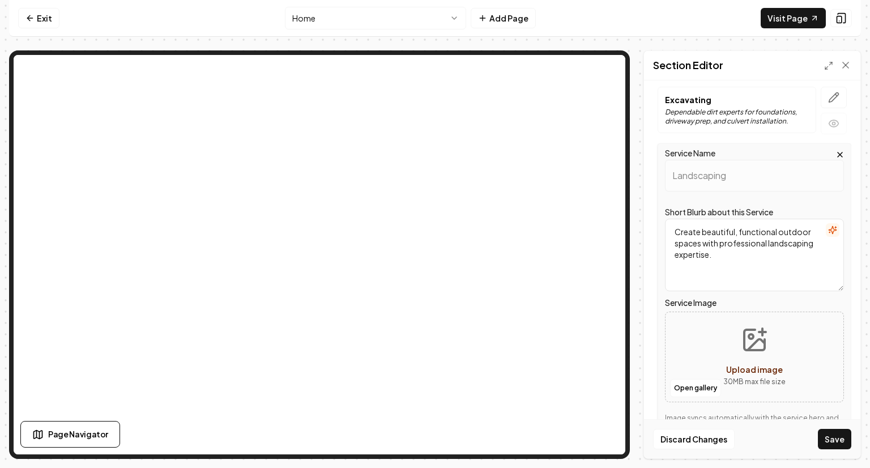
click at [759, 349] on icon "Upload image" at bounding box center [753, 339] width 27 height 27
type input "**********"
click at [835, 434] on button "Save" at bounding box center [833, 439] width 33 height 20
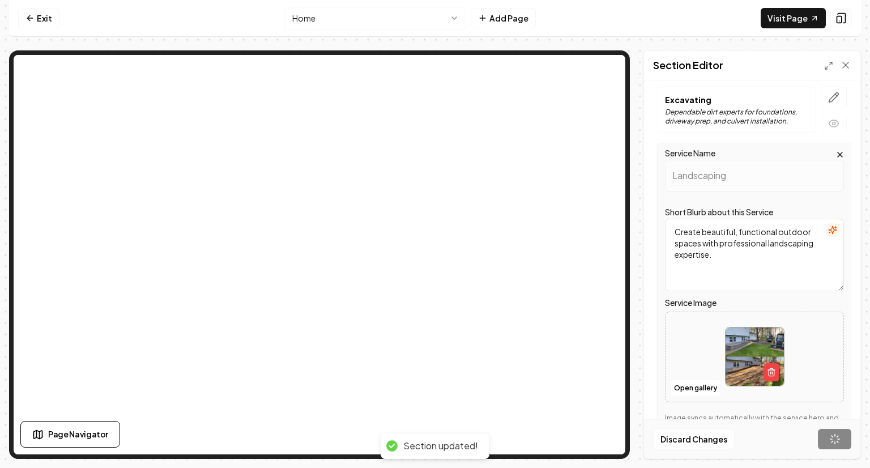
scroll to position [153, 0]
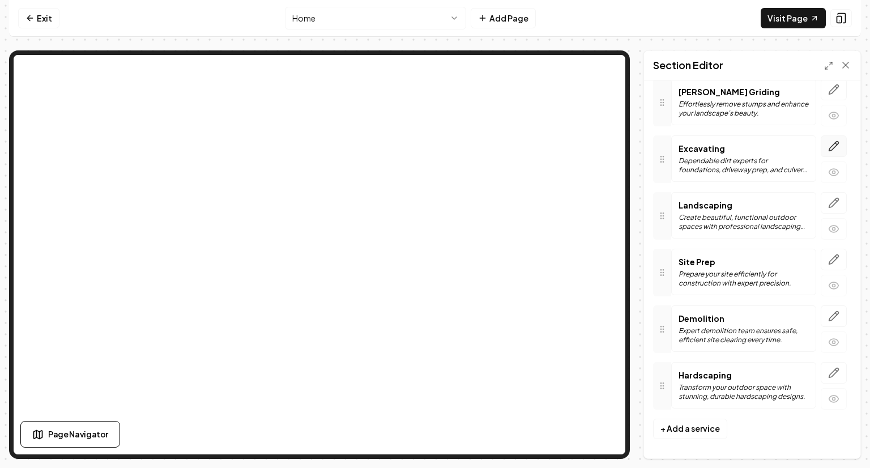
click at [829, 144] on icon "button" at bounding box center [834, 146] width 10 height 10
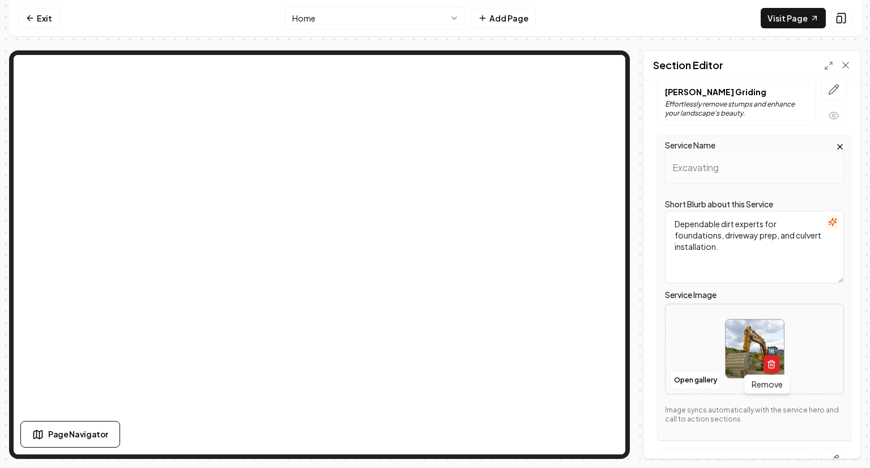
click at [765, 358] on button "button" at bounding box center [771, 364] width 16 height 18
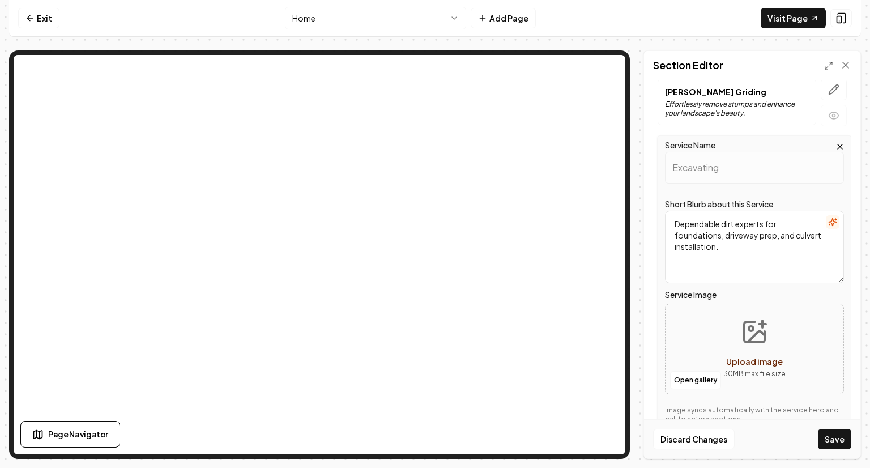
click at [756, 336] on icon "Upload image" at bounding box center [753, 331] width 27 height 27
click at [702, 379] on button "Open gallery" at bounding box center [695, 380] width 51 height 18
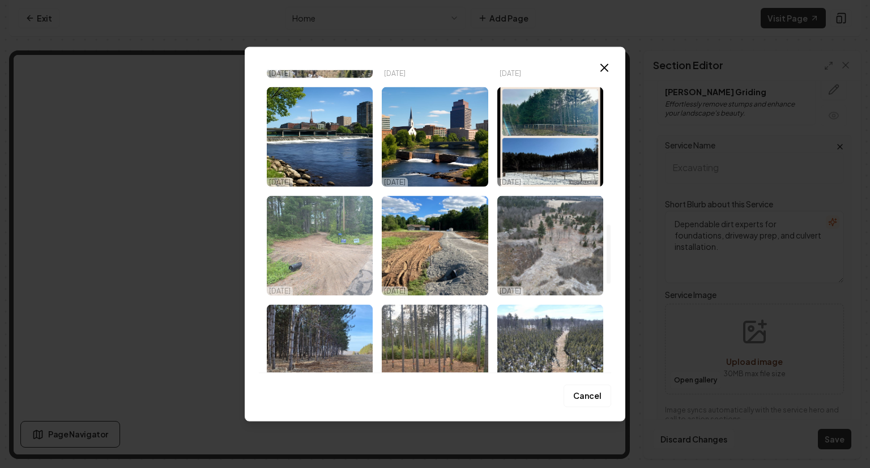
scroll to position [806, 0]
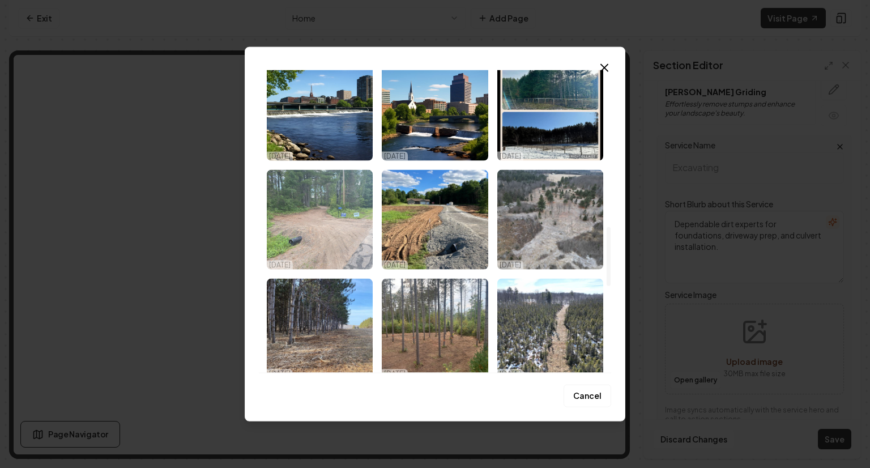
click at [318, 228] on img "Select image image_68d55e085c7cd75eb87c99d5.jpeg" at bounding box center [320, 220] width 106 height 100
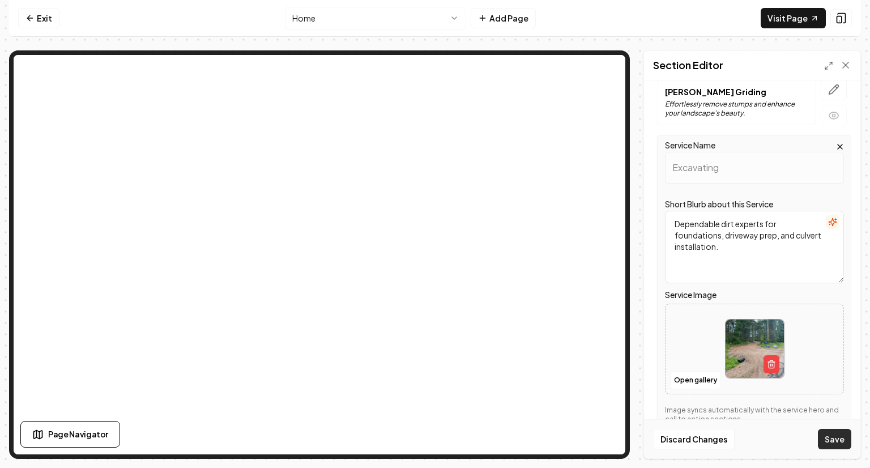
click at [832, 435] on button "Save" at bounding box center [833, 439] width 33 height 20
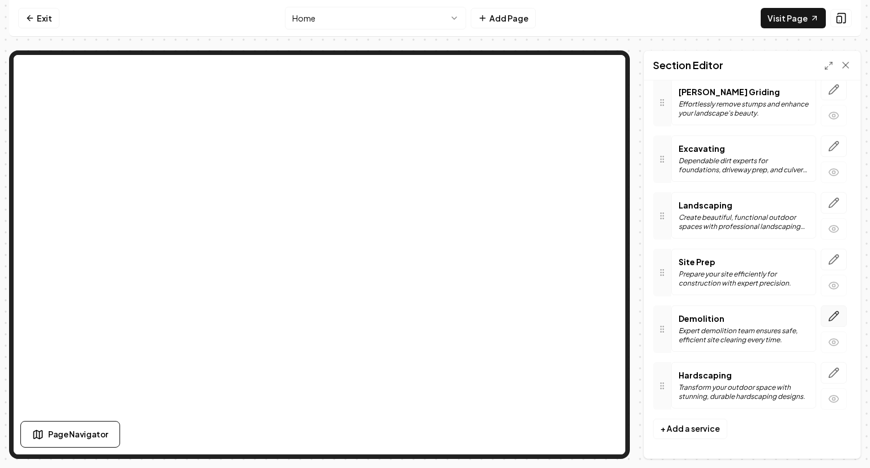
click at [828, 318] on icon "button" at bounding box center [833, 315] width 11 height 11
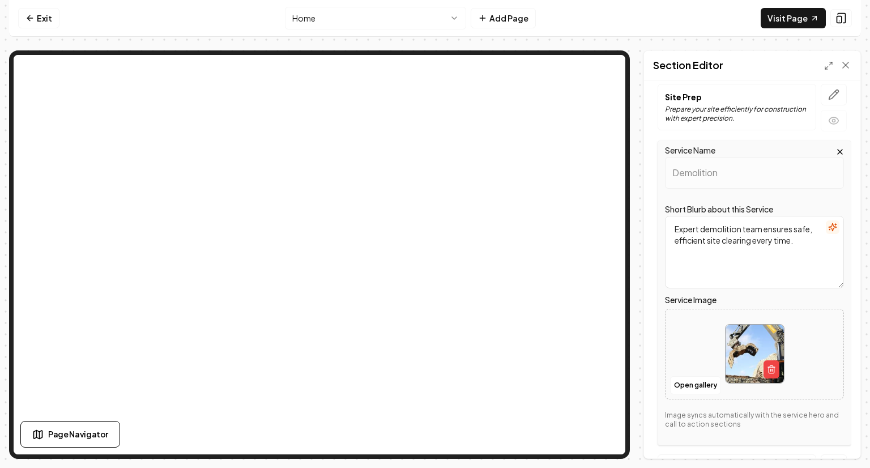
scroll to position [324, 0]
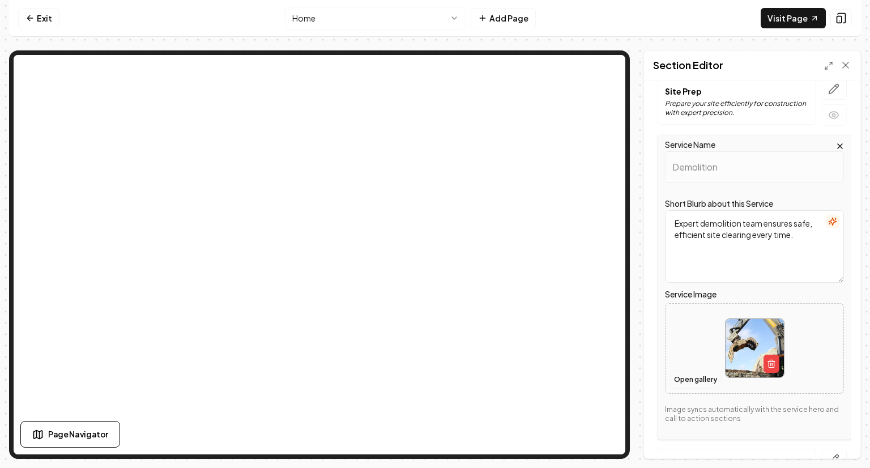
click at [691, 377] on button "Open gallery" at bounding box center [695, 379] width 51 height 18
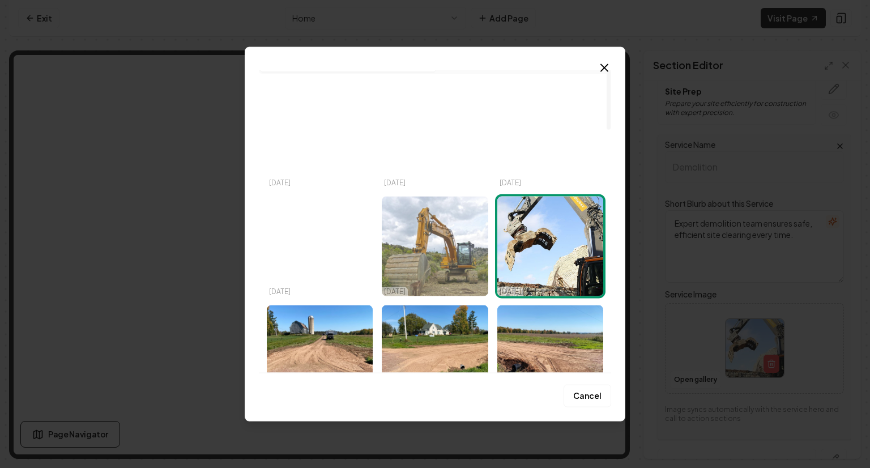
scroll to position [0, 0]
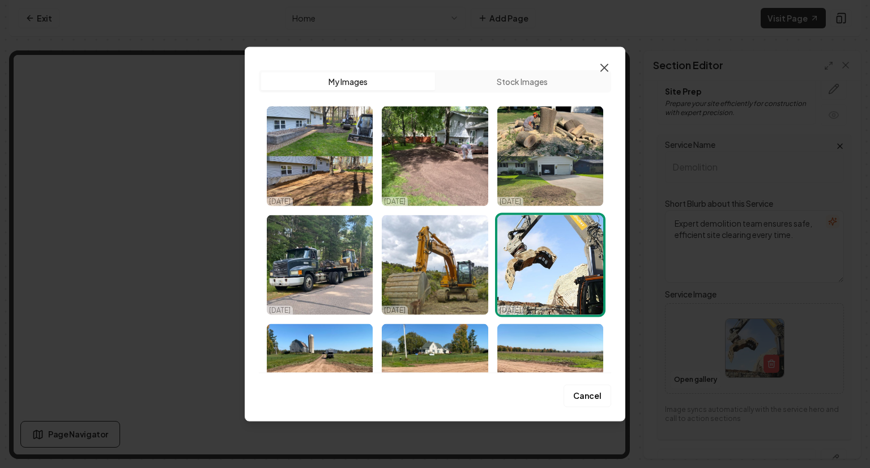
click at [603, 63] on icon "button" at bounding box center [604, 68] width 14 height 14
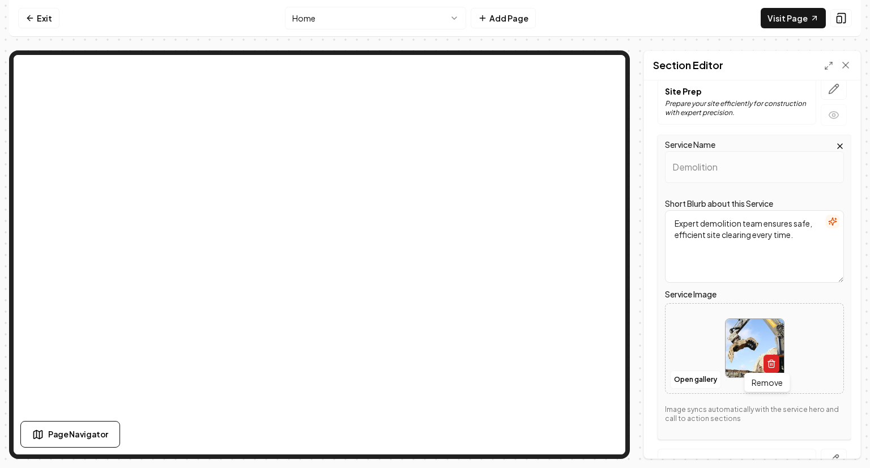
click at [767, 359] on icon "button" at bounding box center [771, 363] width 9 height 9
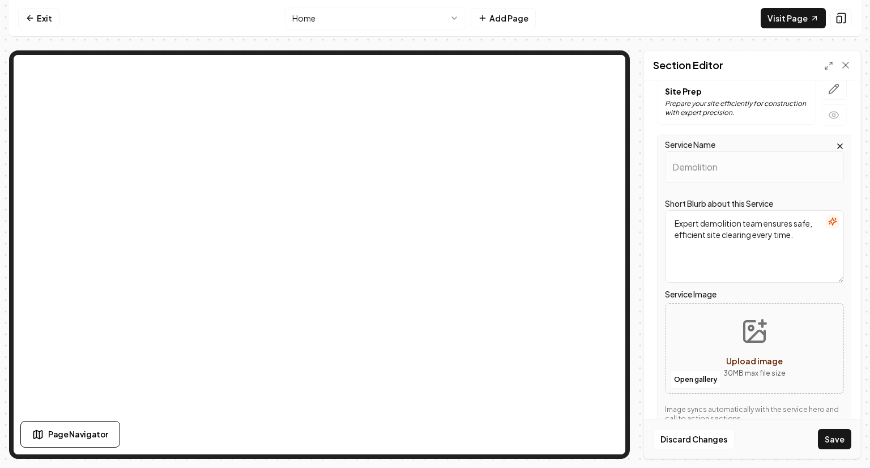
click at [761, 346] on button "Upload image 30 MB max file size" at bounding box center [754, 348] width 80 height 79
click at [704, 376] on button "Open gallery" at bounding box center [695, 379] width 51 height 18
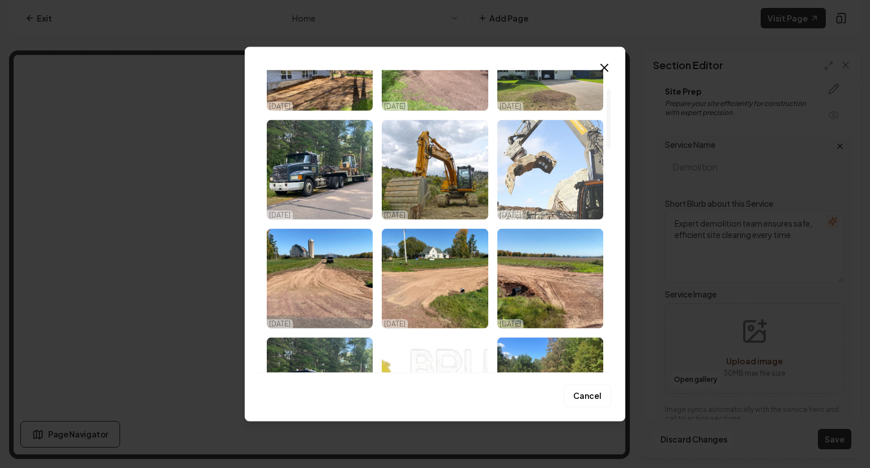
scroll to position [95, 0]
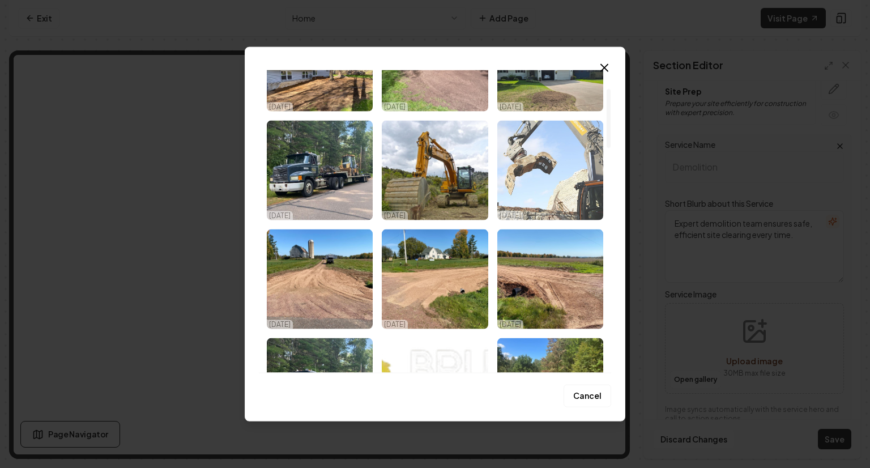
click at [563, 178] on img "Select image image_68dc19ea5c7cd75eb8dfb9ce.jpeg" at bounding box center [550, 171] width 106 height 100
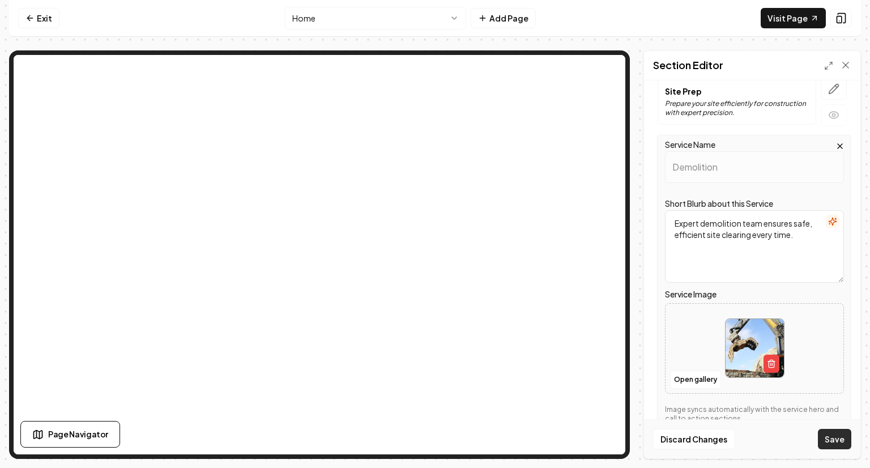
click at [840, 434] on button "Save" at bounding box center [833, 439] width 33 height 20
